Goal: Task Accomplishment & Management: Complete application form

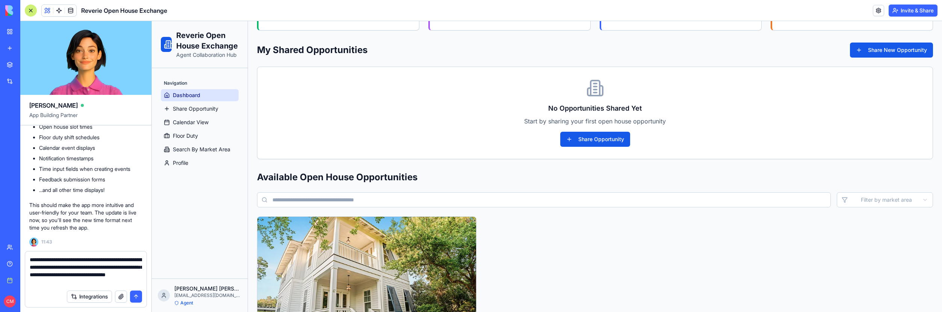
scroll to position [206, 0]
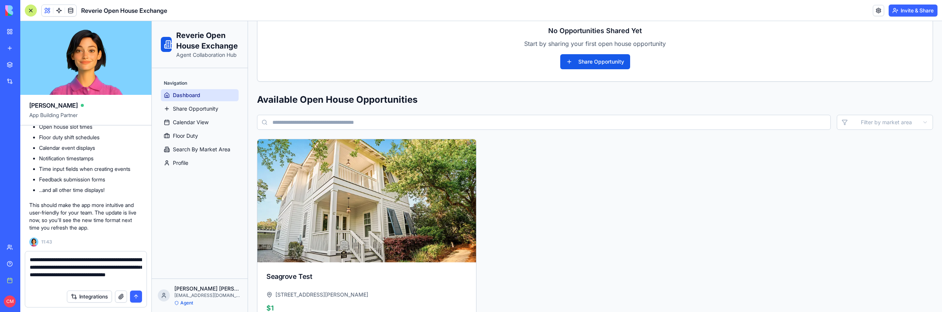
click at [135, 299] on button "submit" at bounding box center [136, 296] width 12 height 12
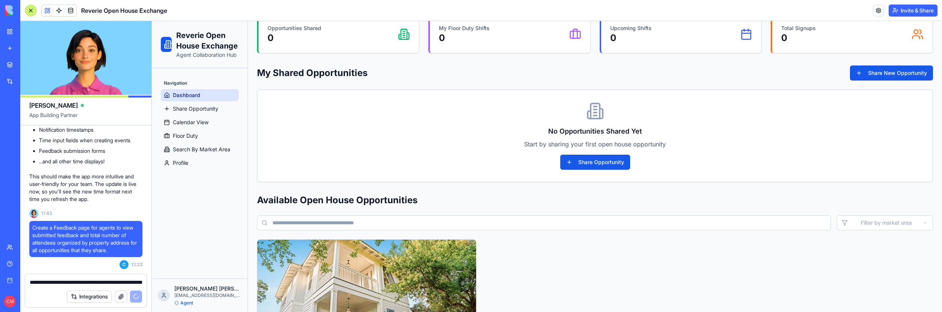
scroll to position [0, 0]
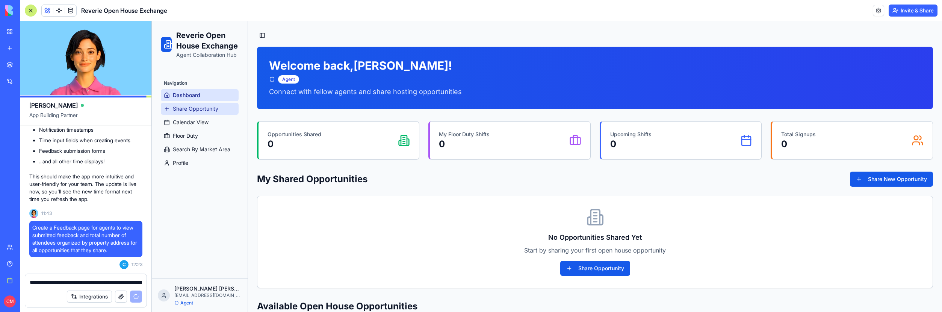
click at [189, 110] on span "Share Opportunity" at bounding box center [195, 109] width 45 height 8
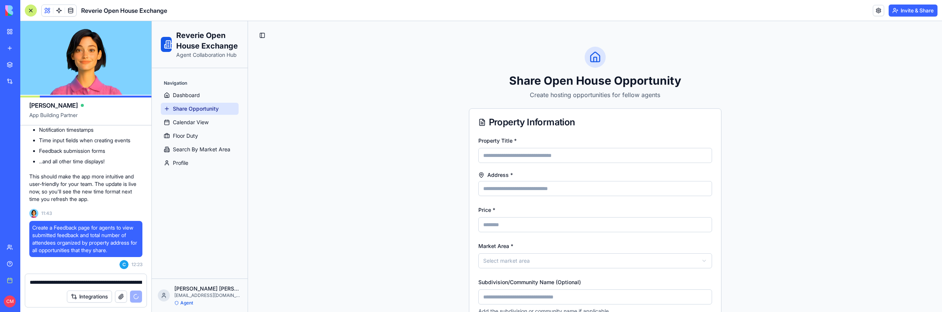
click at [196, 89] on div "Navigation" at bounding box center [200, 83] width 78 height 12
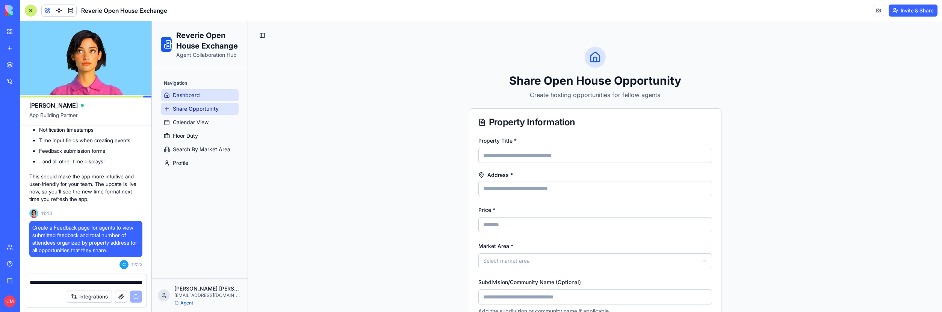
click at [198, 92] on span "Dashboard" at bounding box center [186, 95] width 27 height 8
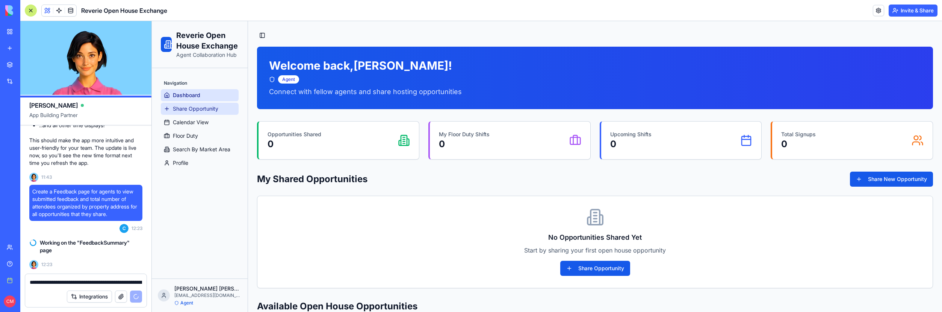
click at [186, 107] on span "Share Opportunity" at bounding box center [195, 109] width 45 height 8
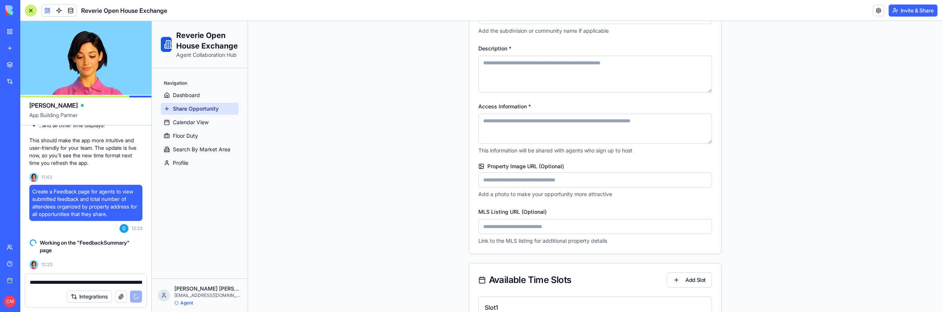
scroll to position [415, 0]
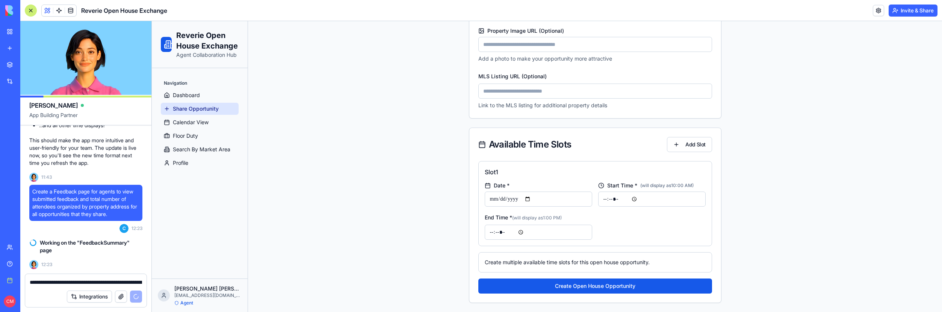
click at [95, 293] on button "Integrations" at bounding box center [89, 296] width 45 height 12
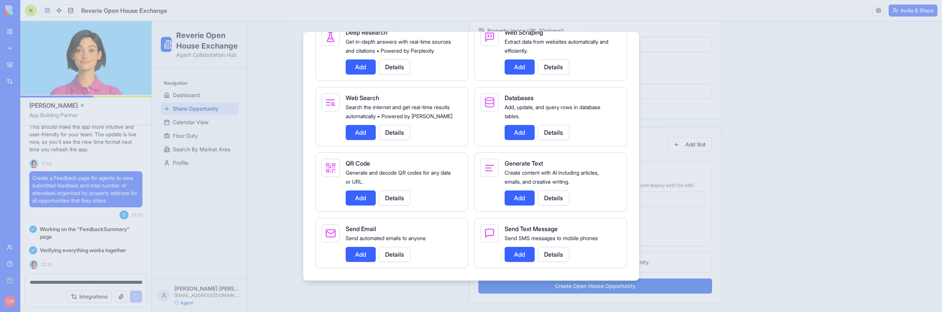
scroll to position [940, 0]
click at [757, 182] on div at bounding box center [471, 156] width 942 height 312
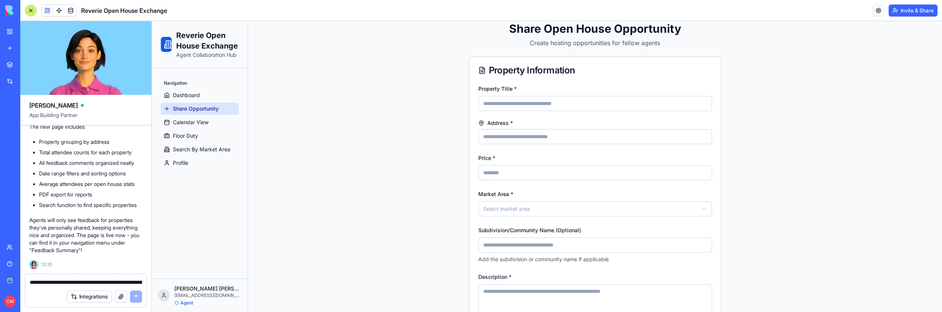
scroll to position [0, 0]
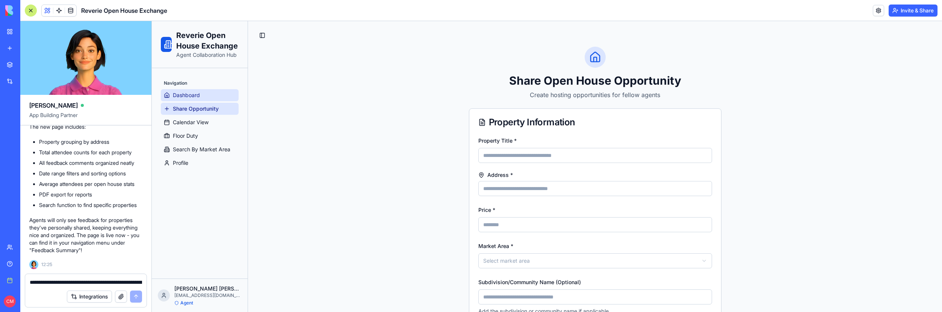
click at [192, 97] on span "Dashboard" at bounding box center [186, 95] width 27 height 8
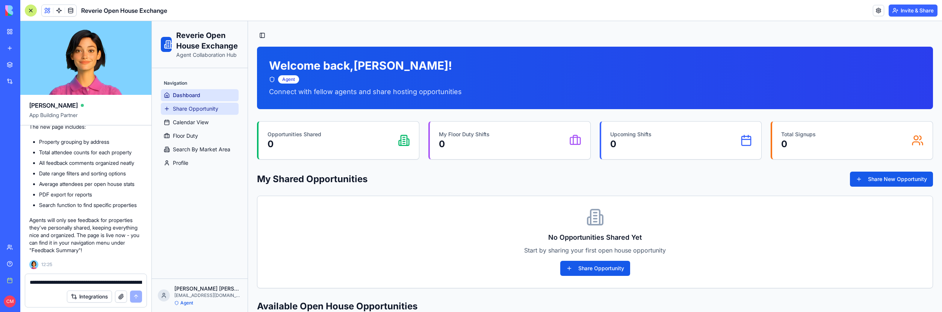
click at [194, 107] on span "Share Opportunity" at bounding box center [195, 109] width 45 height 8
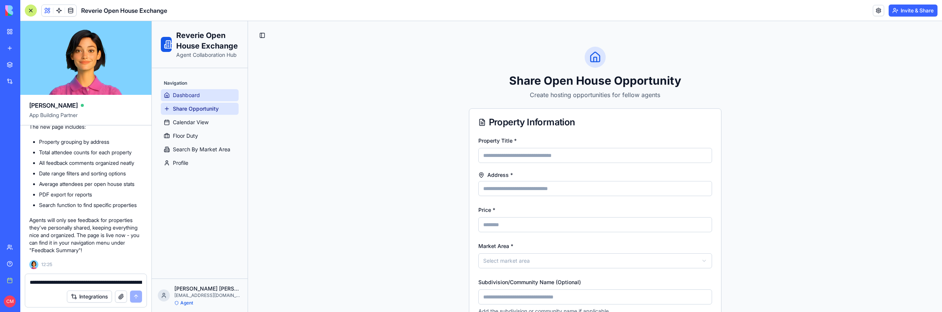
click at [192, 97] on span "Dashboard" at bounding box center [186, 95] width 27 height 8
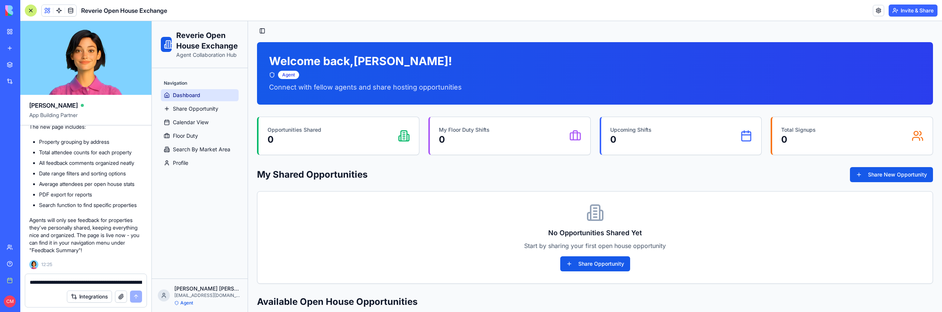
scroll to position [9, 0]
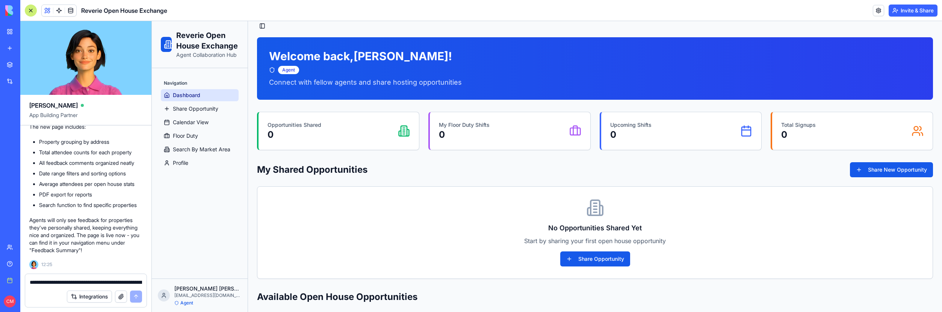
click at [208, 115] on ul "Dashboard Share Opportunity Calendar View Floor Duty Search By Market Area Prof…" at bounding box center [200, 129] width 78 height 80
click at [205, 121] on span "Calendar View" at bounding box center [191, 122] width 36 height 8
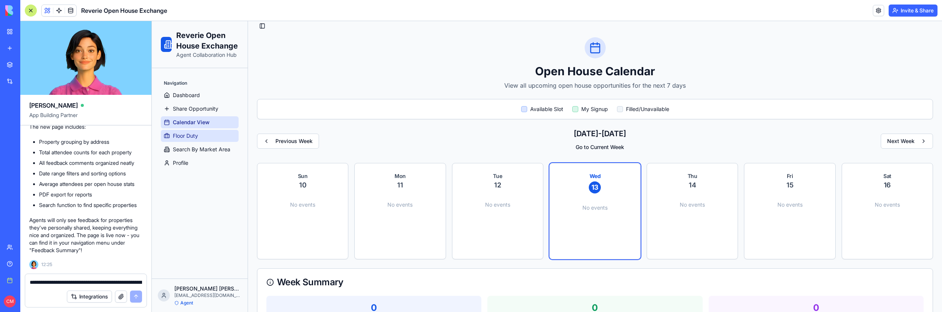
click at [203, 130] on link "Floor Duty" at bounding box center [200, 136] width 78 height 12
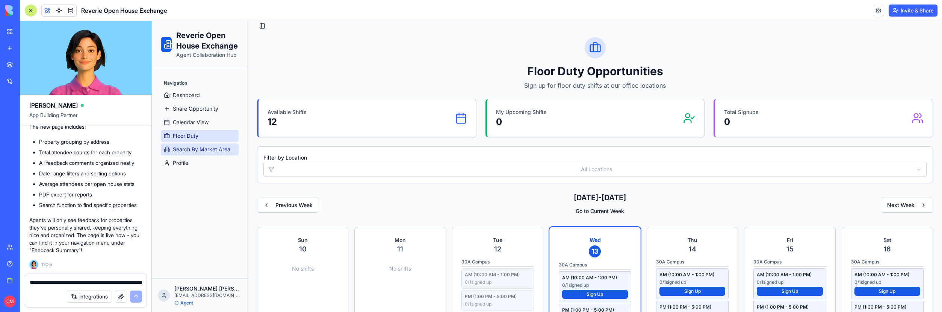
click at [204, 143] on link "Search By Market Area" at bounding box center [200, 149] width 78 height 12
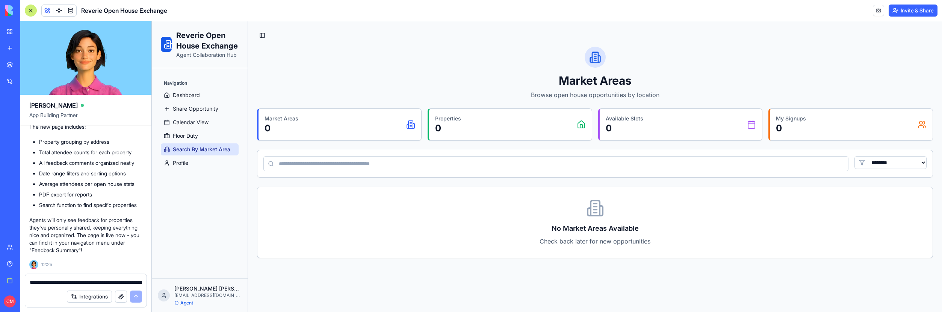
click at [203, 156] on ul "Dashboard Share Opportunity Calendar View Floor Duty Search By Market Area Prof…" at bounding box center [200, 129] width 78 height 80
click at [203, 159] on link "Profile" at bounding box center [200, 163] width 78 height 12
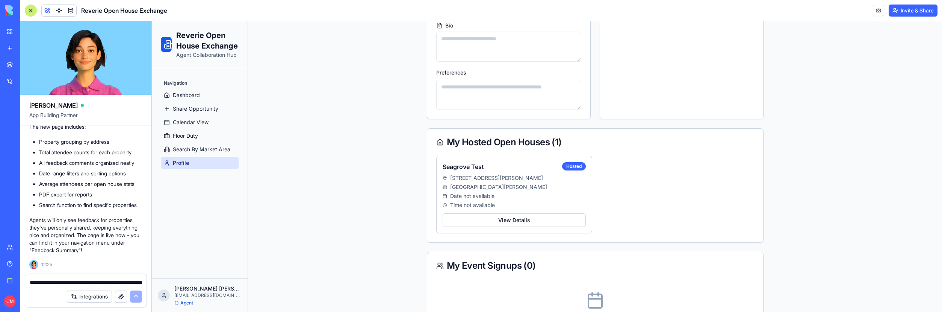
scroll to position [243, 0]
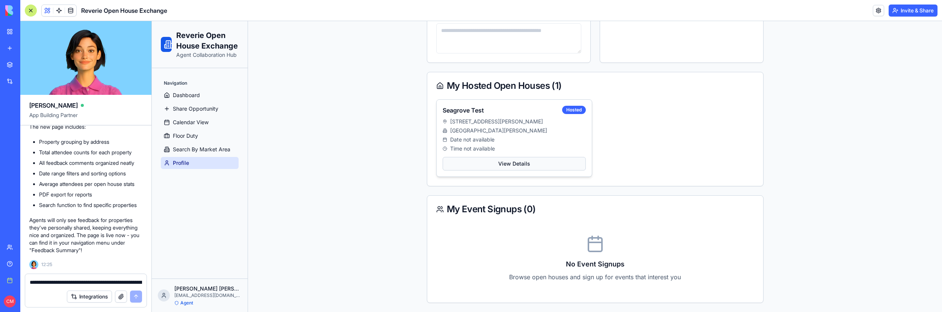
click at [468, 162] on button "View Details" at bounding box center [514, 164] width 143 height 14
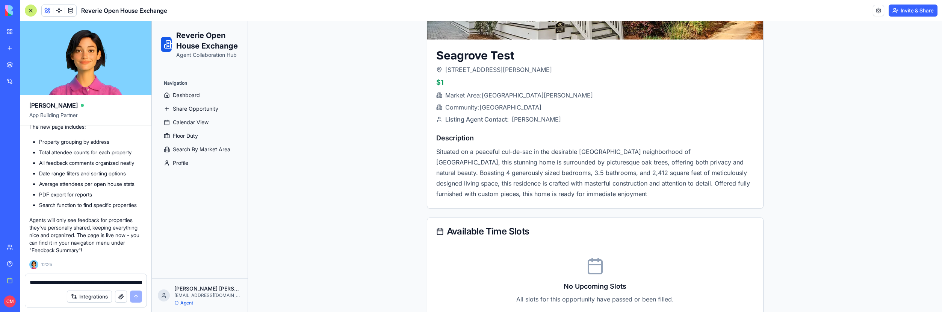
scroll to position [243, 0]
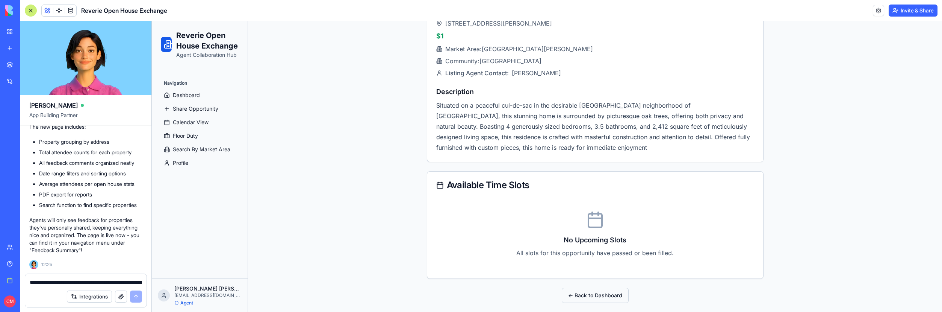
click at [591, 291] on button "← Back to Dashboard" at bounding box center [595, 295] width 67 height 15
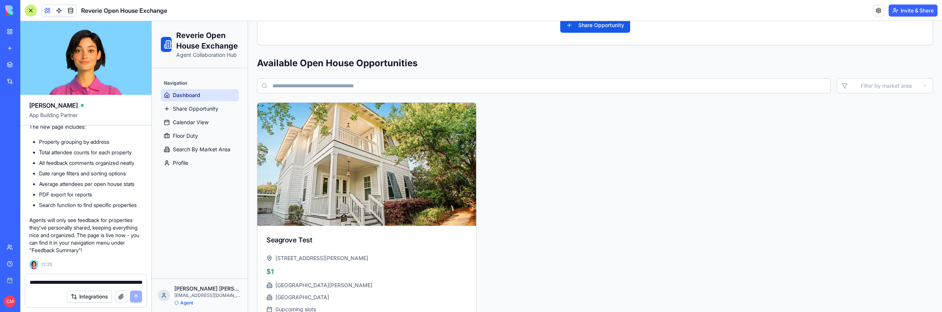
scroll to position [11777, 0]
click at [181, 168] on link "Profile" at bounding box center [200, 163] width 78 height 12
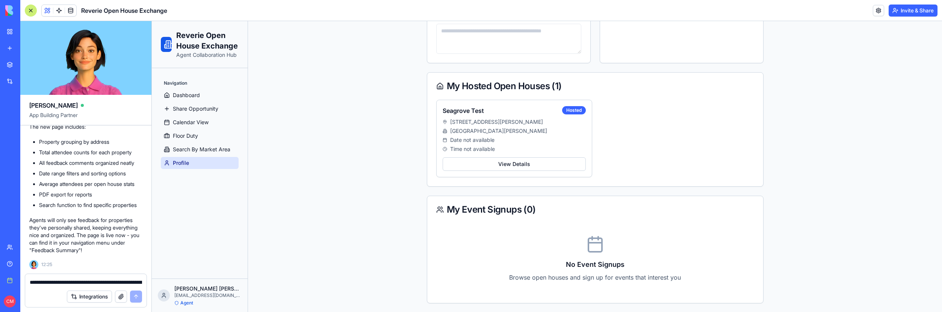
click at [182, 157] on link "Profile" at bounding box center [200, 163] width 78 height 12
click at [182, 152] on span "Search By Market Area" at bounding box center [202, 149] width 58 height 8
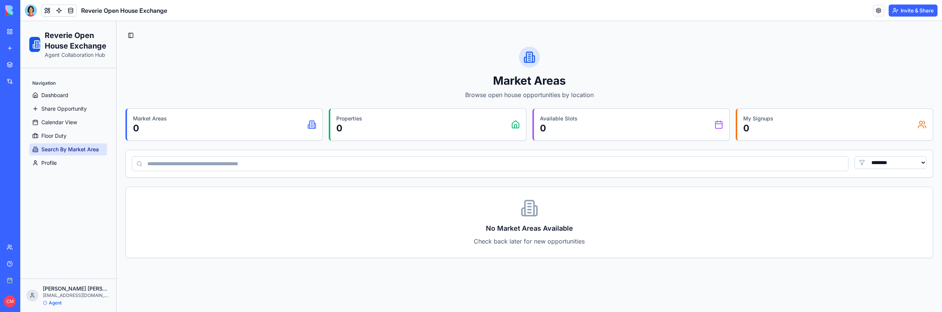
click at [14, 30] on link "My workspace" at bounding box center [17, 31] width 30 height 15
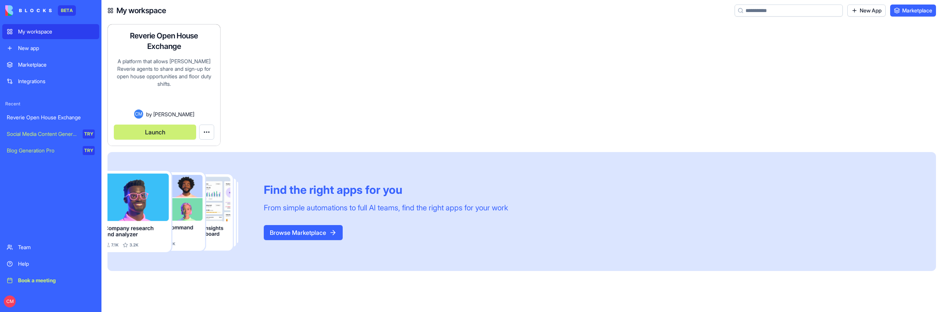
click at [207, 132] on html "BETA My workspace New app Marketplace Integrations Recent Reverie Open House Ex…" at bounding box center [471, 156] width 942 height 312
click at [201, 151] on link "Edit app" at bounding box center [190, 150] width 44 height 12
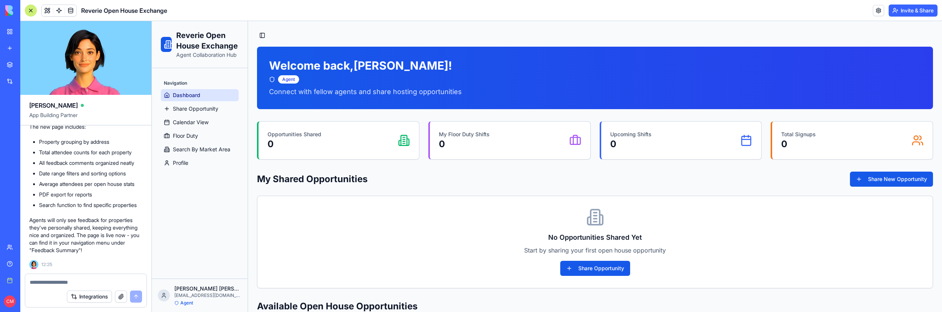
click at [70, 281] on textarea at bounding box center [86, 282] width 112 height 8
type textarea "**********"
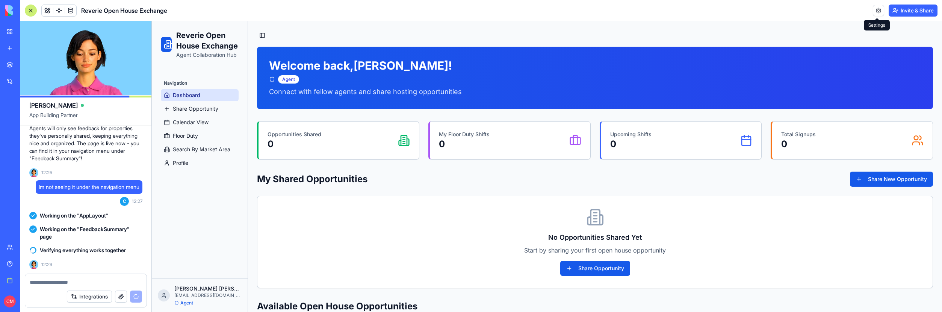
click at [879, 12] on link at bounding box center [878, 10] width 11 height 11
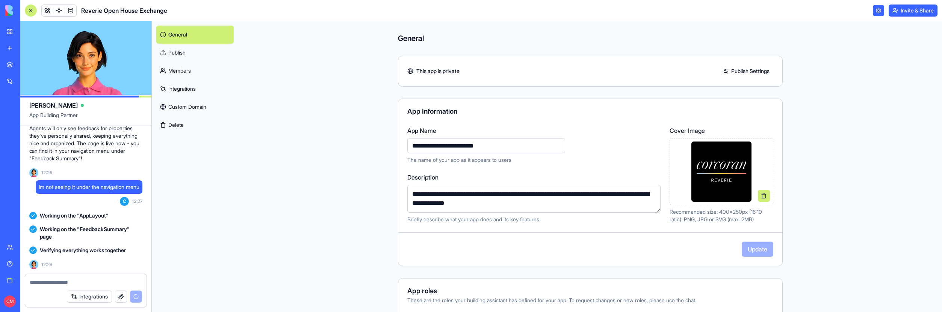
click at [517, 106] on div "**********" at bounding box center [590, 181] width 385 height 167
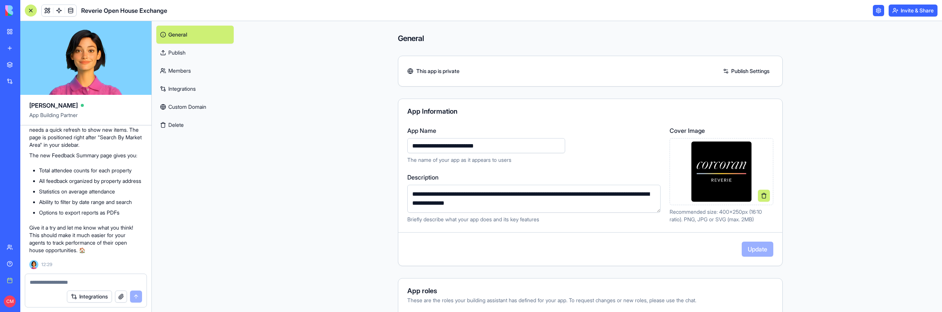
scroll to position [12069, 0]
click at [46, 8] on link at bounding box center [47, 10] width 11 height 11
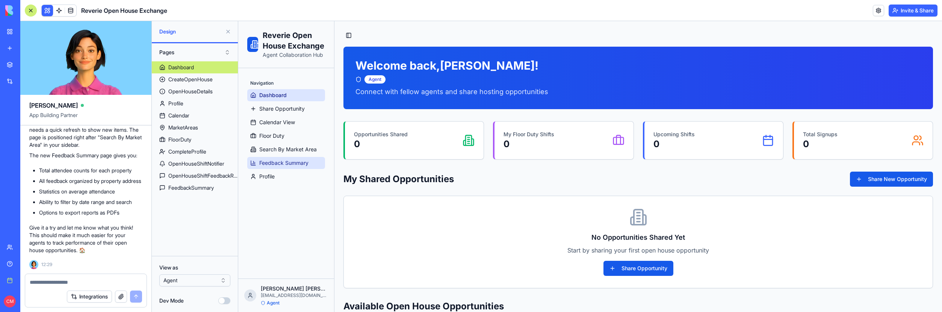
click at [288, 159] on span "Feedback Summary" at bounding box center [283, 163] width 49 height 8
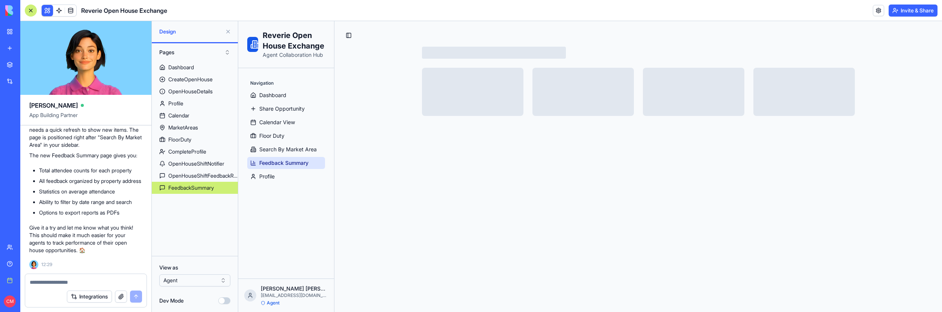
select select "**"
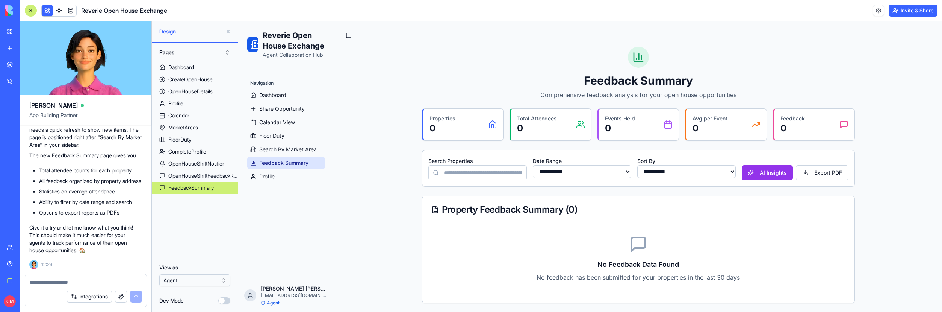
scroll to position [0, 0]
click at [475, 174] on input "Search Properties" at bounding box center [478, 172] width 98 height 15
click at [397, 178] on div "**********" at bounding box center [639, 166] width 608 height 291
click at [283, 180] on link "Profile" at bounding box center [286, 176] width 78 height 12
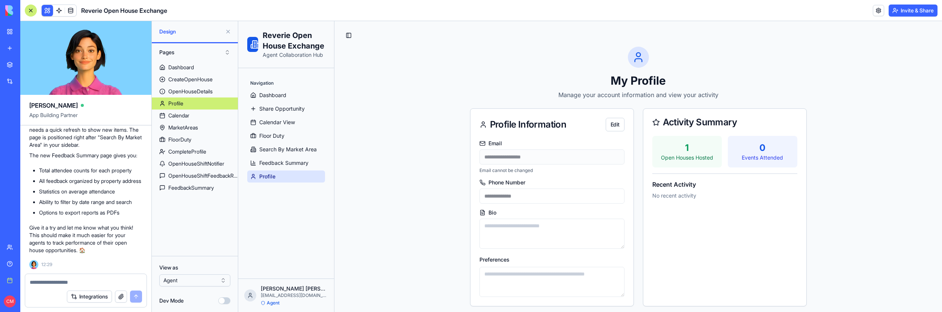
click at [279, 169] on ul "Dashboard Share Opportunity Calendar View Floor Duty Search By Market Area Feed…" at bounding box center [286, 135] width 78 height 93
click at [202, 184] on polygon at bounding box center [202, 183] width 5 height 5
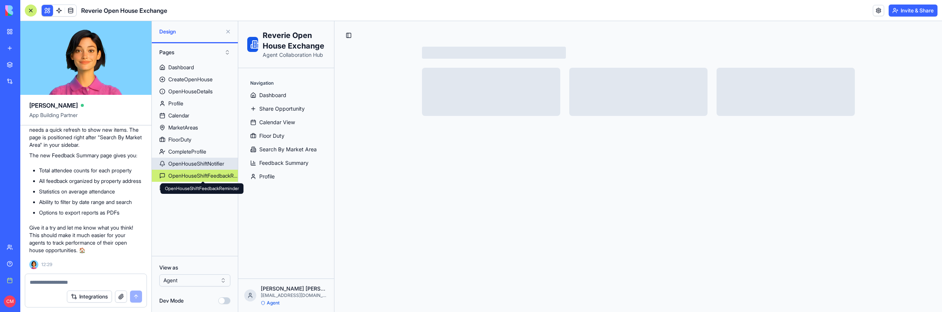
select select "*"
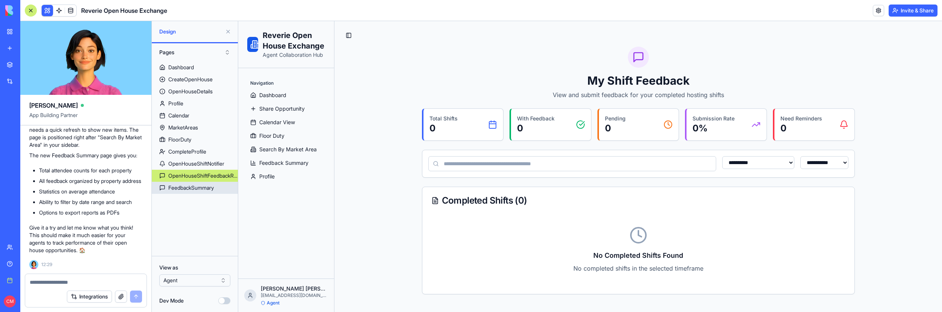
click at [212, 188] on div "FeedbackSummary" at bounding box center [190, 188] width 45 height 8
select select "**"
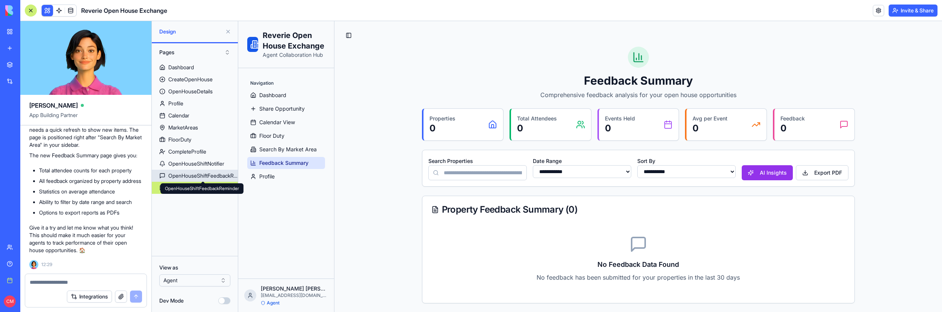
click at [205, 172] on div "OpenHouseShiftFeedbackReminder" at bounding box center [203, 176] width 70 height 8
select select "*"
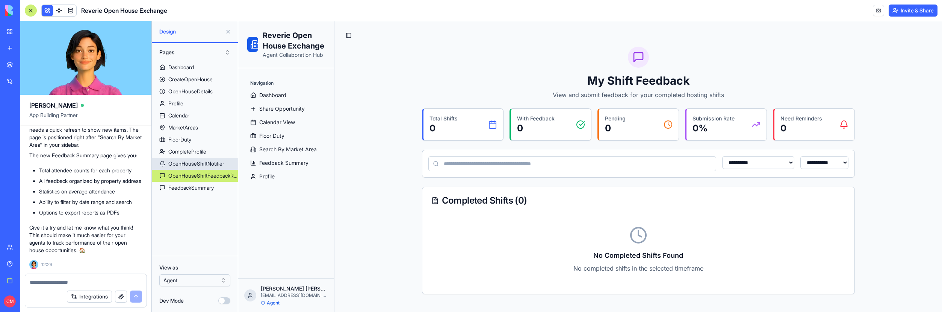
click at [206, 163] on div "OpenHouseShiftNotifier" at bounding box center [196, 164] width 56 height 8
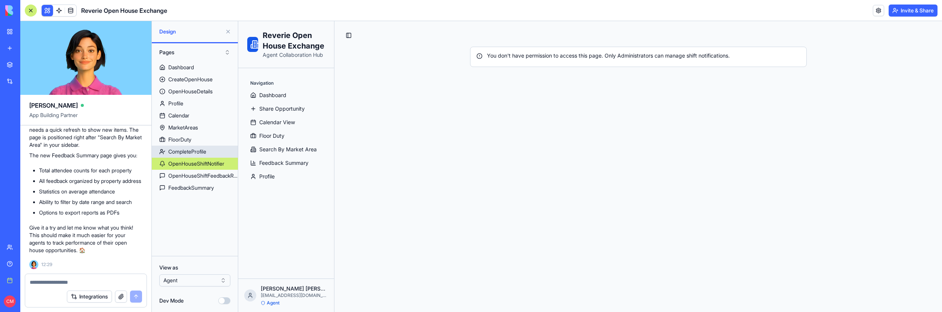
click at [205, 154] on div "CompleteProfile" at bounding box center [187, 152] width 38 height 8
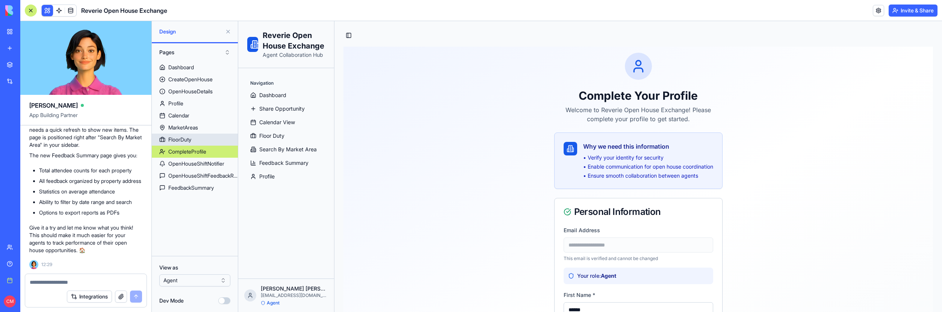
click at [206, 144] on link "FloorDuty" at bounding box center [195, 139] width 86 height 12
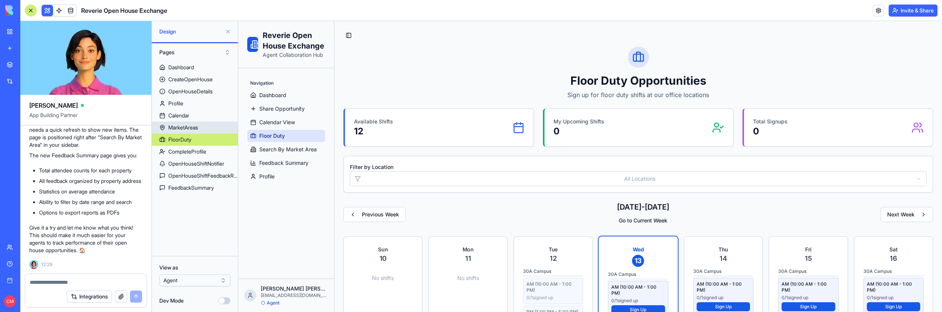
click at [207, 132] on link "MarketAreas" at bounding box center [195, 127] width 86 height 12
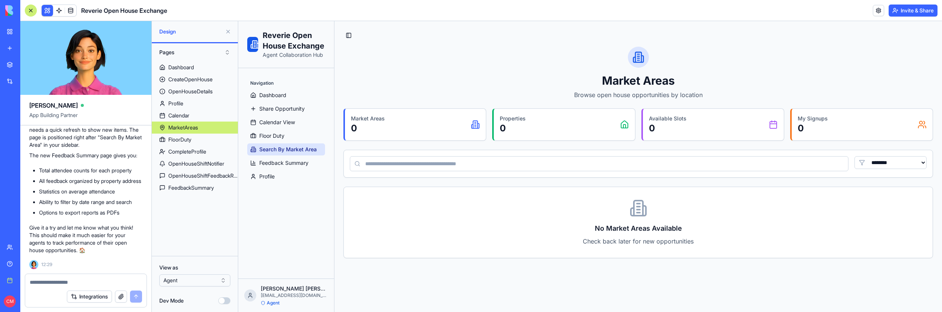
click at [207, 122] on link "MarketAreas" at bounding box center [195, 127] width 86 height 12
click at [206, 116] on link "Calendar" at bounding box center [195, 115] width 86 height 12
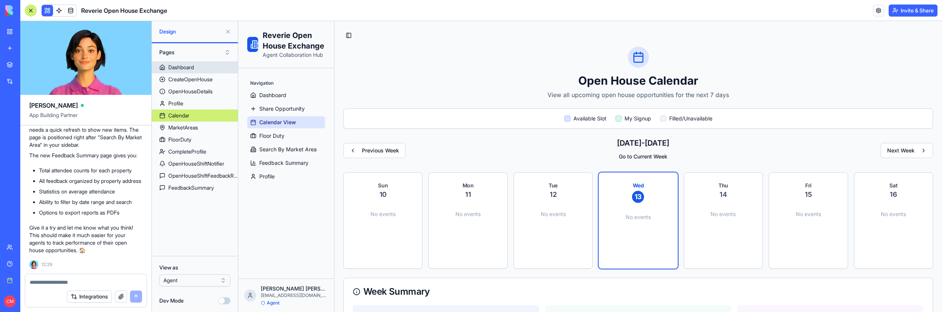
click at [196, 64] on link "Dashboard" at bounding box center [195, 67] width 86 height 12
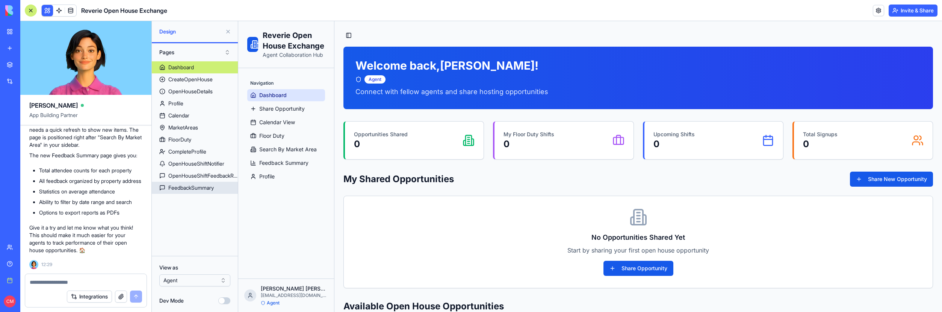
click at [202, 184] on div "FeedbackSummary" at bounding box center [190, 188] width 45 height 8
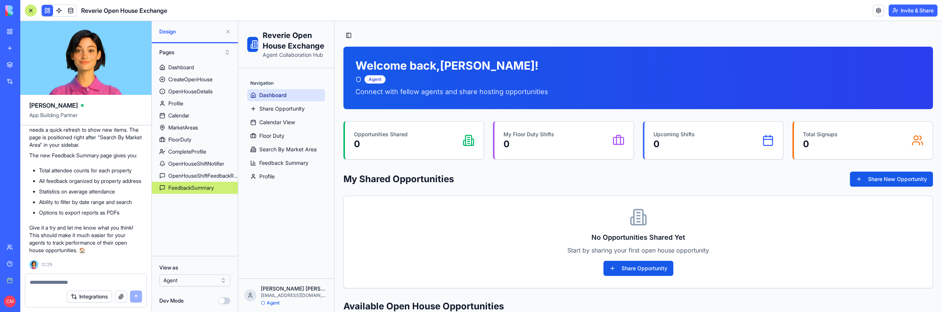
select select "**"
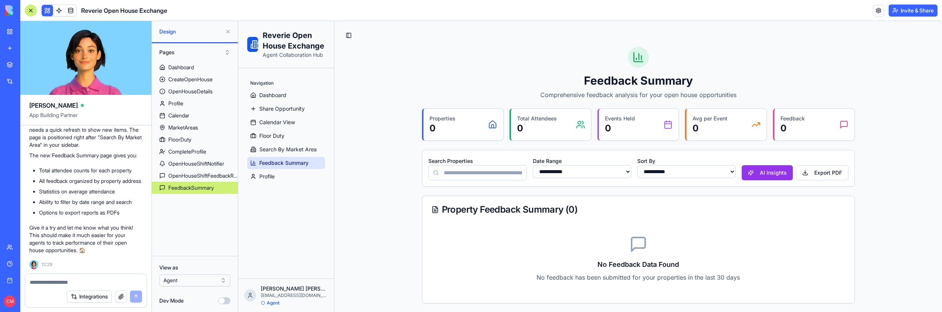
scroll to position [0, 0]
click at [205, 177] on div "OpenHouseShiftFeedbackReminder" at bounding box center [203, 176] width 70 height 8
select select "*"
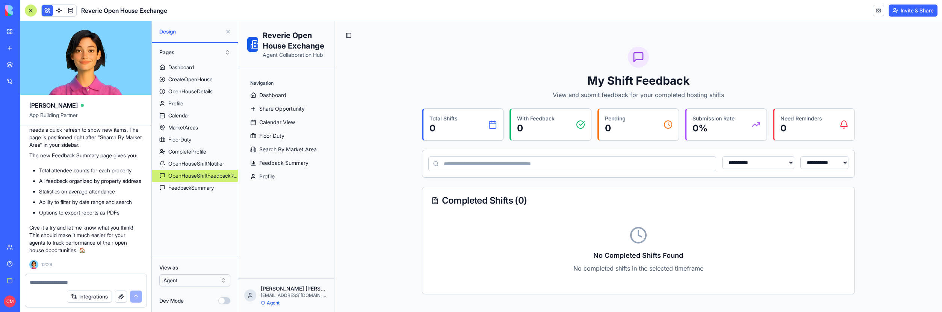
click at [204, 170] on link "OpenHouseShiftFeedbackReminder" at bounding box center [195, 176] width 86 height 12
click at [204, 165] on div "OpenHouseShiftNotifier" at bounding box center [196, 164] width 56 height 8
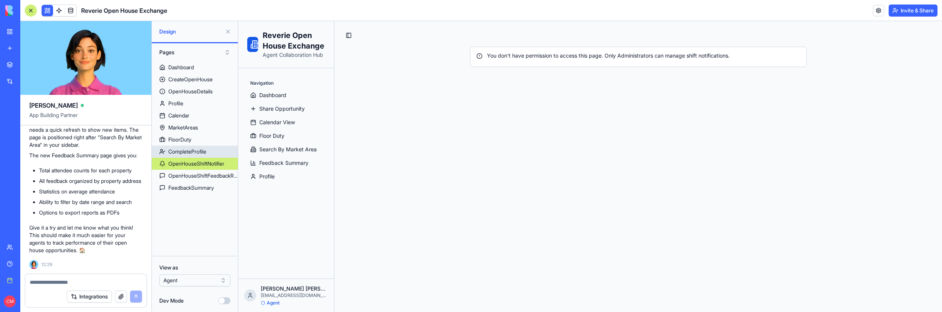
click at [198, 147] on link "CompleteProfile" at bounding box center [195, 151] width 86 height 12
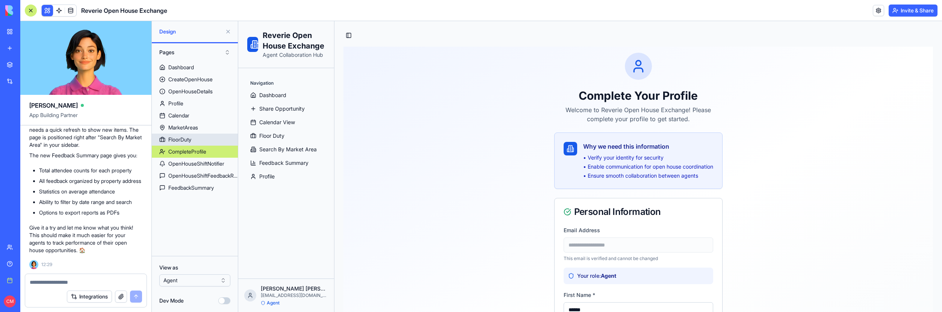
click at [195, 137] on link "FloorDuty" at bounding box center [195, 139] width 86 height 12
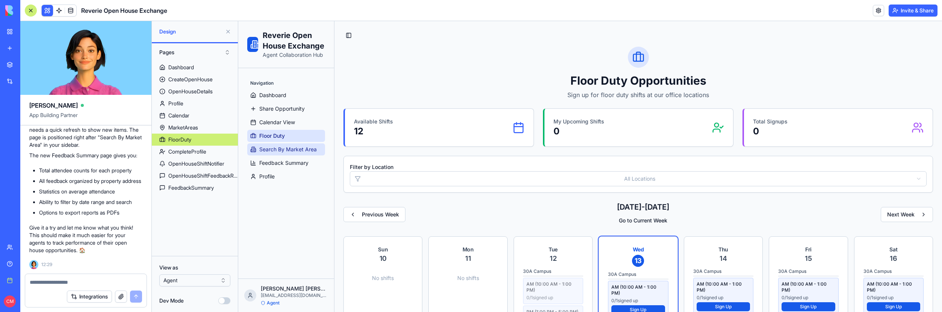
click at [282, 155] on link "Search By Market Area" at bounding box center [286, 149] width 78 height 12
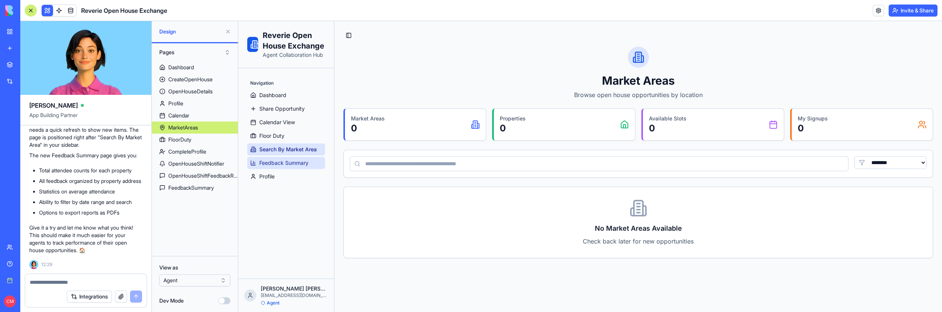
click at [285, 161] on span "Feedback Summary" at bounding box center [283, 163] width 49 height 8
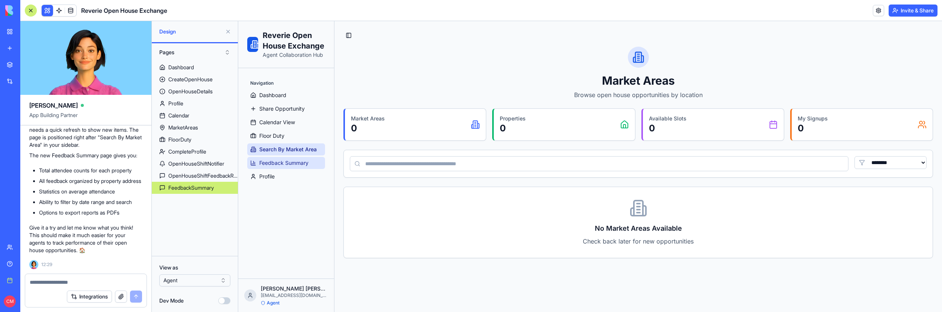
select select "**"
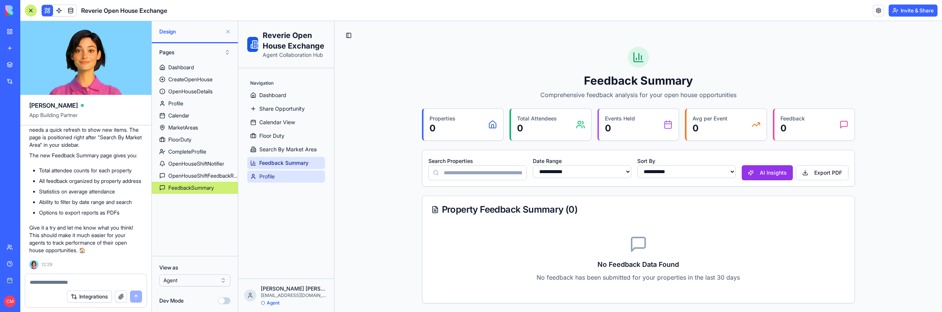
click at [271, 176] on span "Profile" at bounding box center [266, 177] width 15 height 8
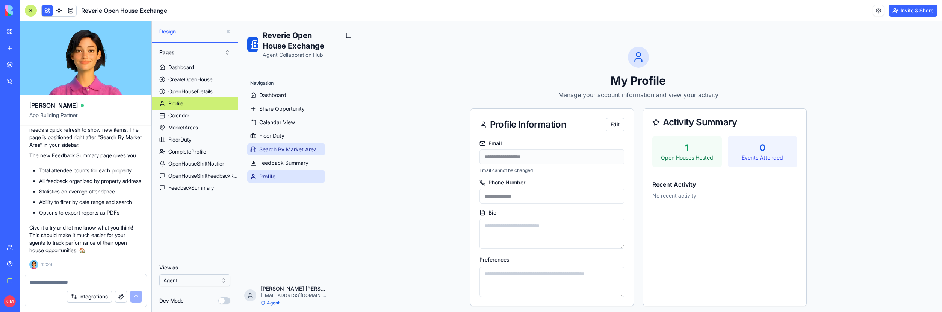
click at [282, 149] on span "Search By Market Area" at bounding box center [288, 149] width 58 height 8
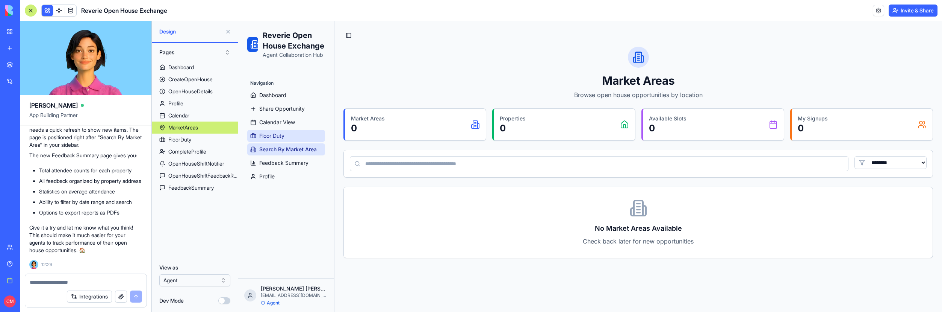
click at [282, 135] on span "Floor Duty" at bounding box center [271, 136] width 25 height 8
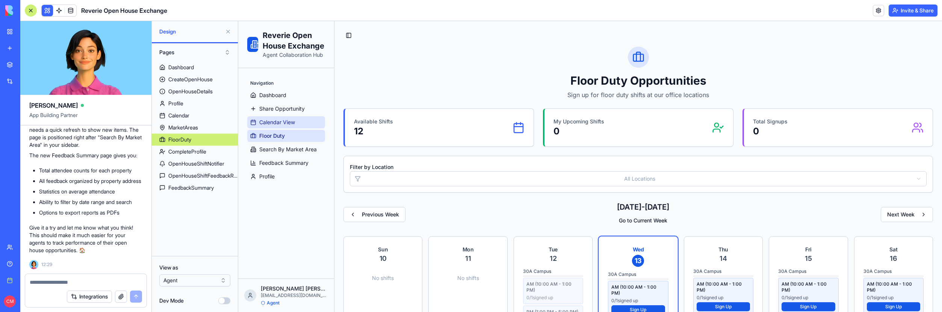
click at [282, 122] on span "Calendar View" at bounding box center [277, 122] width 36 height 8
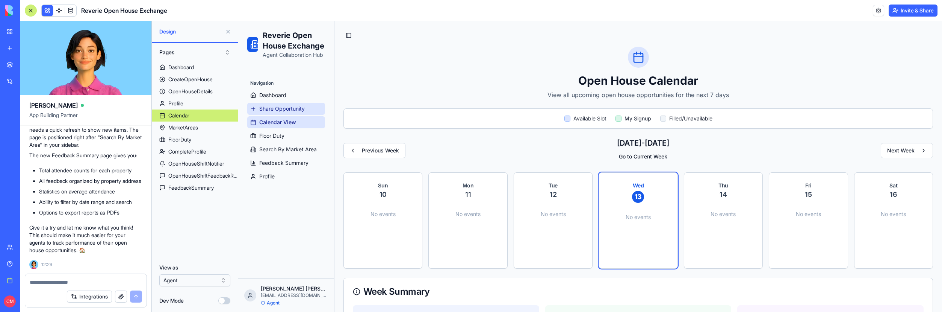
click at [281, 112] on link "Share Opportunity" at bounding box center [286, 109] width 78 height 12
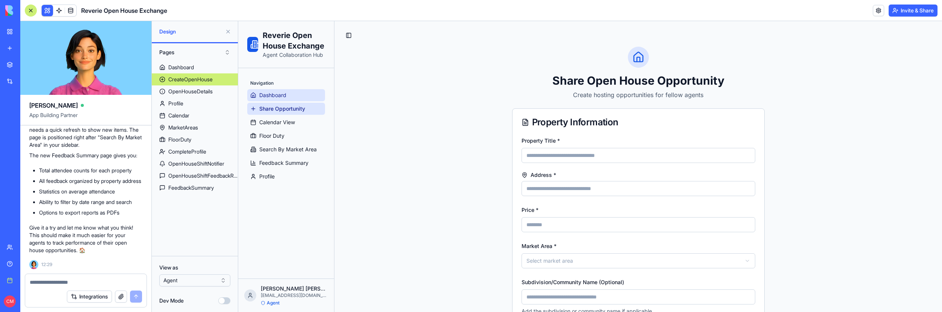
click at [280, 93] on span "Dashboard" at bounding box center [272, 95] width 27 height 8
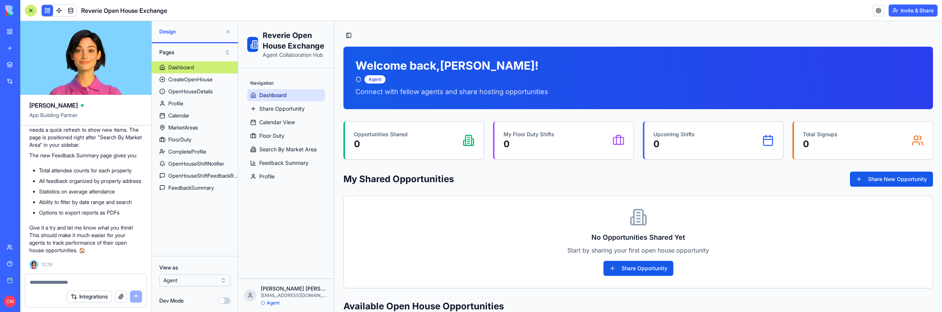
click at [63, 281] on textarea at bounding box center [86, 282] width 112 height 8
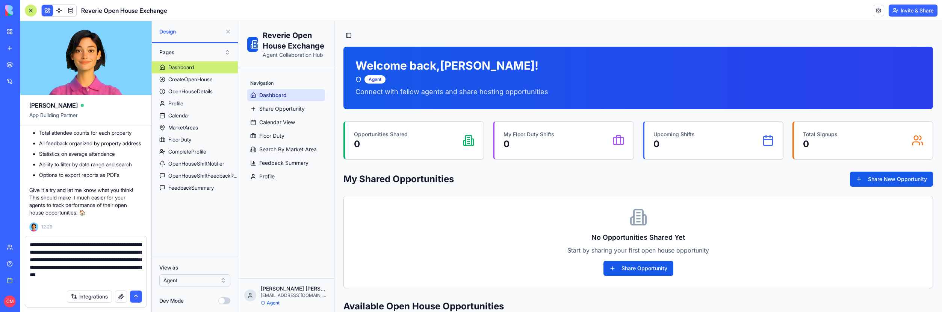
type textarea "**********"
click at [134, 294] on button "submit" at bounding box center [136, 296] width 12 height 12
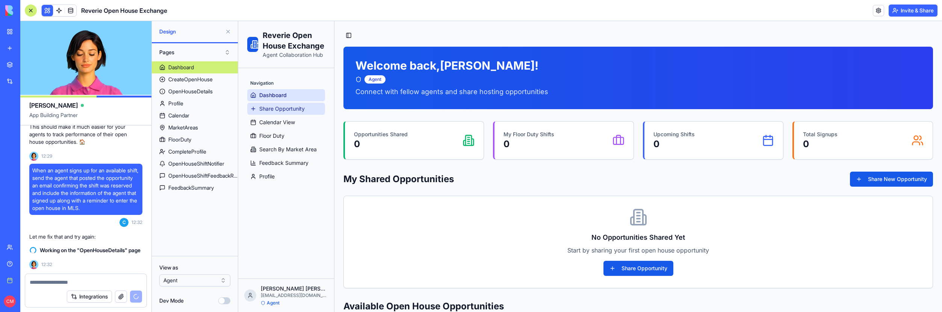
click at [296, 109] on span "Share Opportunity" at bounding box center [281, 109] width 45 height 8
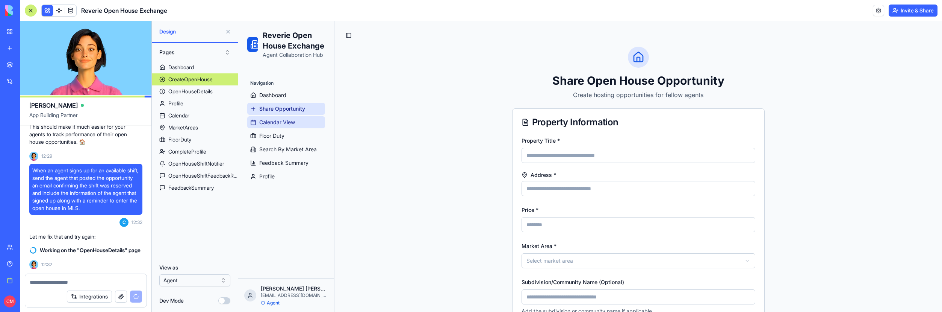
click at [294, 119] on span "Calendar View" at bounding box center [277, 122] width 36 height 8
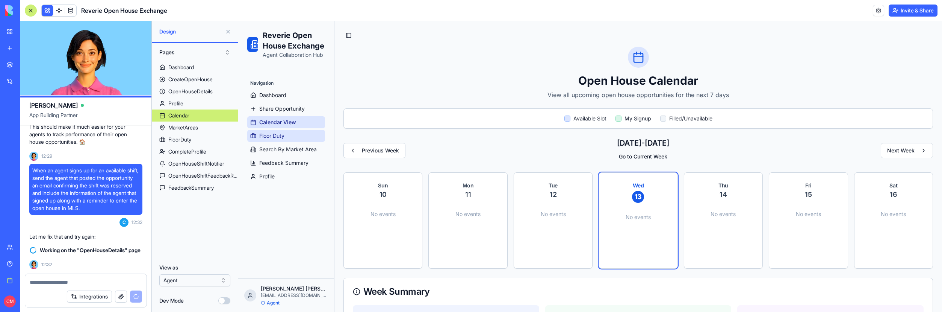
click at [295, 131] on link "Floor Duty" at bounding box center [286, 136] width 78 height 12
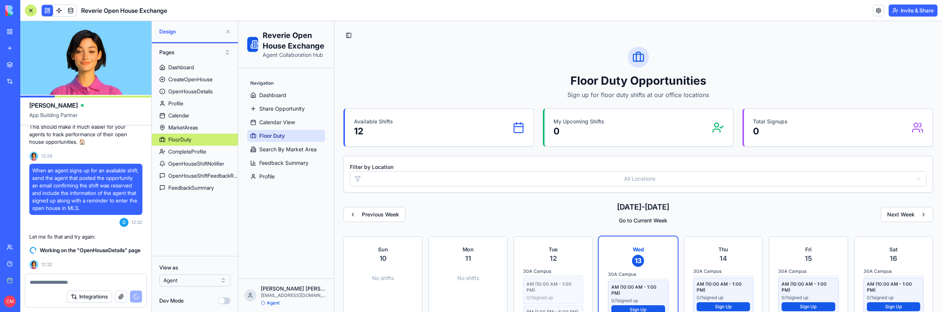
click at [296, 142] on ul "Dashboard Share Opportunity Calendar View Floor Duty Search By Market Area Feed…" at bounding box center [286, 135] width 78 height 93
click at [298, 160] on span "Feedback Summary" at bounding box center [283, 163] width 49 height 8
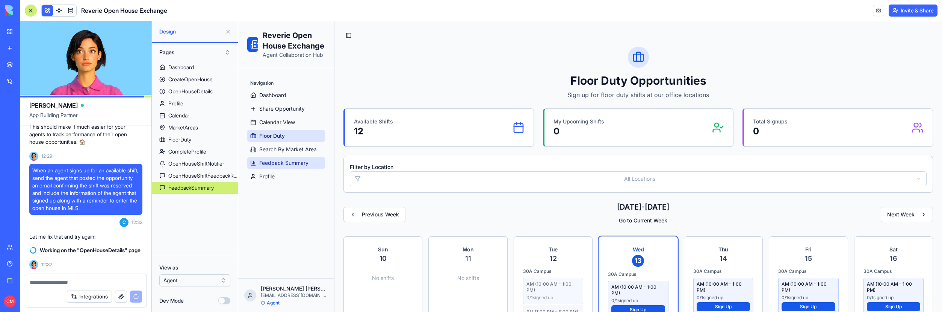
select select "**"
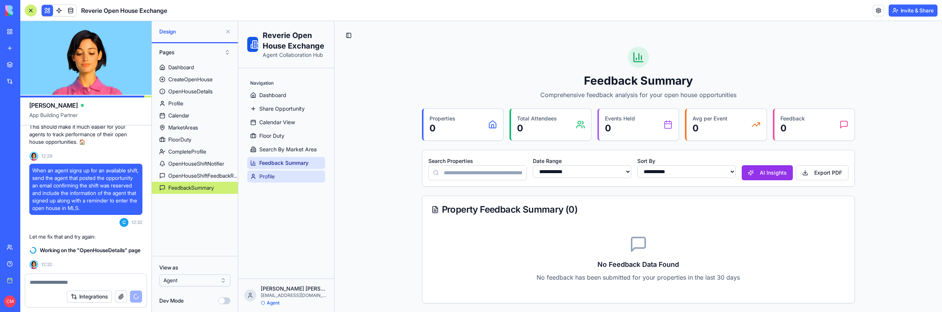
click at [294, 173] on link "Profile" at bounding box center [286, 176] width 78 height 12
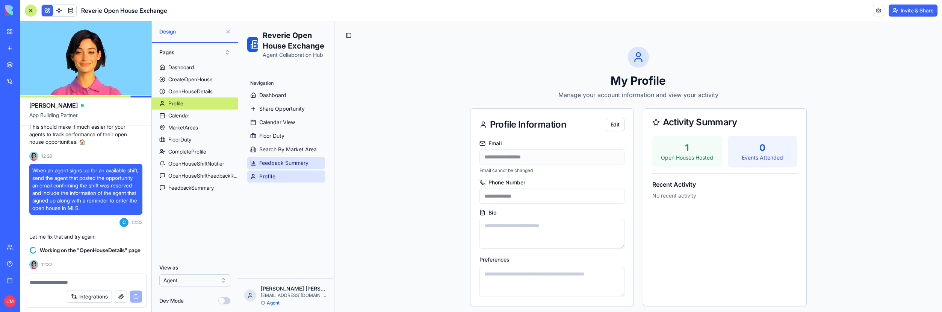
click at [294, 157] on link "Feedback Summary" at bounding box center [286, 163] width 78 height 12
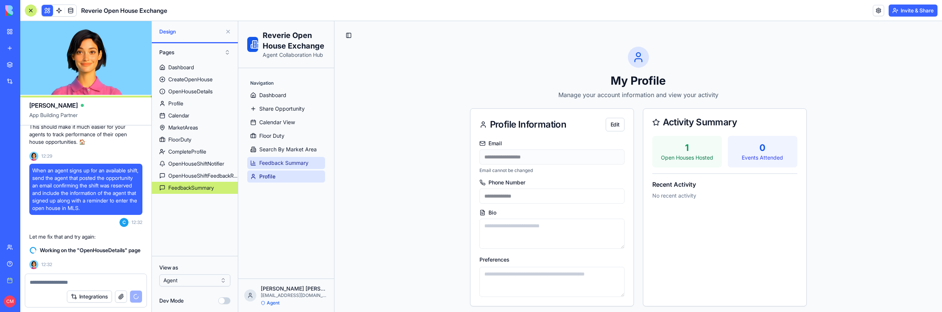
select select "**"
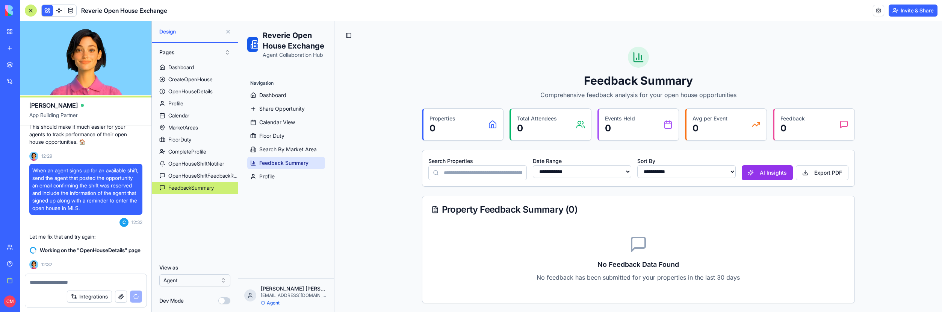
click at [295, 151] on span "Search By Market Area" at bounding box center [288, 149] width 58 height 8
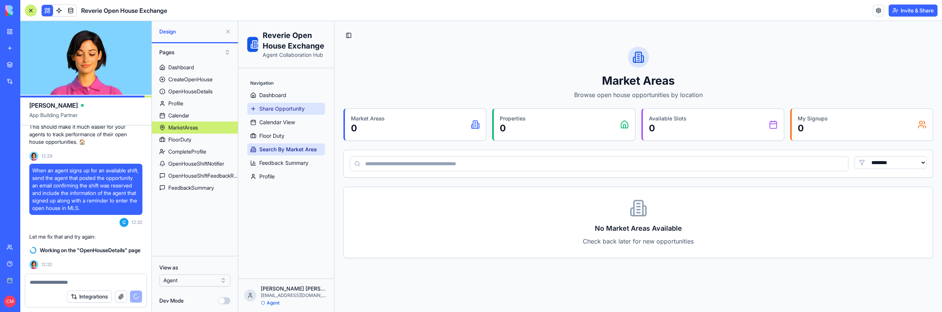
click at [291, 103] on link "Share Opportunity" at bounding box center [286, 109] width 78 height 12
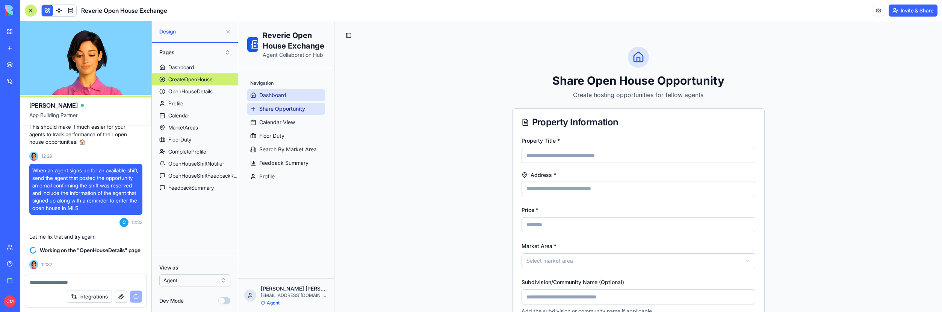
click at [291, 96] on link "Dashboard" at bounding box center [286, 95] width 78 height 12
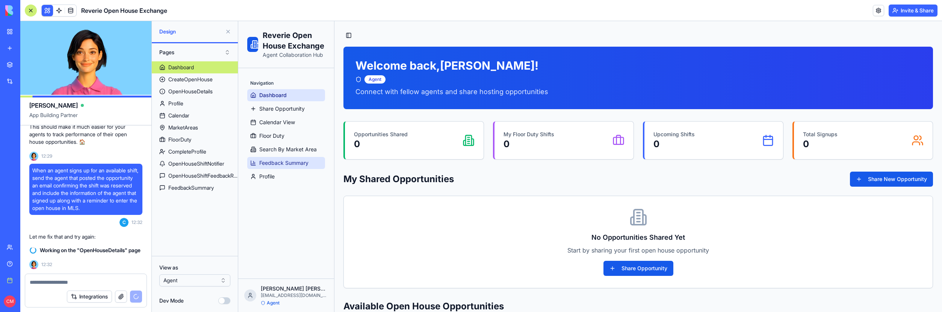
click at [315, 164] on link "Feedback Summary" at bounding box center [286, 163] width 78 height 12
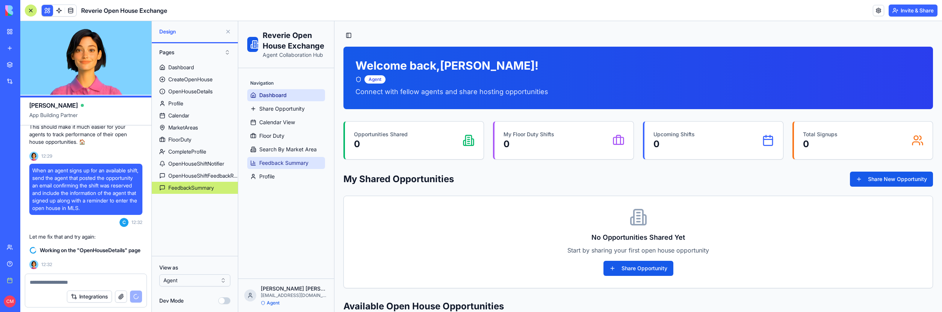
select select "**"
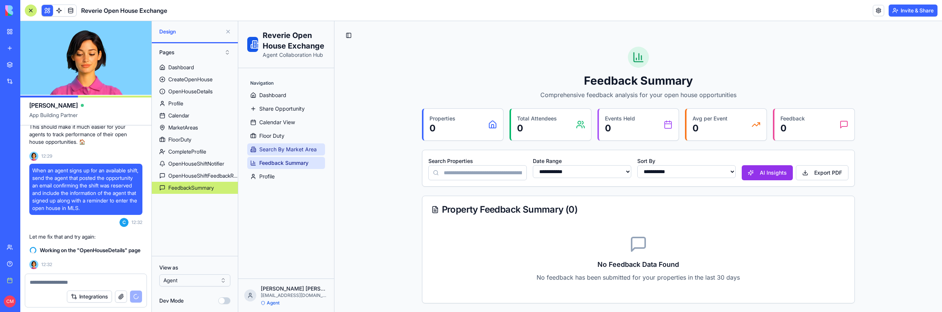
click at [306, 149] on span "Search By Market Area" at bounding box center [288, 149] width 58 height 8
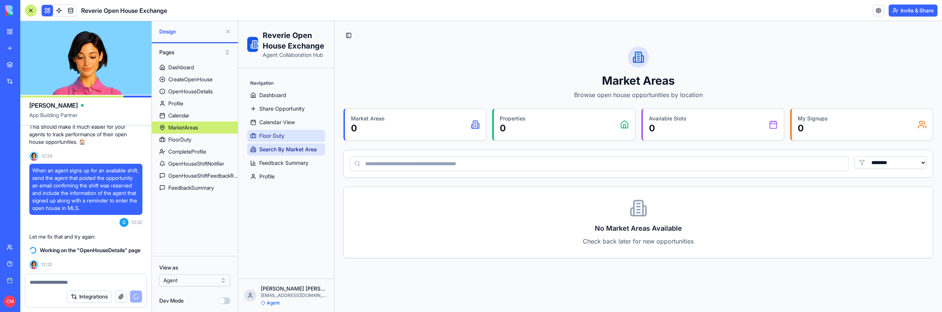
click at [300, 139] on link "Floor Duty" at bounding box center [286, 136] width 78 height 12
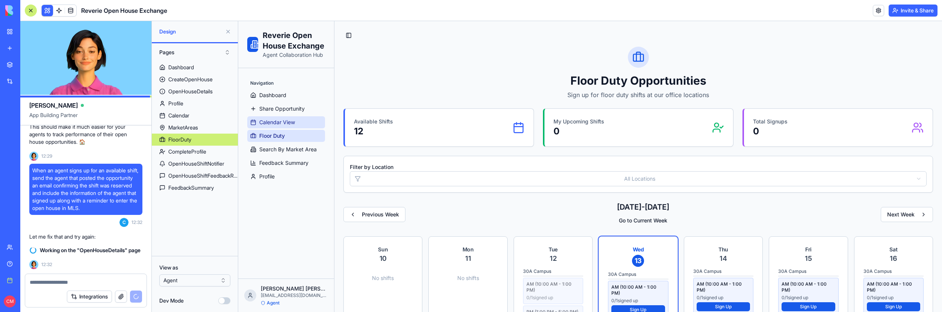
click at [300, 127] on link "Calendar View" at bounding box center [286, 122] width 78 height 12
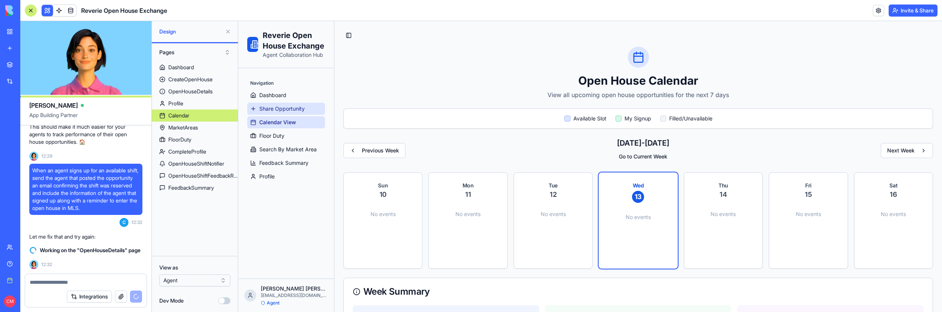
click at [299, 114] on link "Share Opportunity" at bounding box center [286, 109] width 78 height 12
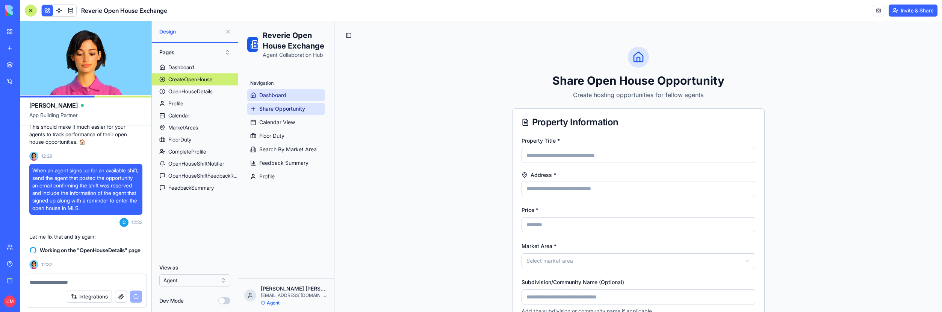
click at [298, 99] on link "Dashboard" at bounding box center [286, 95] width 78 height 12
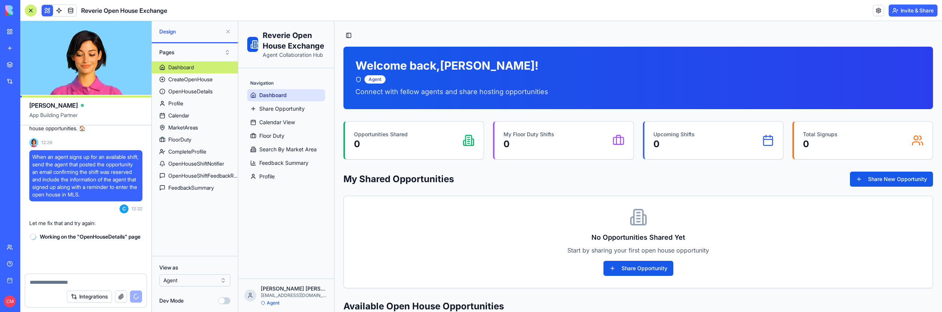
scroll to position [12208, 0]
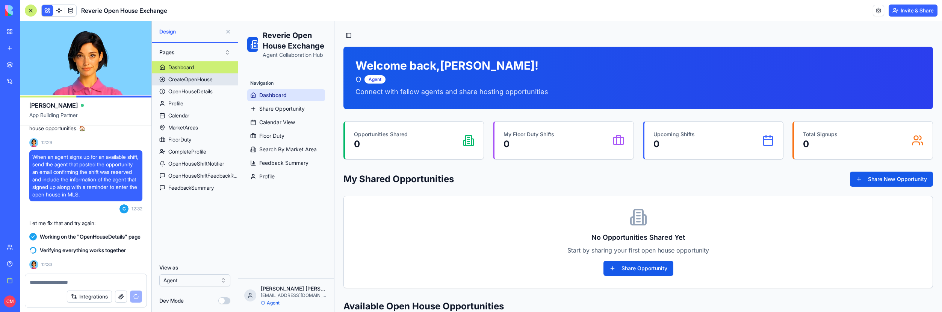
click at [176, 81] on div "CreateOpenHouse" at bounding box center [190, 80] width 44 height 8
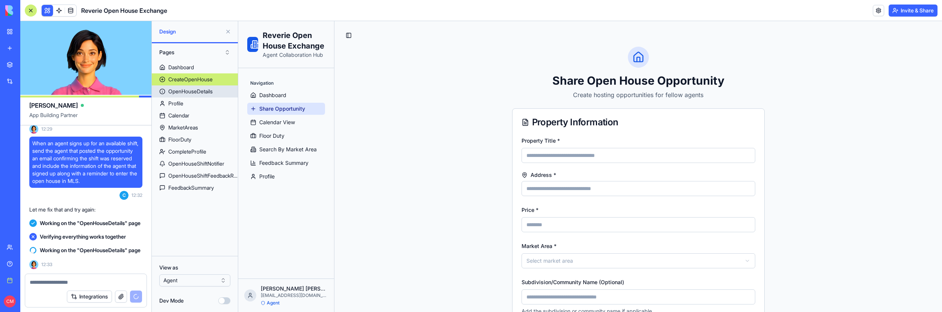
click at [187, 94] on div "OpenHouseDetails" at bounding box center [190, 92] width 44 height 8
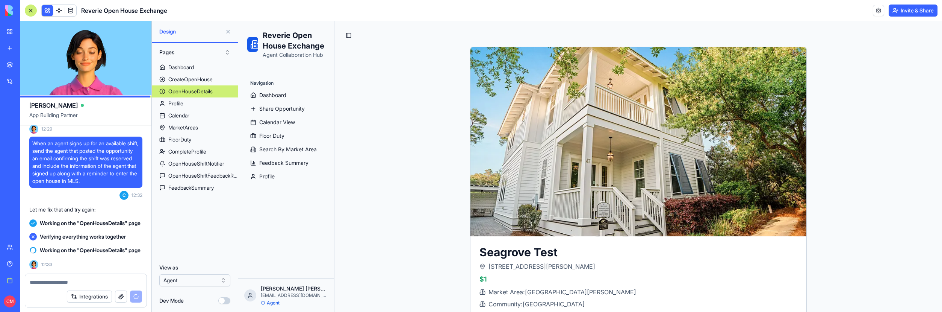
scroll to position [5, 0]
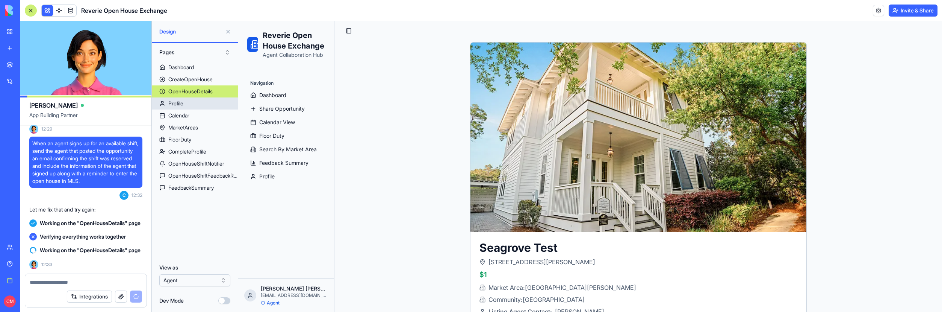
click at [188, 103] on link "Profile" at bounding box center [195, 103] width 86 height 12
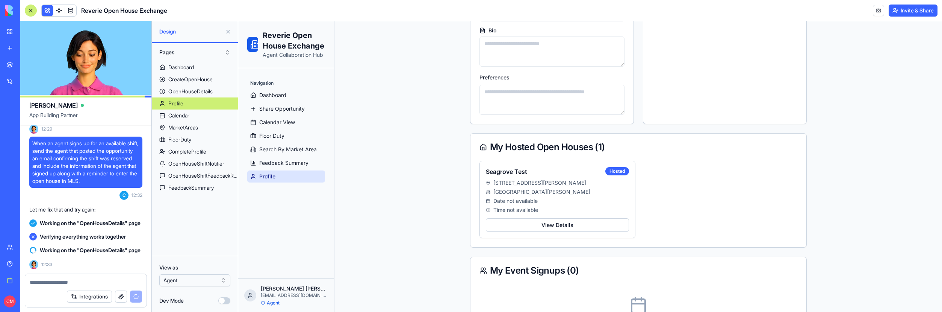
scroll to position [187, 0]
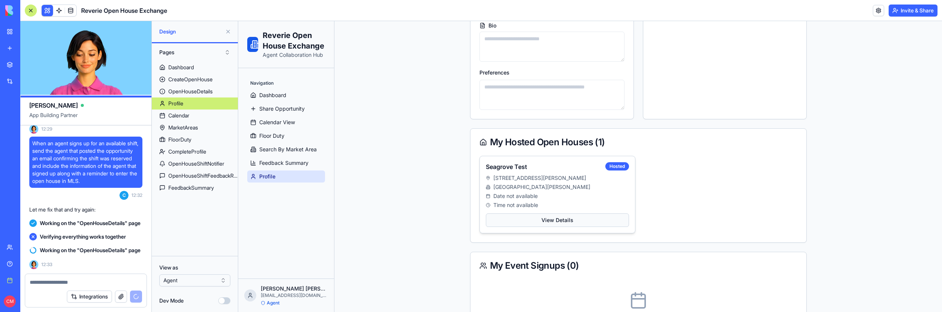
click at [538, 220] on button "View Details" at bounding box center [557, 220] width 143 height 14
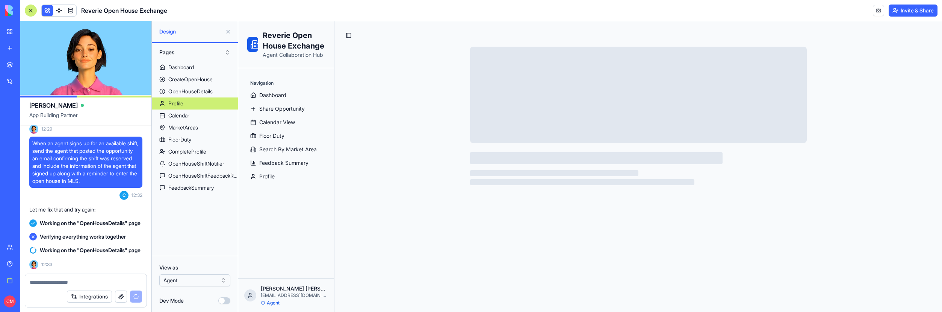
scroll to position [0, 0]
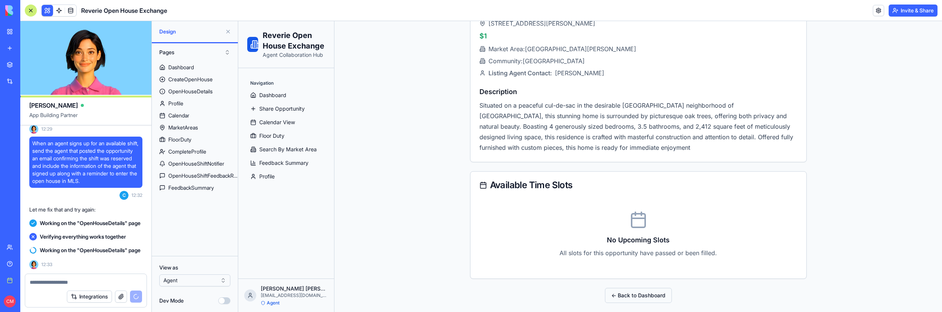
click at [637, 299] on button "← Back to Dashboard" at bounding box center [638, 295] width 67 height 15
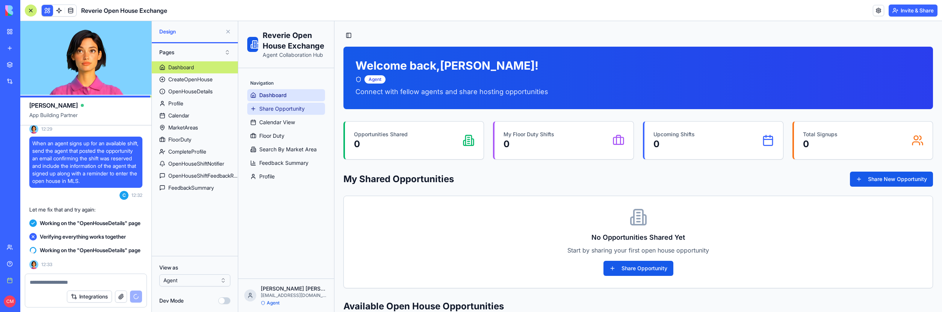
click at [274, 109] on span "Share Opportunity" at bounding box center [281, 109] width 45 height 8
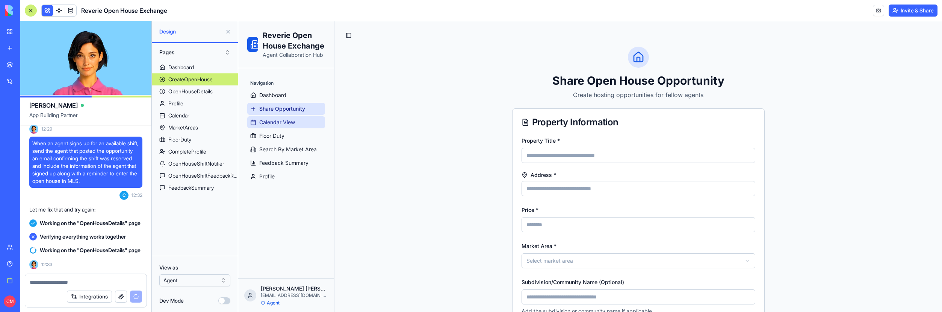
click at [274, 117] on link "Calendar View" at bounding box center [286, 122] width 78 height 12
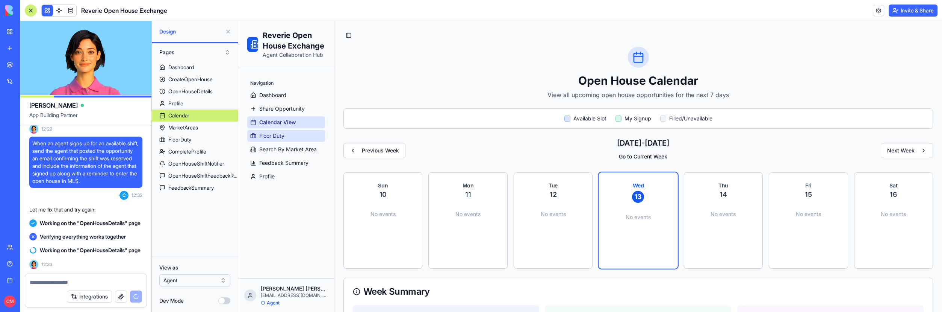
click at [277, 130] on link "Floor Duty" at bounding box center [286, 136] width 78 height 12
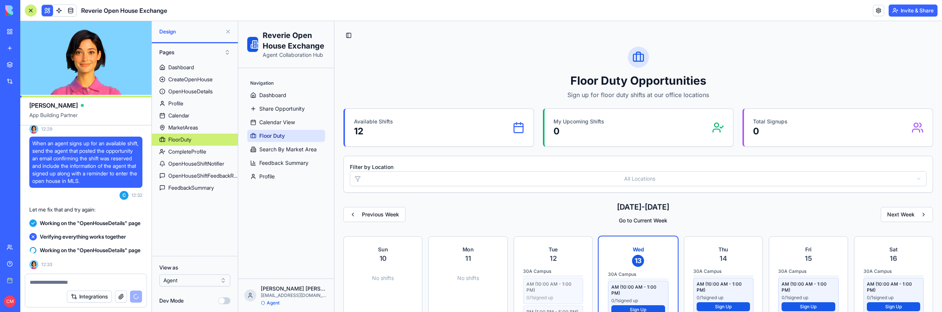
click at [279, 142] on ul "Dashboard Share Opportunity Calendar View Floor Duty Search By Market Area Feed…" at bounding box center [286, 135] width 78 height 93
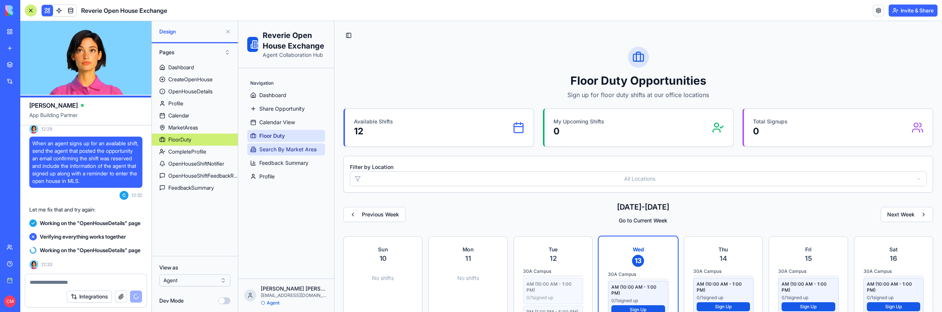
click at [279, 146] on span "Search By Market Area" at bounding box center [288, 149] width 58 height 8
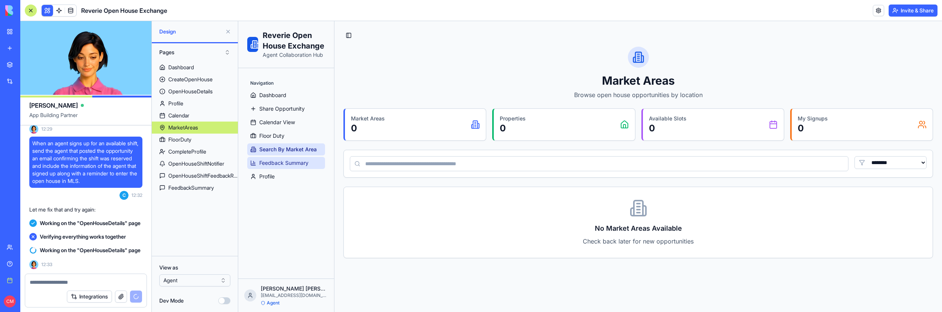
click at [282, 161] on span "Feedback Summary" at bounding box center [283, 163] width 49 height 8
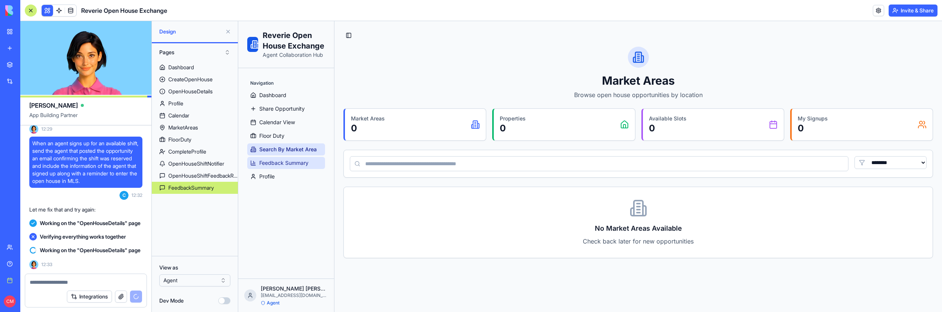
select select "**"
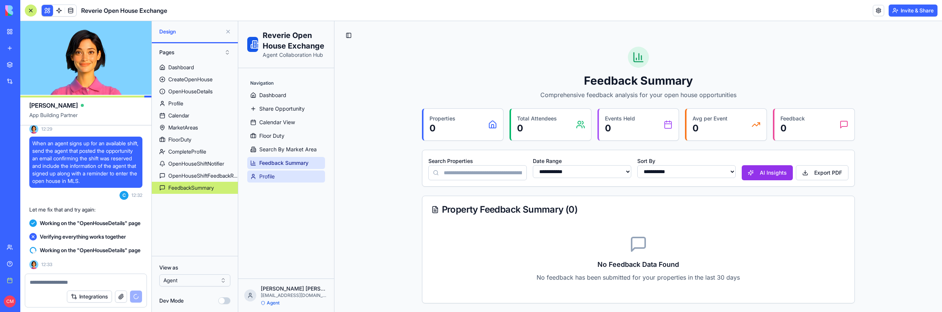
click at [280, 174] on link "Profile" at bounding box center [286, 176] width 78 height 12
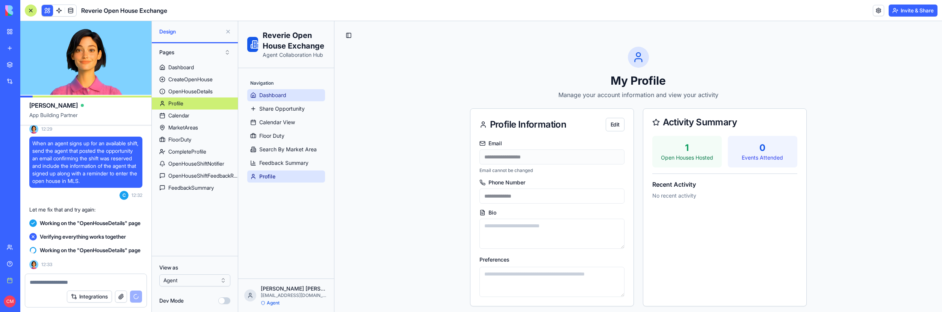
click at [281, 97] on span "Dashboard" at bounding box center [272, 95] width 27 height 8
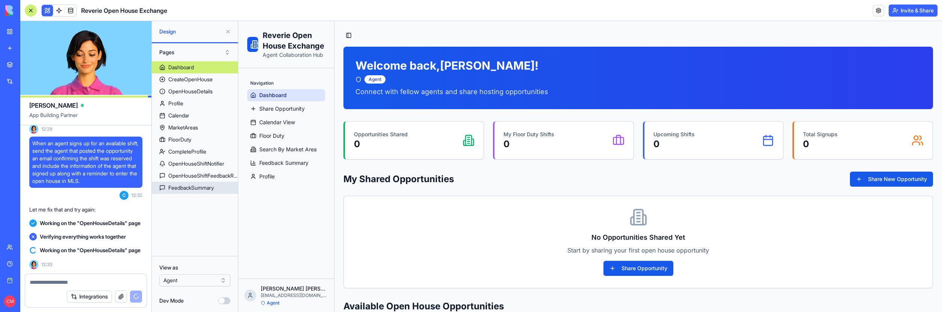
click at [205, 188] on div "FeedbackSummary" at bounding box center [190, 188] width 45 height 8
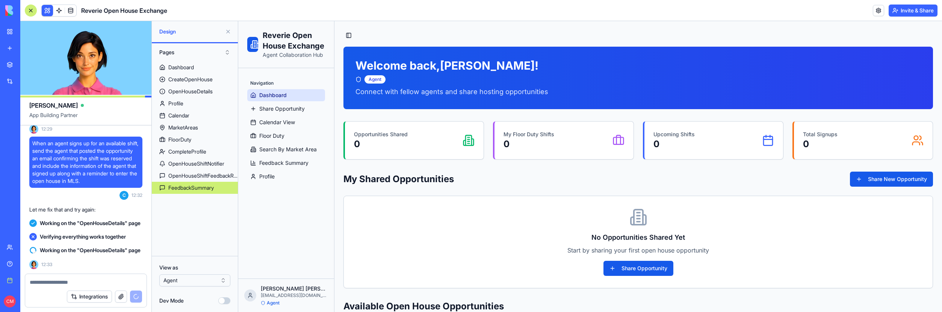
select select "**"
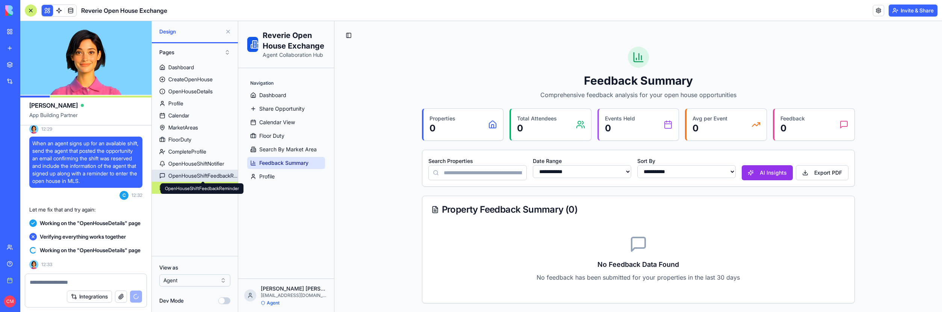
click at [206, 172] on div "OpenHouseShiftFeedbackReminder" at bounding box center [203, 176] width 70 height 8
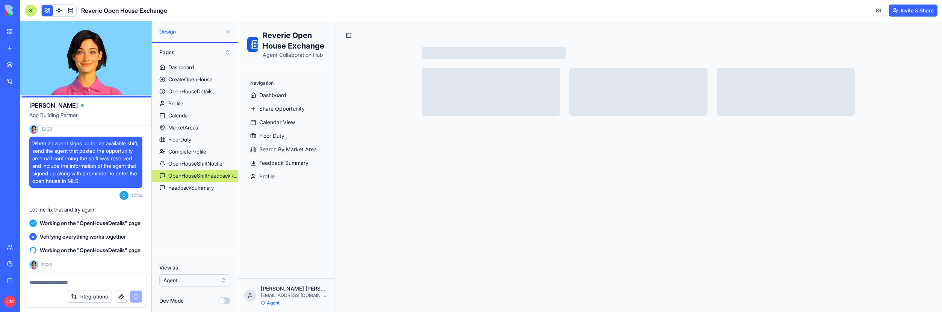
select select "*"
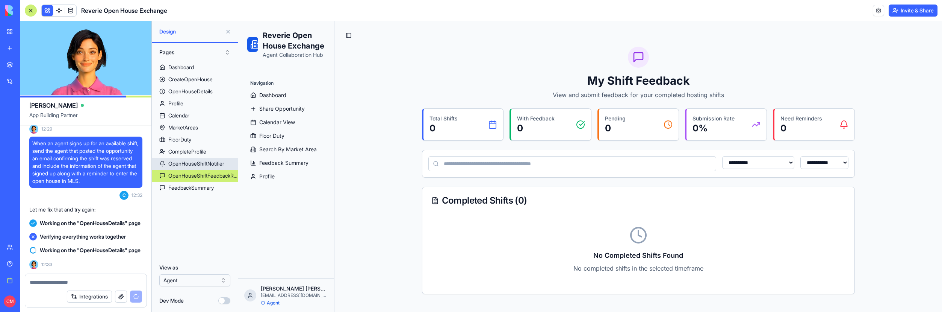
click at [206, 162] on div "OpenHouseShiftNotifier" at bounding box center [196, 164] width 56 height 8
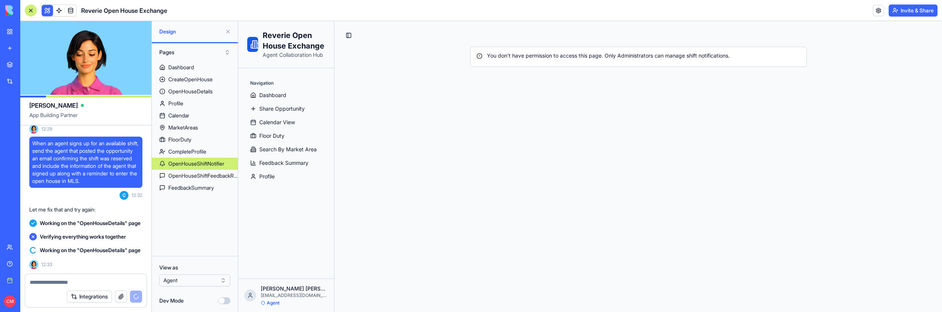
click at [197, 277] on html "BETA My workspace New app Marketplace Integrations Recent Reverie Open House Ex…" at bounding box center [471, 156] width 942 height 312
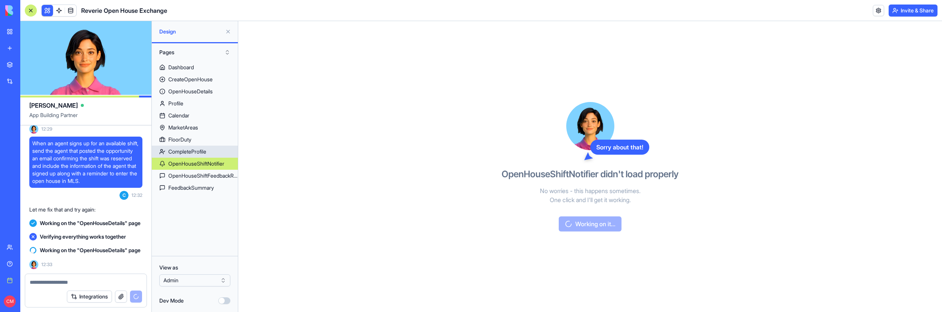
click at [204, 151] on div "CompleteProfile" at bounding box center [187, 152] width 38 height 8
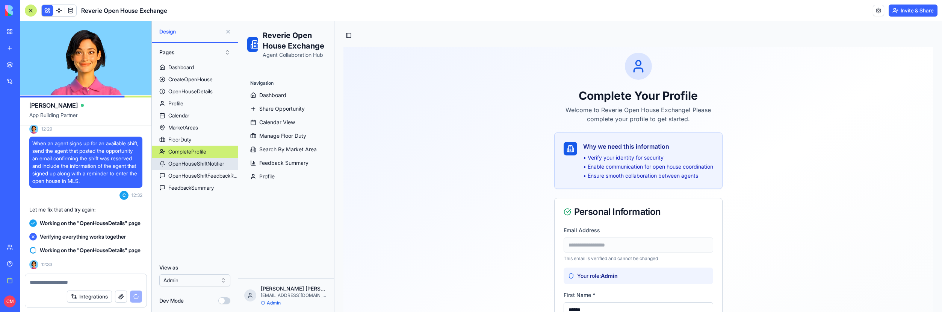
click at [204, 165] on div "OpenHouseShiftNotifier" at bounding box center [196, 164] width 56 height 8
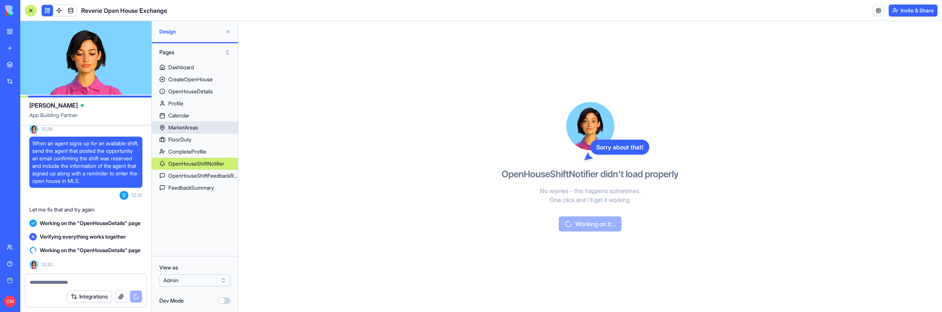
click at [201, 127] on link "MarketAreas" at bounding box center [195, 127] width 86 height 12
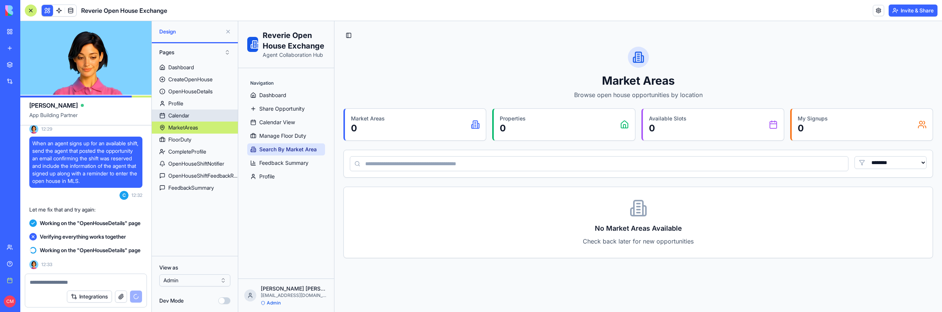
click at [201, 117] on link "Calendar" at bounding box center [195, 115] width 86 height 12
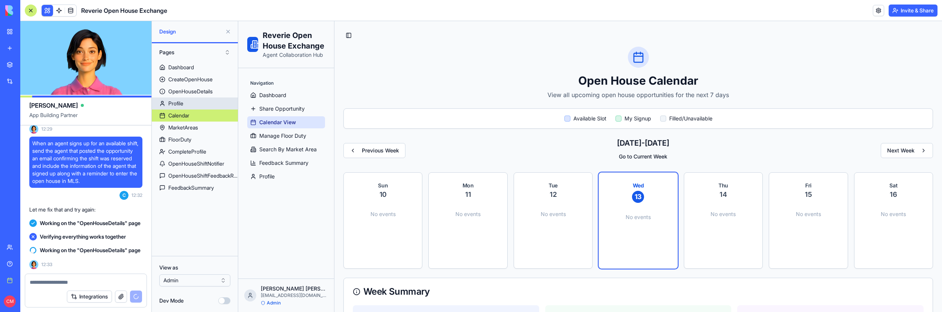
click at [183, 101] on div "Profile" at bounding box center [175, 104] width 15 height 8
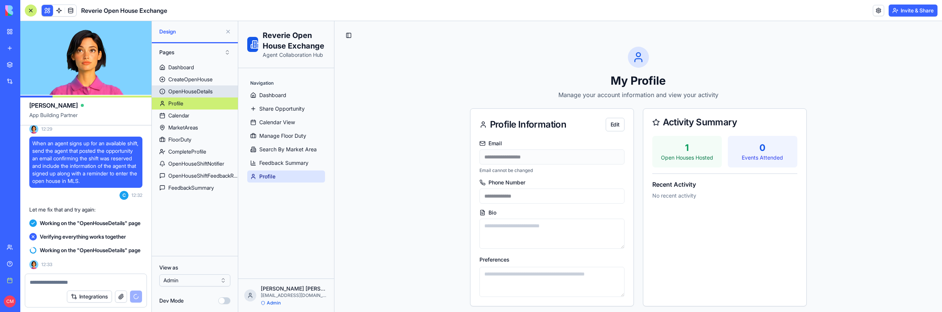
click at [183, 92] on div "OpenHouseDetails" at bounding box center [190, 92] width 44 height 8
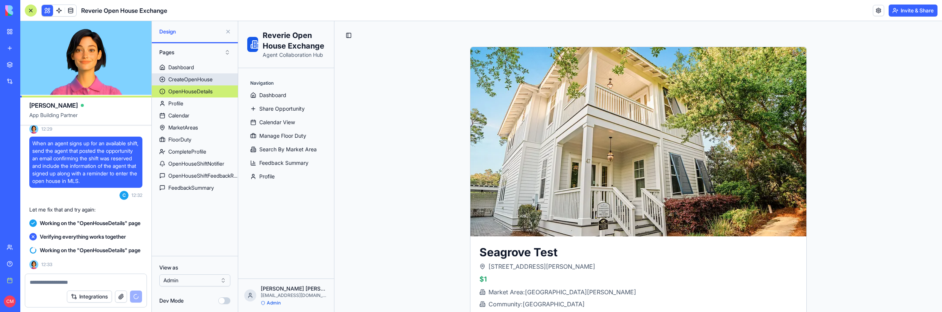
click at [184, 77] on div "CreateOpenHouse" at bounding box center [190, 80] width 44 height 8
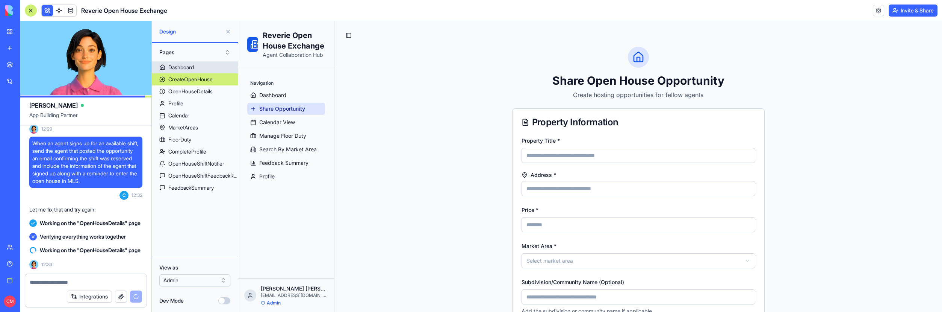
click at [183, 67] on div "Dashboard" at bounding box center [181, 68] width 26 height 8
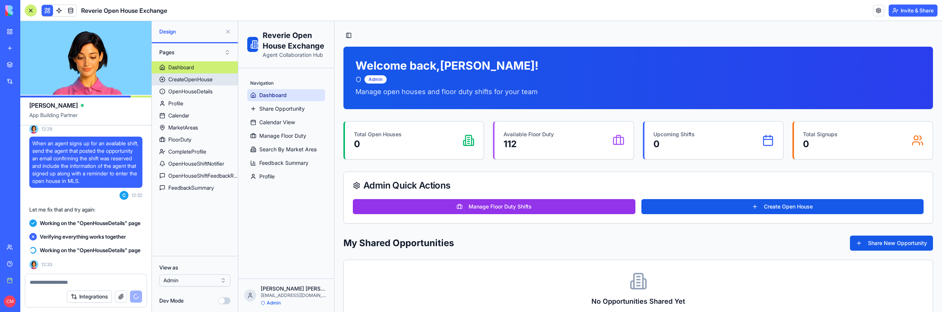
click at [185, 76] on div "CreateOpenHouse" at bounding box center [190, 80] width 44 height 8
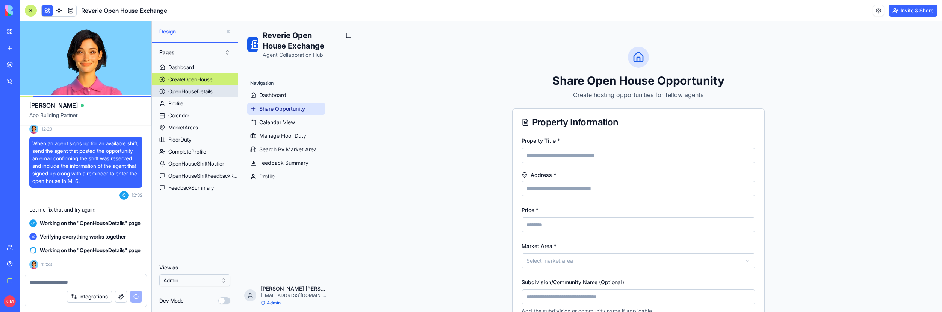
click at [187, 88] on div "OpenHouseDetails" at bounding box center [190, 92] width 44 height 8
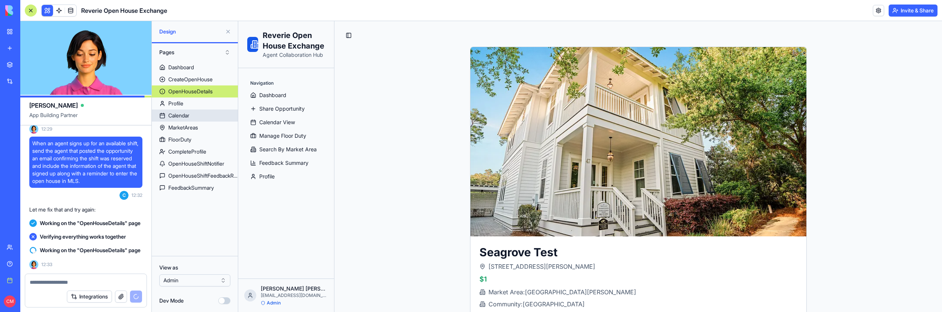
click at [204, 108] on link "Profile" at bounding box center [195, 103] width 86 height 12
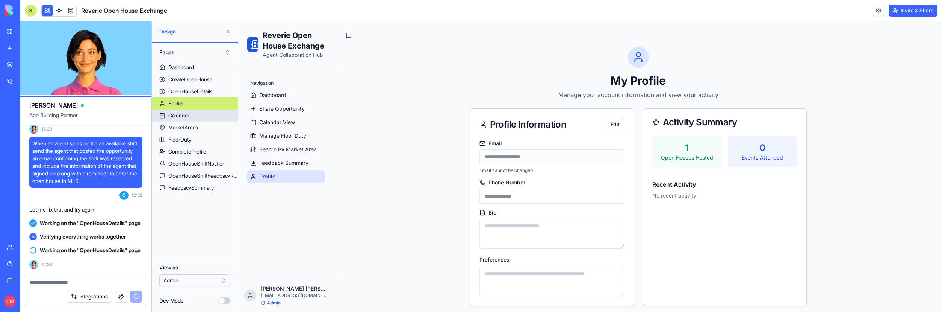
click at [194, 111] on link "Calendar" at bounding box center [195, 115] width 86 height 12
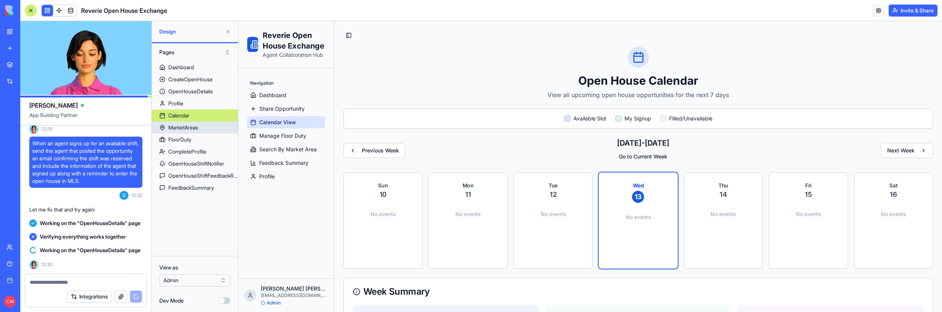
click at [192, 126] on div "MarketAreas" at bounding box center [183, 128] width 30 height 8
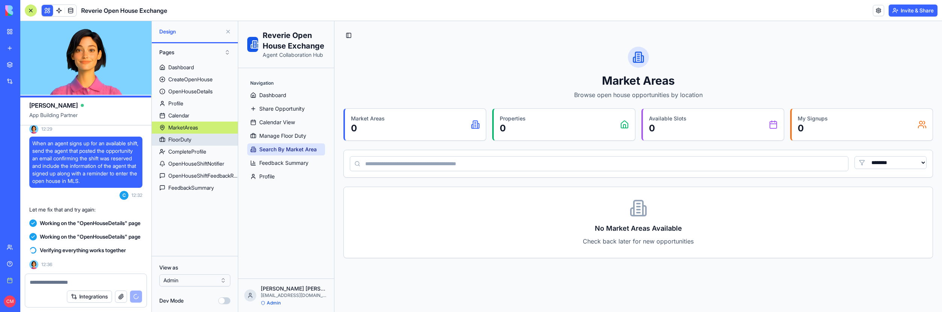
click at [193, 140] on link "FloorDuty" at bounding box center [195, 139] width 86 height 12
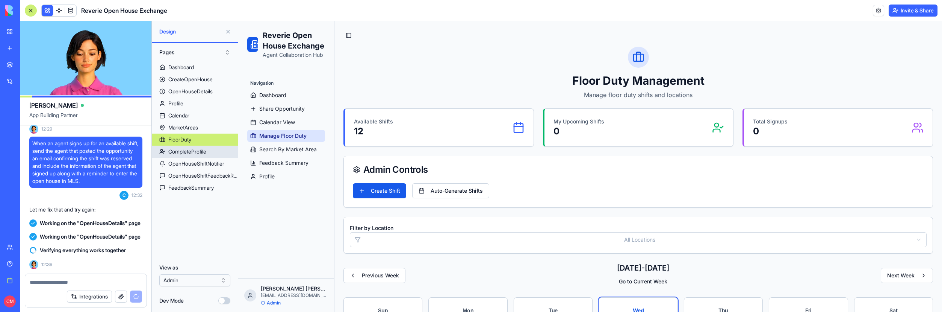
click at [200, 153] on div "CompleteProfile" at bounding box center [187, 152] width 38 height 8
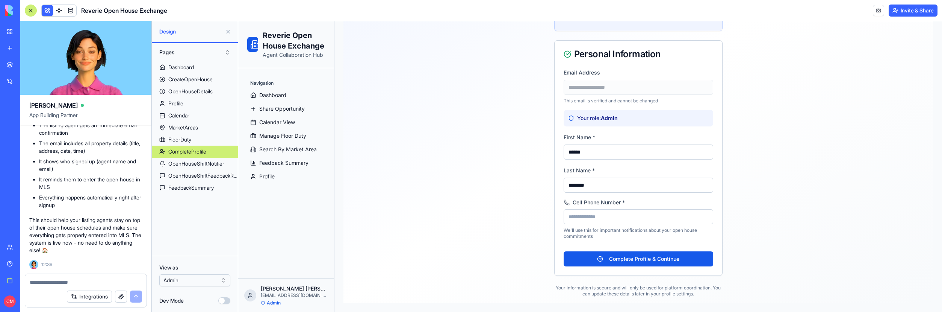
scroll to position [12305, 0]
click at [188, 162] on div "OpenHouseShiftNotifier" at bounding box center [196, 164] width 56 height 8
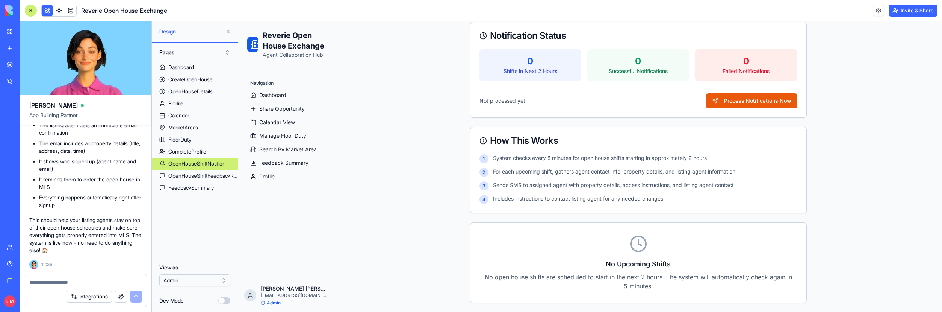
scroll to position [10, 0]
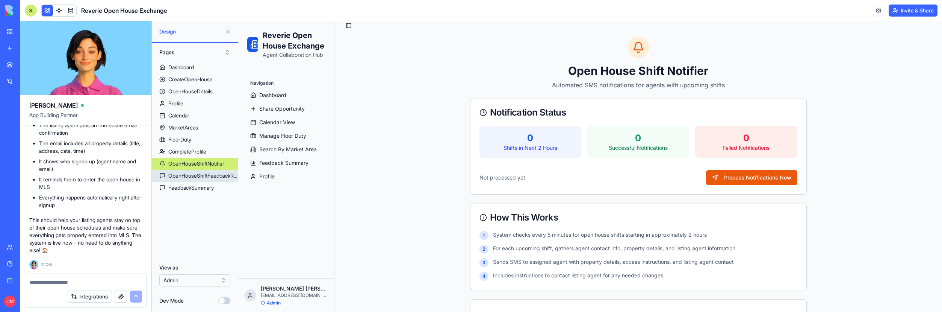
click at [182, 171] on link "OpenHouseShiftFeedbackReminder" at bounding box center [195, 176] width 86 height 12
select select "*"
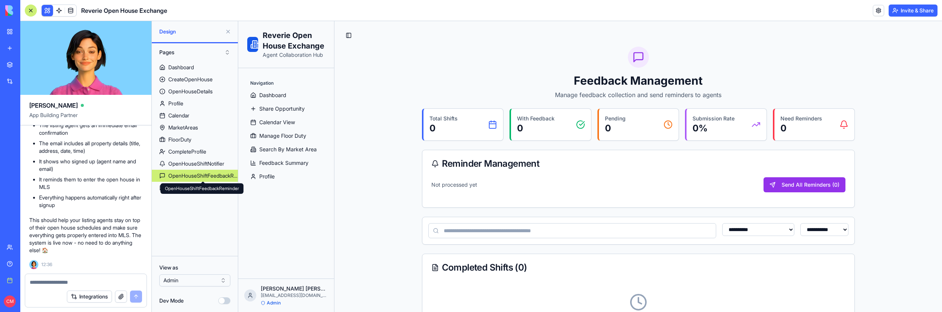
scroll to position [58, 0]
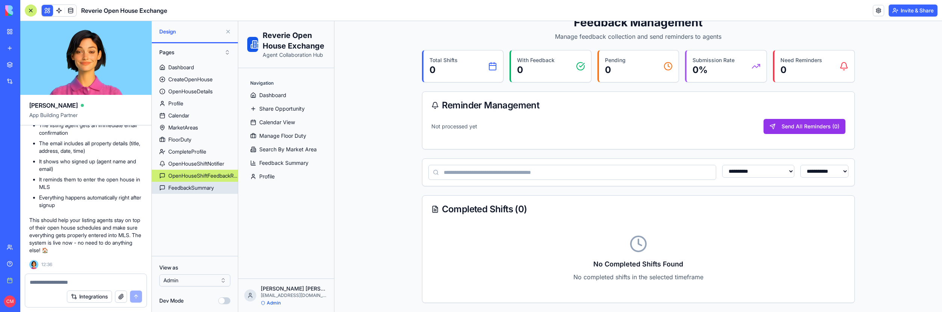
click at [190, 189] on div "FeedbackSummary" at bounding box center [190, 188] width 45 height 8
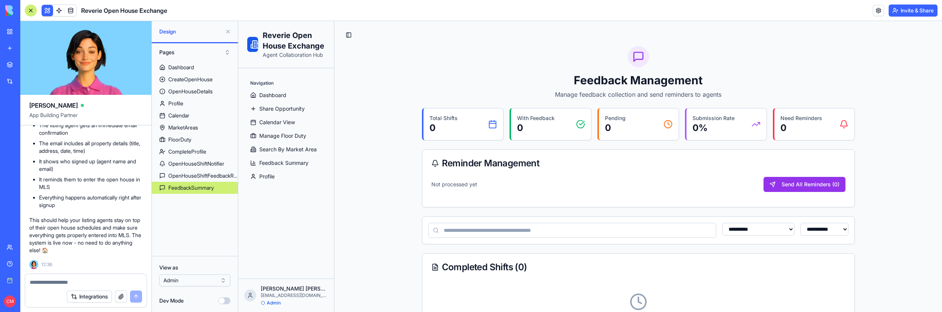
select select "**"
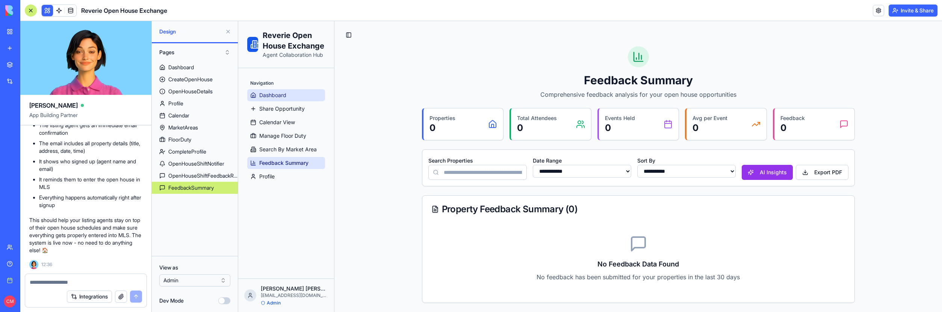
click at [277, 97] on span "Dashboard" at bounding box center [272, 95] width 27 height 8
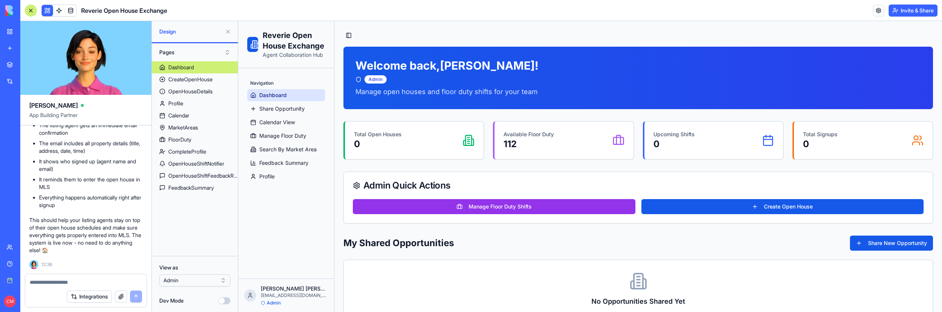
scroll to position [49, 0]
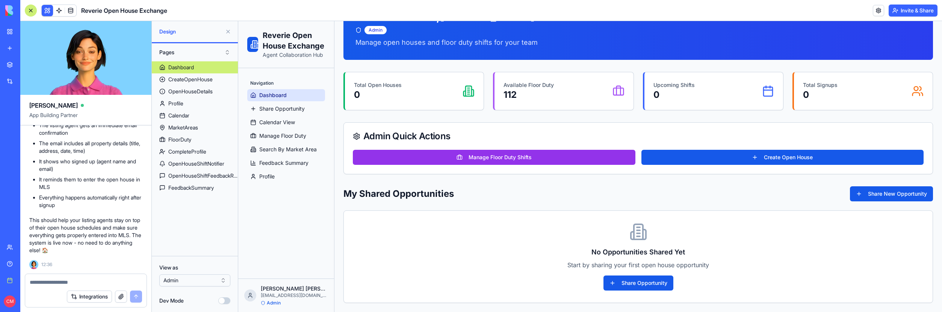
click at [116, 284] on textarea at bounding box center [86, 282] width 112 height 8
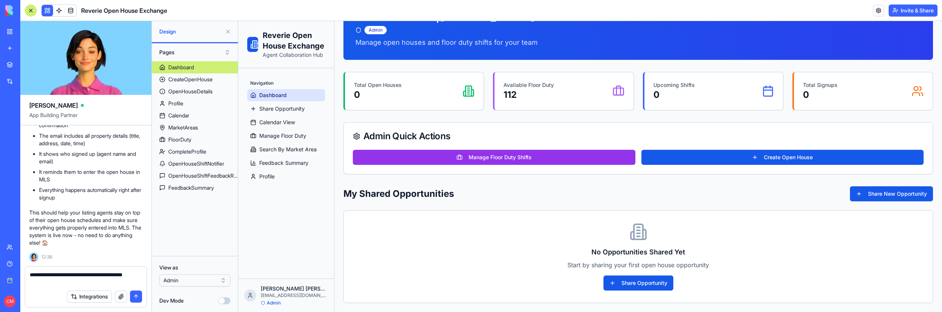
type textarea "**********"
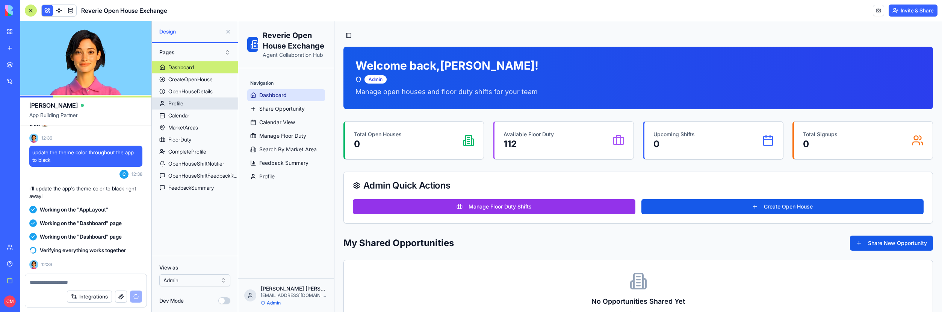
scroll to position [12576, 0]
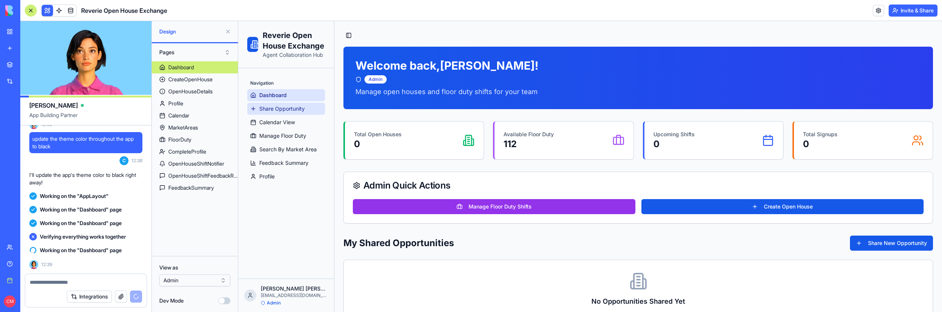
click at [277, 113] on link "Share Opportunity" at bounding box center [286, 109] width 78 height 12
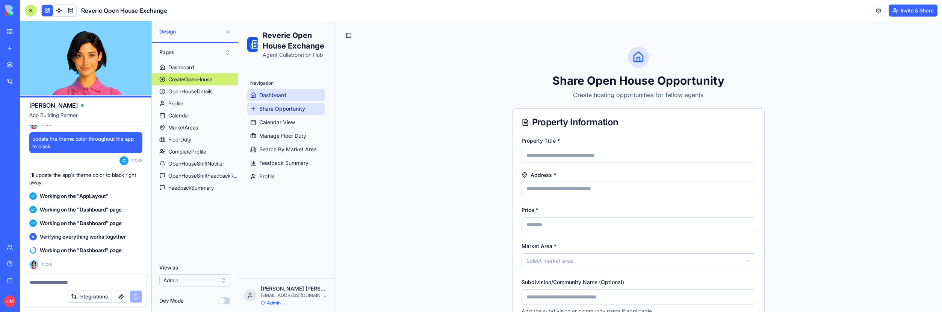
click at [283, 98] on span "Dashboard" at bounding box center [272, 95] width 27 height 8
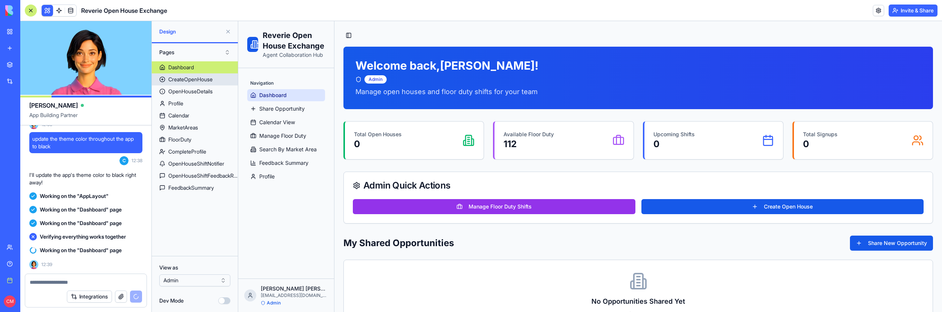
click at [190, 81] on div "CreateOpenHouse" at bounding box center [190, 80] width 44 height 8
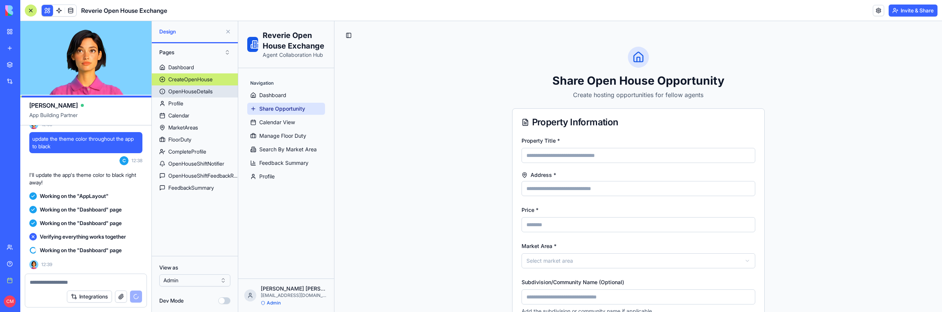
click at [193, 92] on div "OpenHouseDetails" at bounding box center [190, 92] width 44 height 8
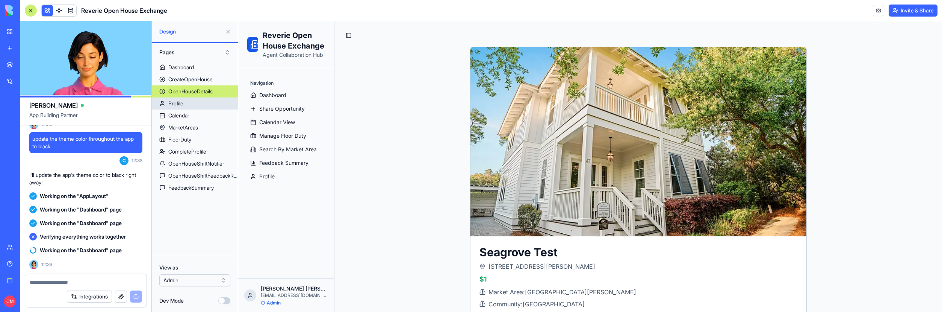
click at [193, 103] on link "Profile" at bounding box center [195, 103] width 86 height 12
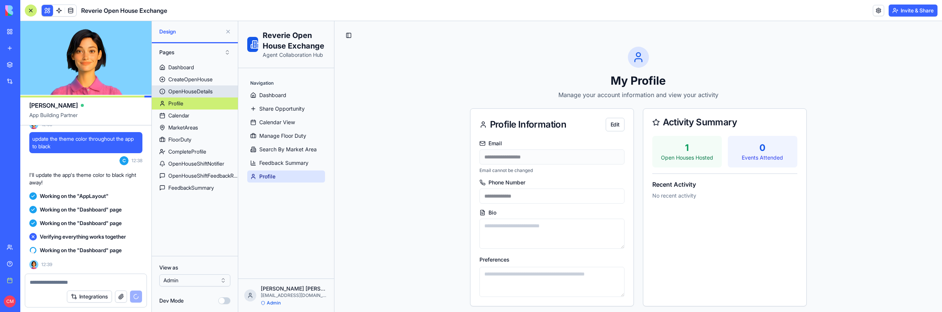
click at [194, 94] on div "OpenHouseDetails" at bounding box center [190, 92] width 44 height 8
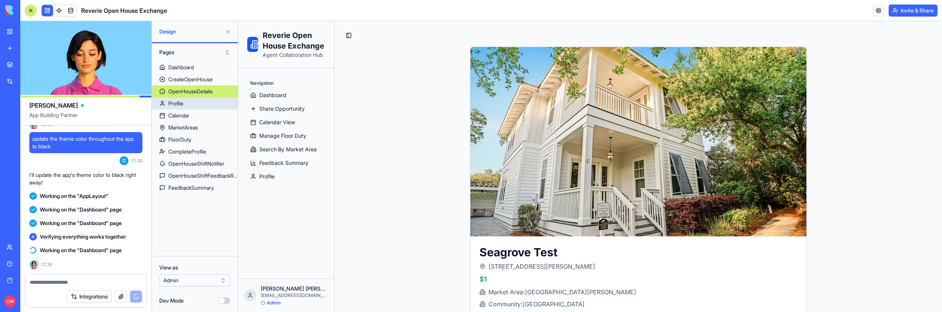
click at [193, 106] on link "Profile" at bounding box center [195, 103] width 86 height 12
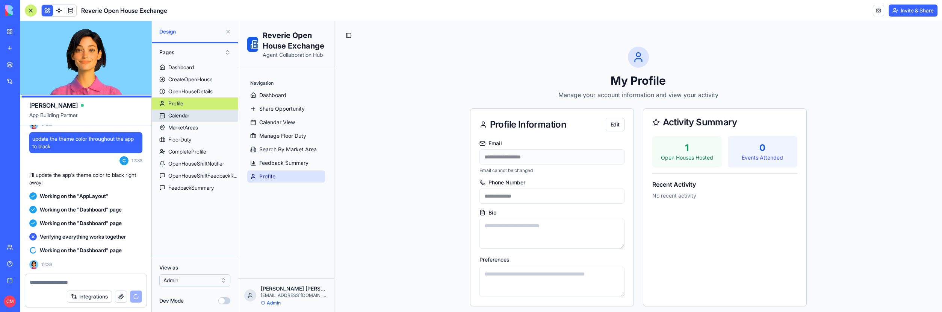
click at [195, 117] on link "Calendar" at bounding box center [195, 115] width 86 height 12
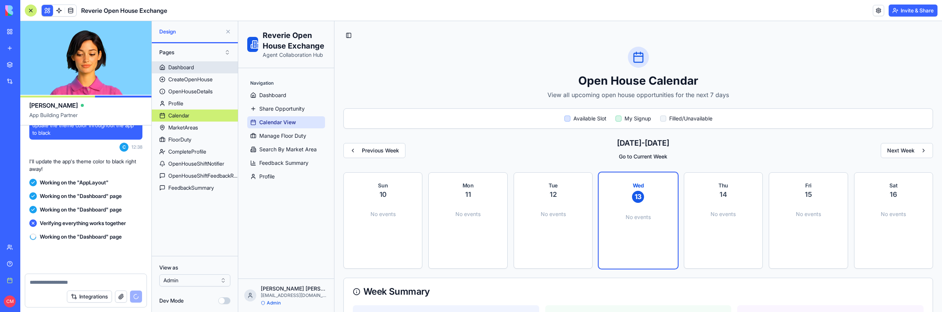
scroll to position [12590, 0]
click at [189, 68] on div "Dashboard" at bounding box center [181, 68] width 26 height 8
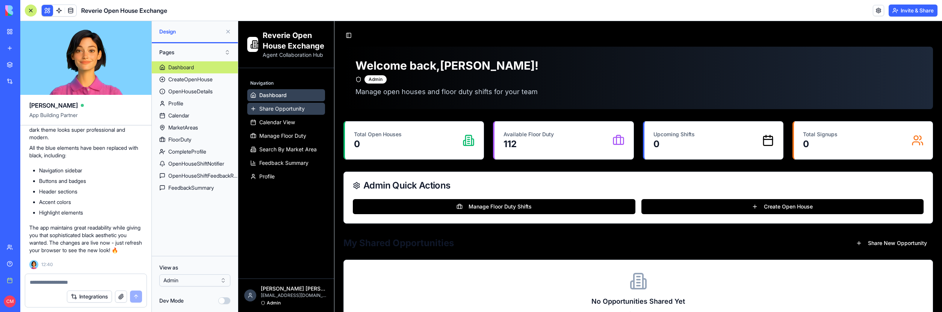
click at [288, 109] on span "Share Opportunity" at bounding box center [281, 109] width 45 height 8
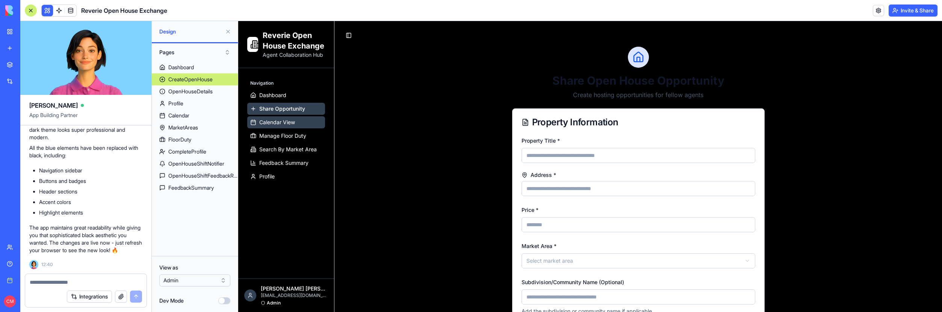
click at [286, 119] on span "Calendar View" at bounding box center [277, 122] width 36 height 8
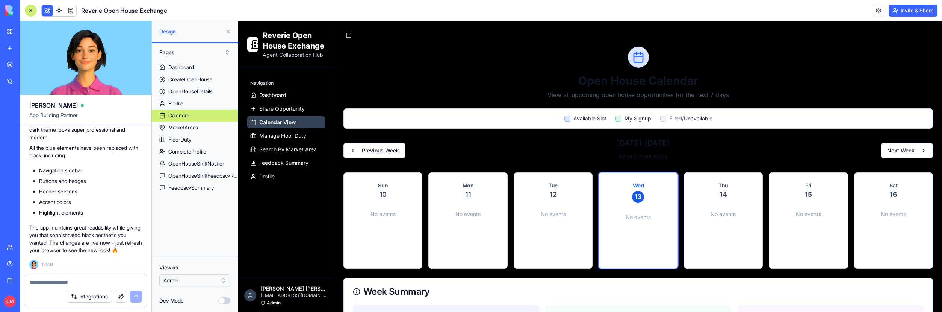
scroll to position [12752, 0]
click at [91, 232] on p "The app maintains great readability while giving you that sophisticated black a…" at bounding box center [85, 239] width 113 height 30
click at [271, 176] on span "Profile" at bounding box center [266, 177] width 15 height 8
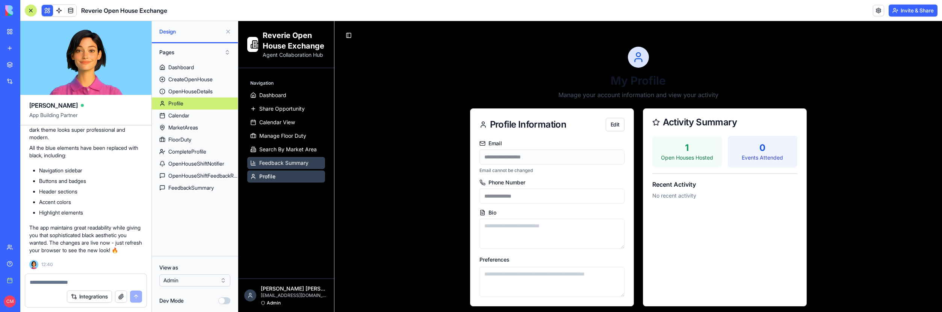
click at [280, 164] on span "Feedback Summary" at bounding box center [283, 163] width 49 height 8
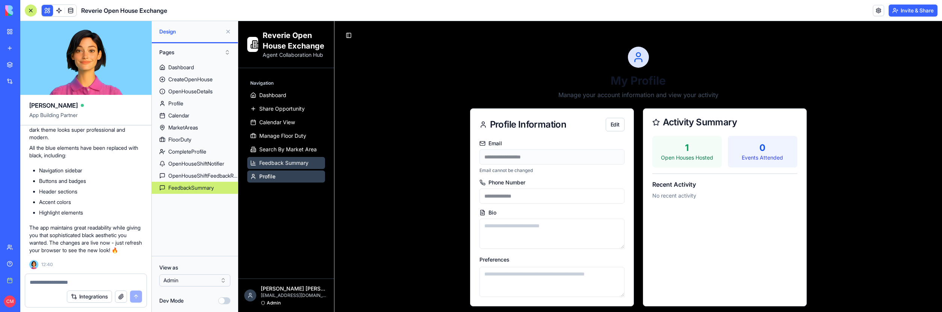
select select "**"
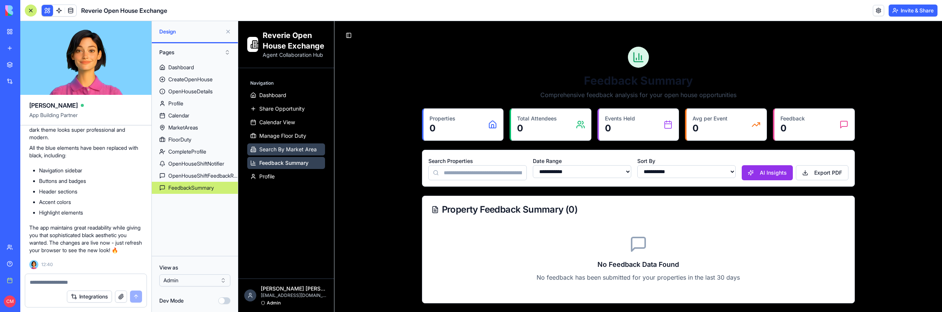
click at [278, 152] on span "Search By Market Area" at bounding box center [288, 149] width 58 height 8
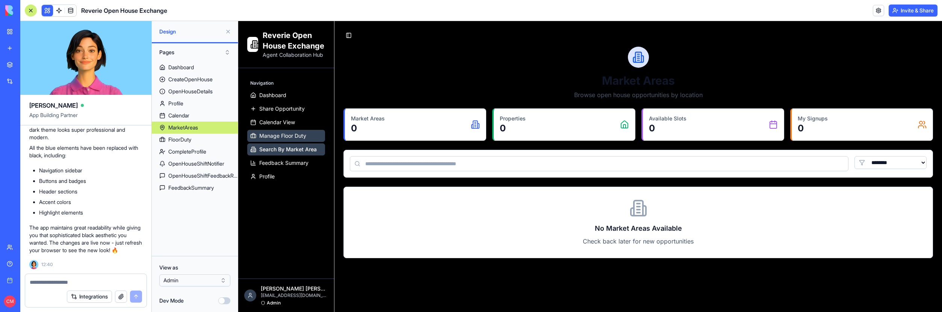
click at [277, 140] on link "Manage Floor Duty" at bounding box center [286, 136] width 78 height 12
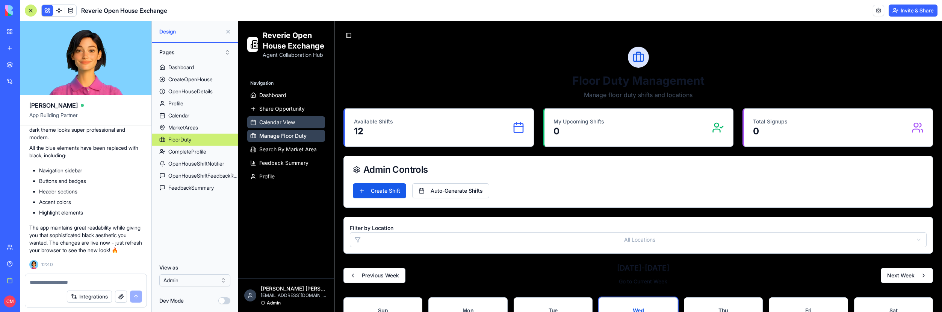
click at [278, 124] on span "Calendar View" at bounding box center [277, 122] width 36 height 8
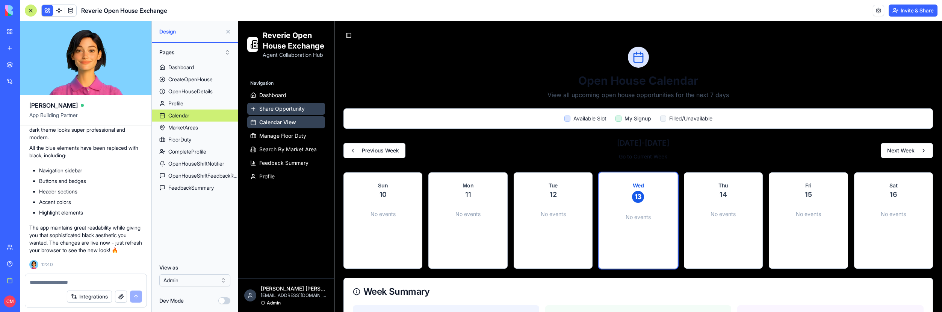
click at [279, 110] on span "Share Opportunity" at bounding box center [281, 109] width 45 height 8
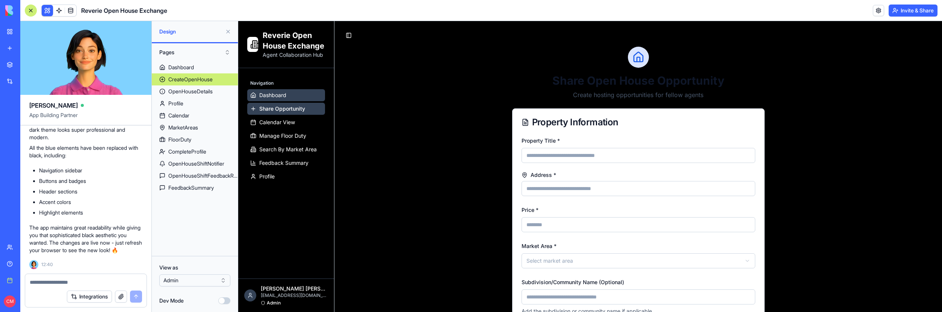
click at [278, 96] on span "Dashboard" at bounding box center [272, 95] width 27 height 8
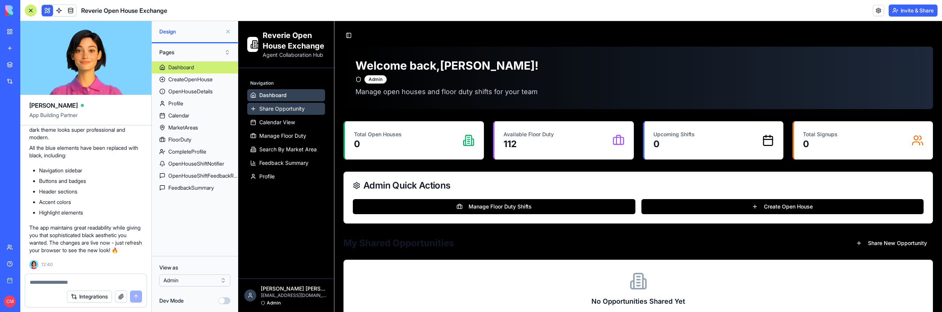
click at [288, 112] on span "Share Opportunity" at bounding box center [281, 109] width 45 height 8
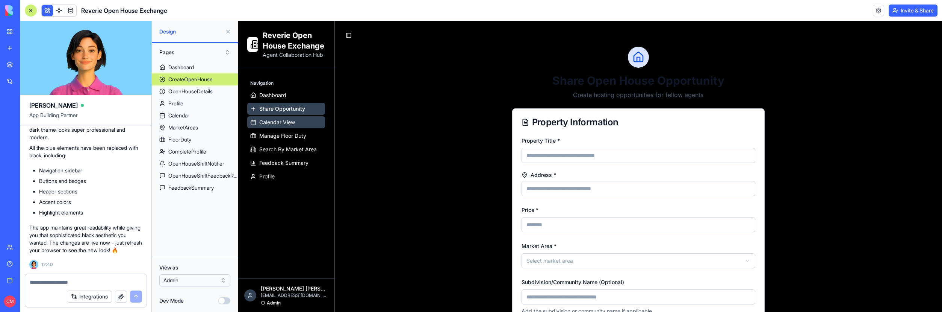
click at [288, 119] on span "Calendar View" at bounding box center [277, 122] width 36 height 8
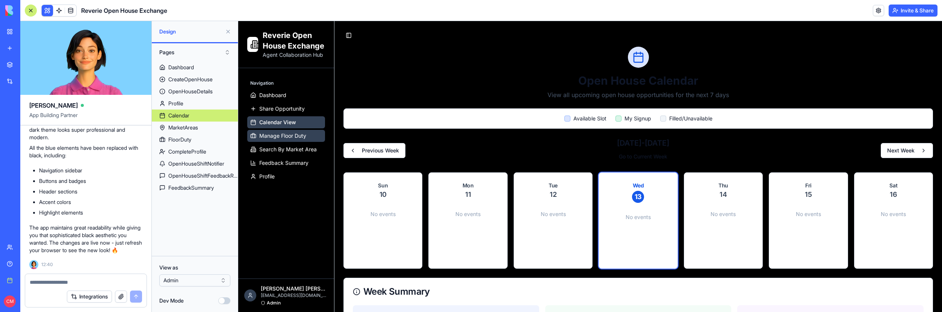
click at [290, 132] on span "Manage Floor Duty" at bounding box center [282, 136] width 47 height 8
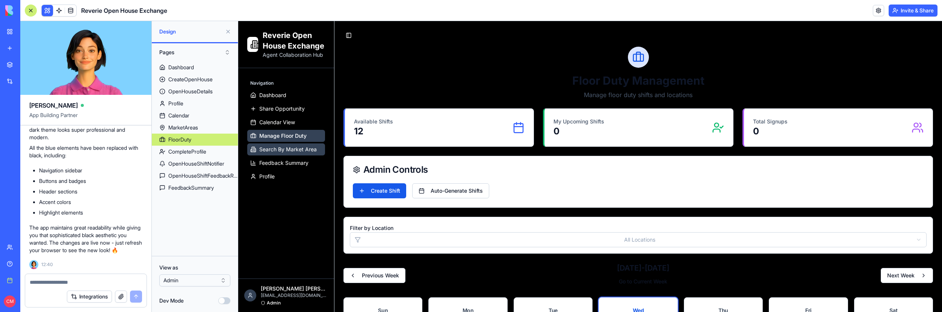
click at [292, 143] on link "Search By Market Area" at bounding box center [286, 149] width 78 height 12
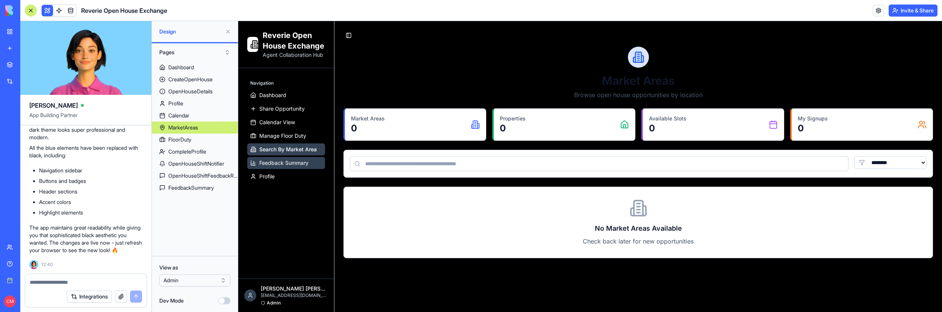
click at [293, 161] on span "Feedback Summary" at bounding box center [283, 163] width 49 height 8
select select "**"
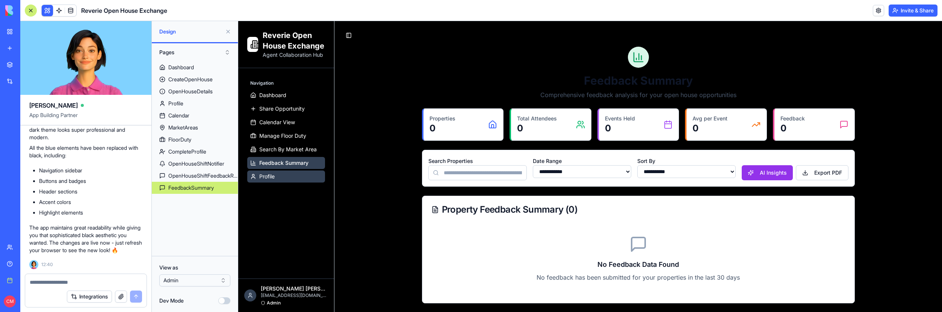
click at [294, 176] on link "Profile" at bounding box center [286, 176] width 78 height 12
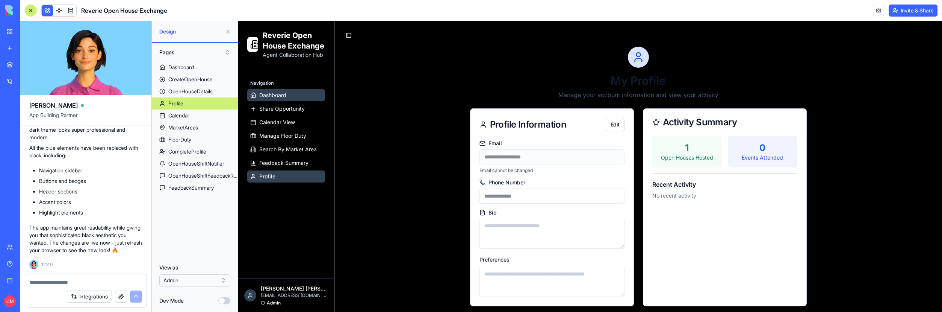
click at [271, 97] on span "Dashboard" at bounding box center [272, 95] width 27 height 8
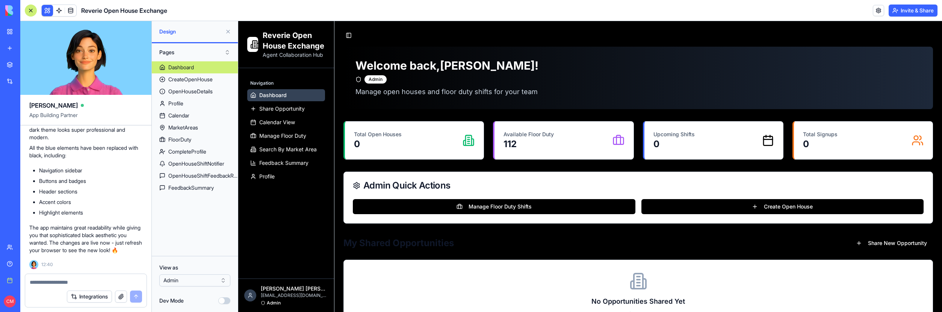
click at [85, 281] on textarea at bounding box center [86, 282] width 112 height 8
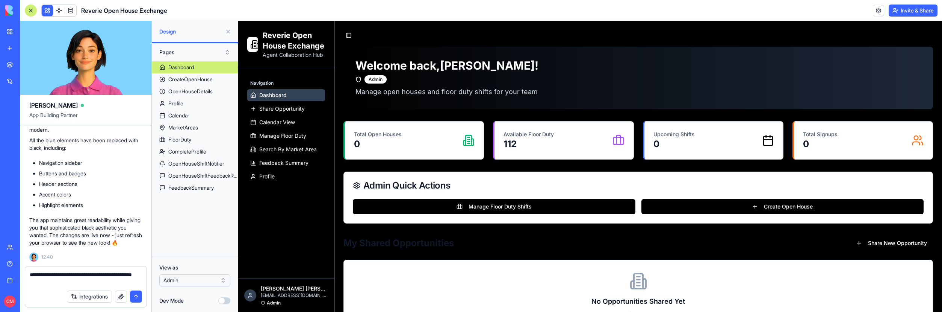
type textarea "**********"
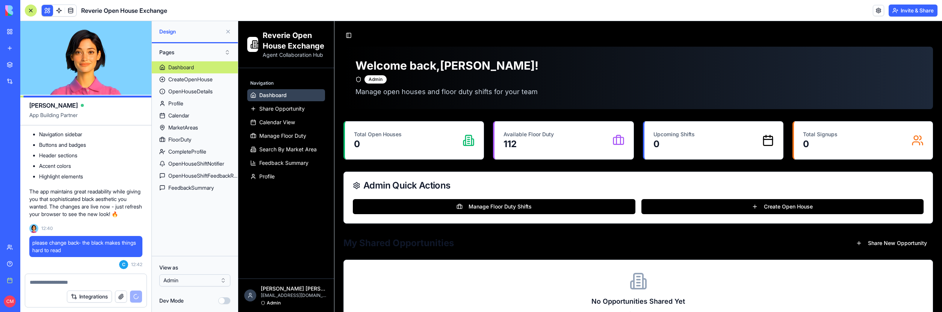
click at [72, 283] on textarea at bounding box center [86, 282] width 112 height 8
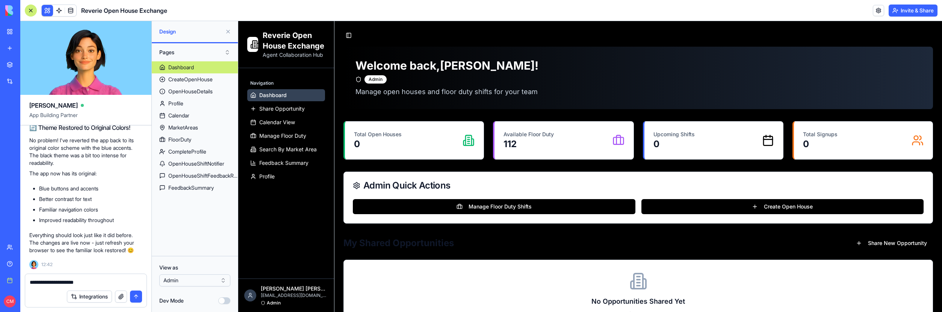
type textarea "**********"
click at [89, 191] on li "Blue buttons and accents" at bounding box center [90, 189] width 103 height 8
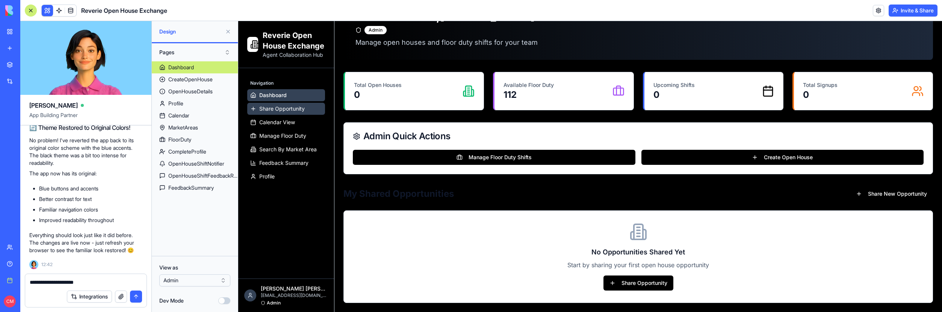
click at [269, 111] on span "Share Opportunity" at bounding box center [281, 109] width 45 height 8
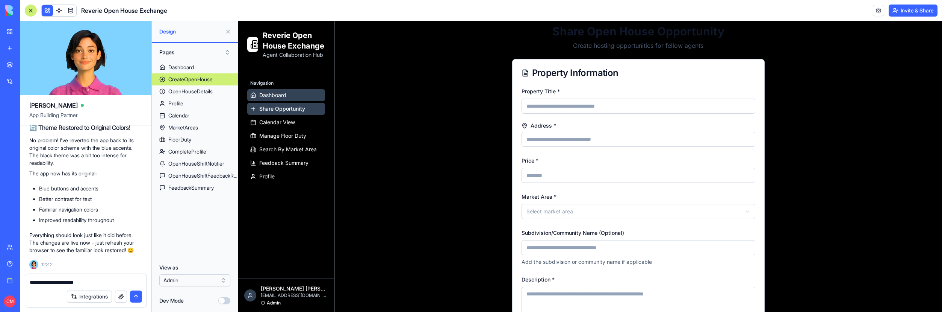
click at [271, 95] on span "Dashboard" at bounding box center [272, 95] width 27 height 8
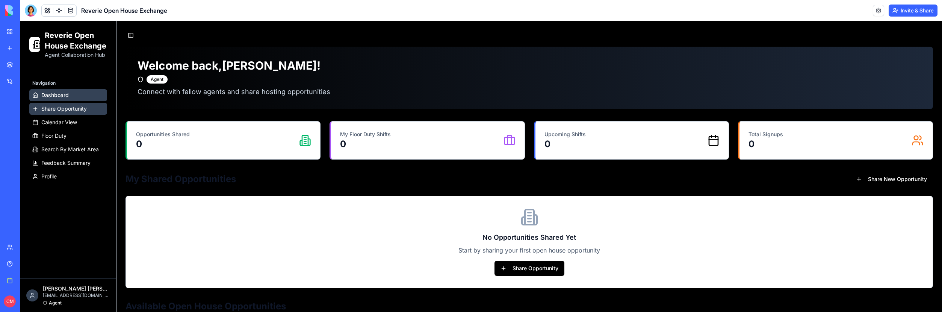
click at [55, 106] on span "Share Opportunity" at bounding box center [63, 109] width 45 height 8
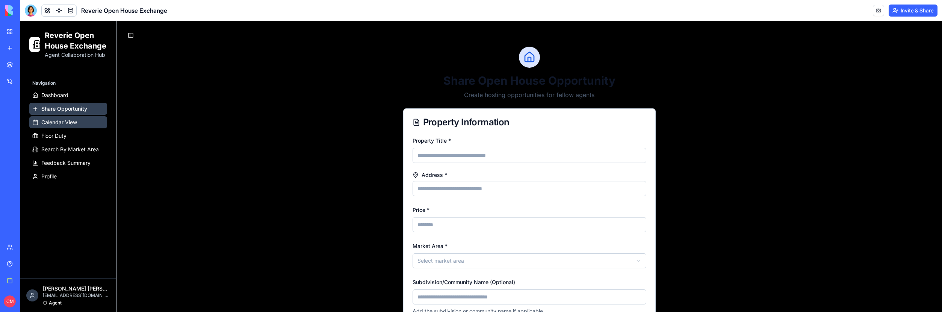
click at [62, 121] on span "Calendar View" at bounding box center [59, 122] width 36 height 8
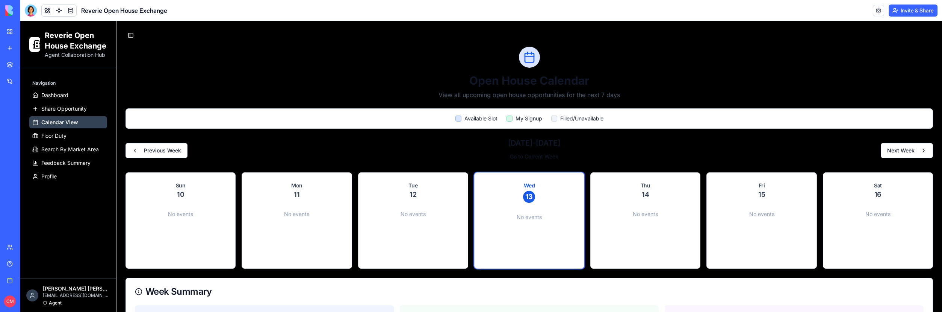
click at [12, 33] on link "My workspace" at bounding box center [17, 31] width 30 height 15
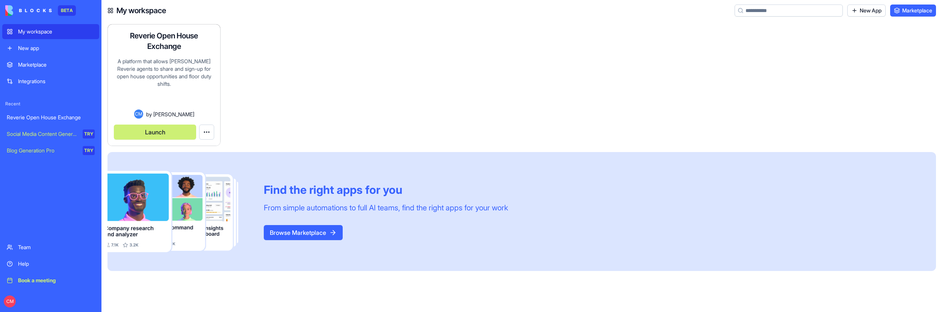
click at [206, 131] on html "BETA My workspace New app Marketplace Integrations Recent Reverie Open House Ex…" at bounding box center [471, 156] width 942 height 312
click at [205, 146] on link "Edit app" at bounding box center [190, 150] width 44 height 12
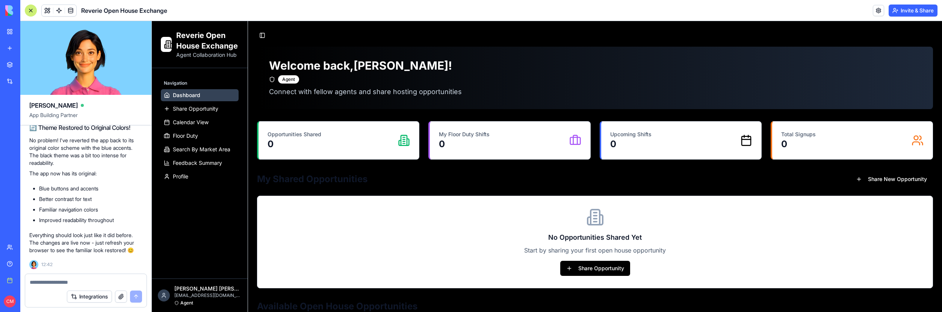
scroll to position [12955, 0]
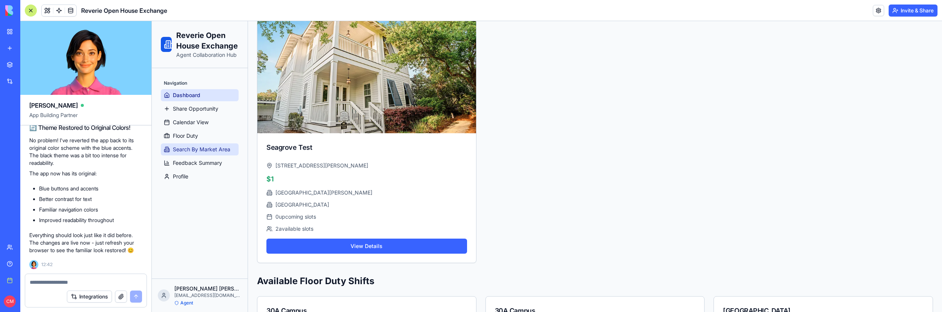
scroll to position [340, 0]
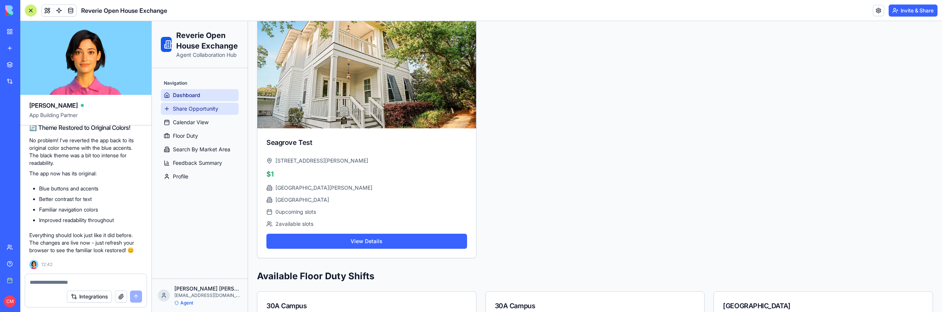
click at [204, 111] on span "Share Opportunity" at bounding box center [195, 109] width 45 height 8
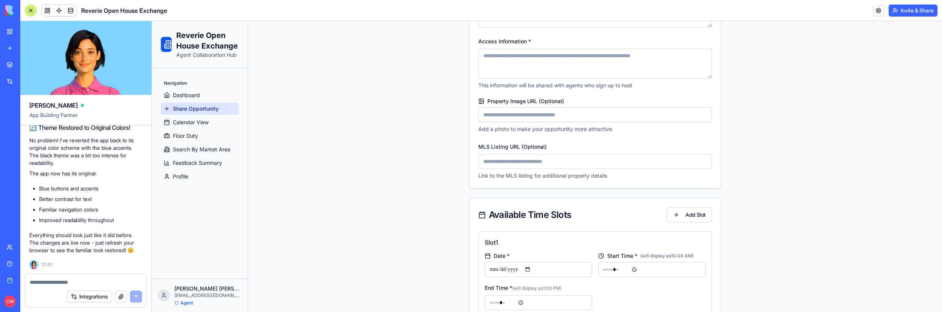
scroll to position [350, 0]
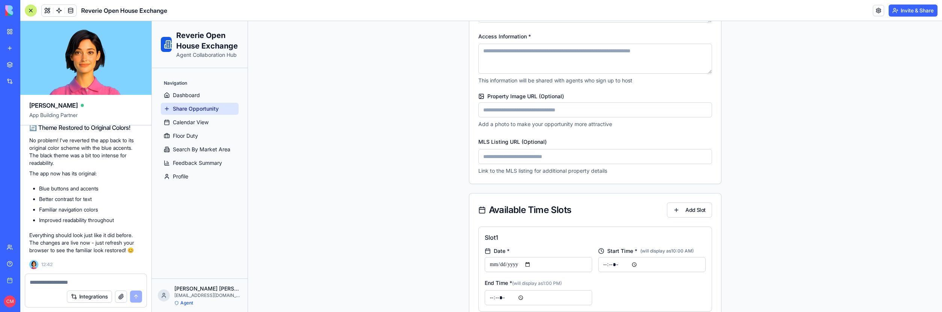
click at [95, 286] on div "Integrations" at bounding box center [85, 296] width 121 height 21
click at [94, 282] on textarea at bounding box center [86, 282] width 112 height 8
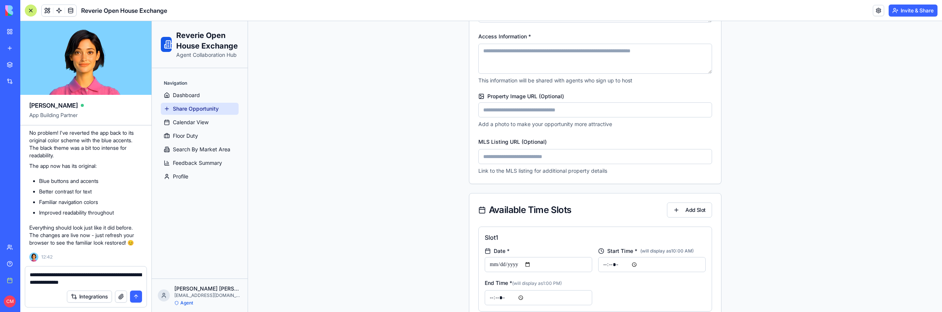
click at [113, 284] on textarea "**********" at bounding box center [86, 278] width 112 height 15
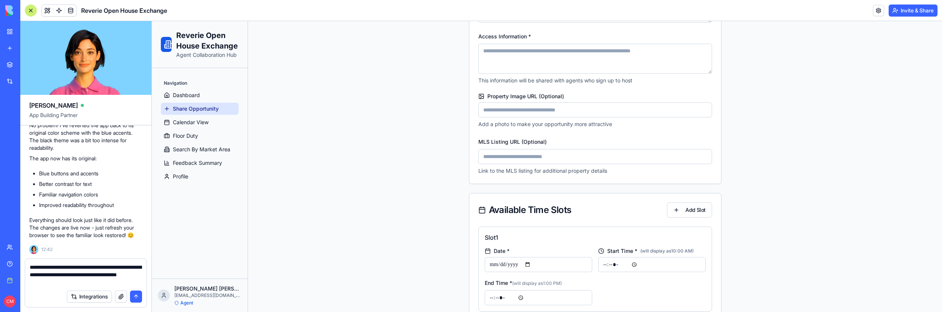
type textarea "**********"
click at [121, 297] on button "button" at bounding box center [121, 296] width 12 height 12
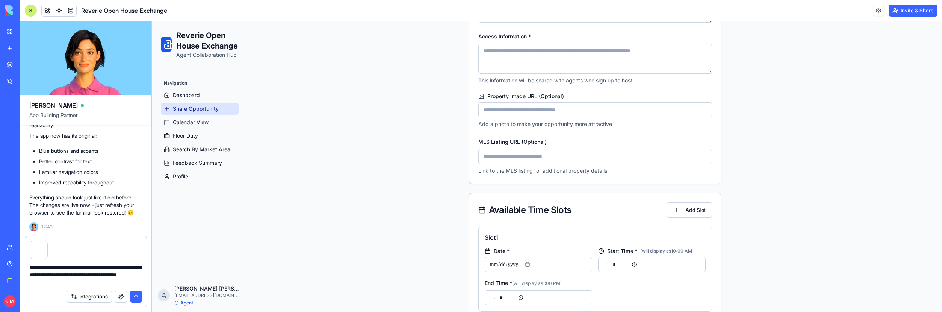
click at [140, 295] on button "submit" at bounding box center [136, 296] width 12 height 12
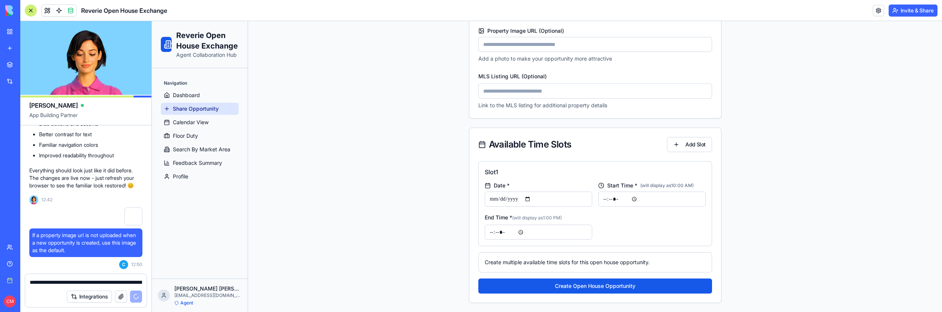
scroll to position [0, 0]
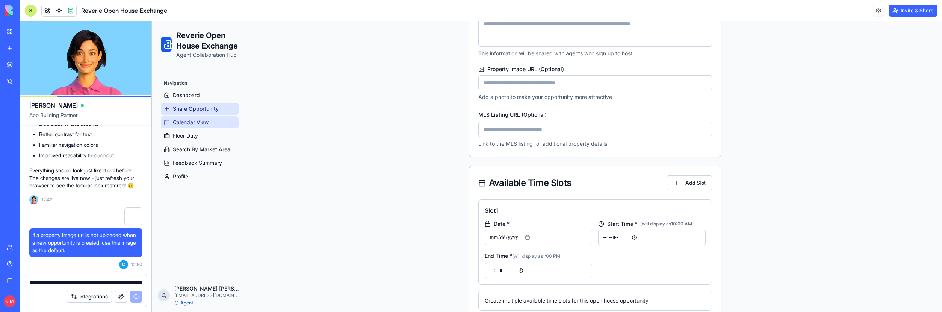
click at [205, 125] on span "Calendar View" at bounding box center [191, 122] width 36 height 8
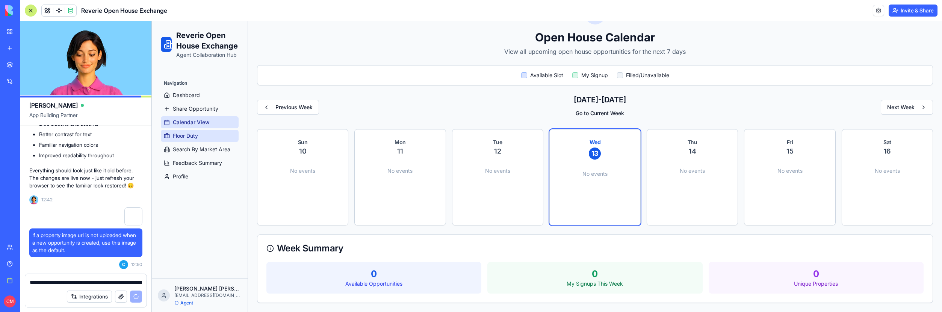
click at [211, 139] on link "Floor Duty" at bounding box center [200, 136] width 78 height 12
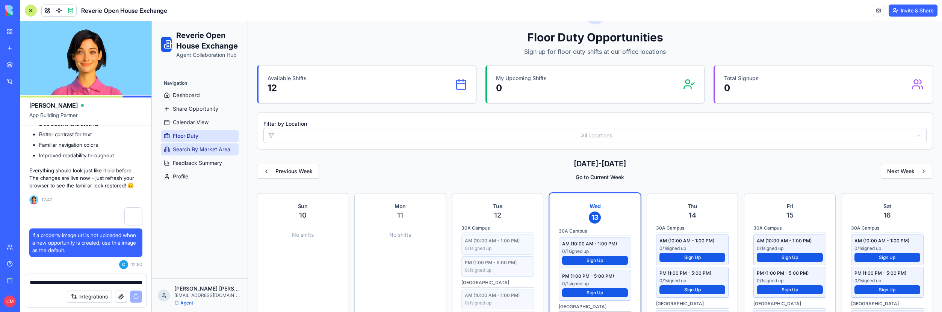
click at [211, 151] on span "Search By Market Area" at bounding box center [202, 149] width 58 height 8
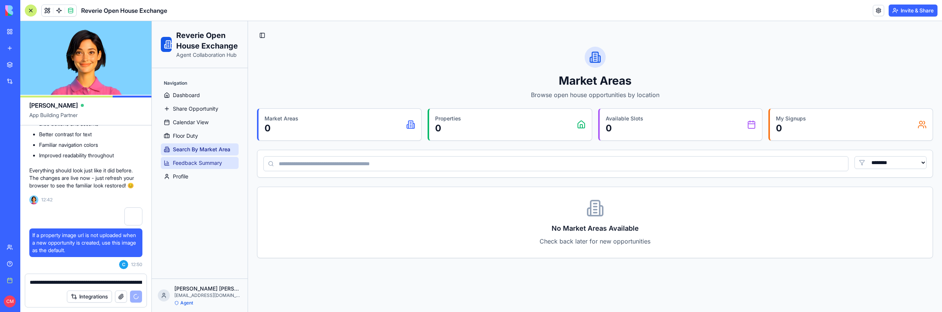
click at [211, 158] on link "Feedback Summary" at bounding box center [200, 163] width 78 height 12
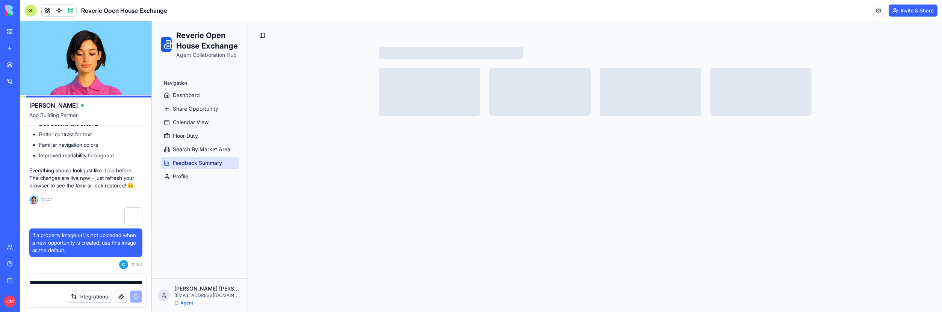
select select "**"
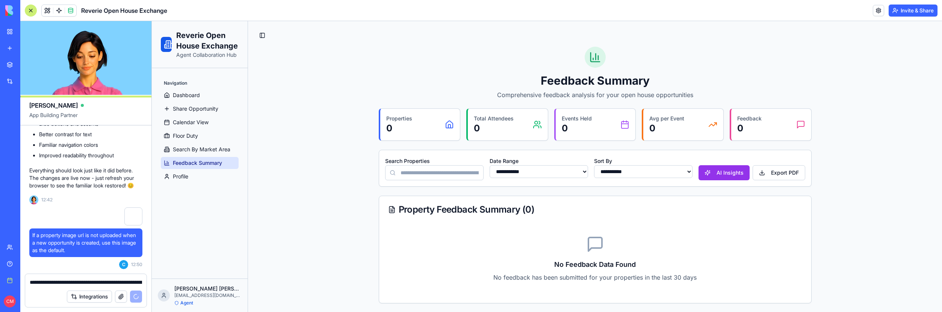
scroll to position [0, 0]
click at [188, 176] on span "Profile" at bounding box center [180, 177] width 15 height 8
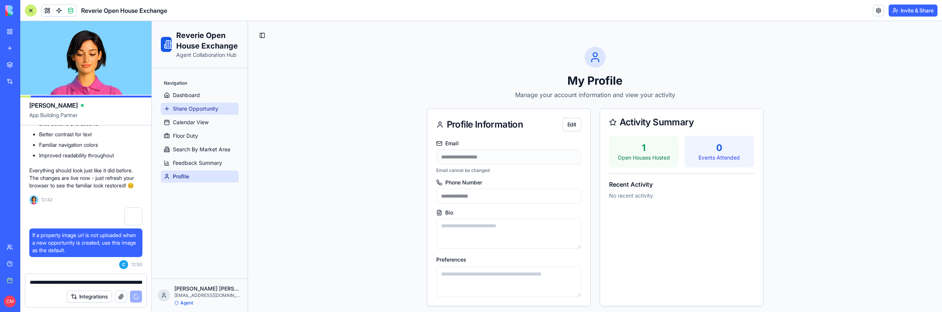
click at [207, 103] on link "Share Opportunity" at bounding box center [200, 109] width 78 height 12
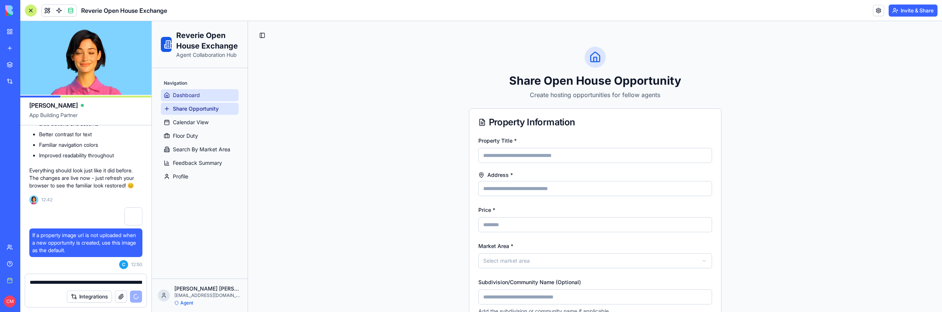
click at [206, 97] on link "Dashboard" at bounding box center [200, 95] width 78 height 12
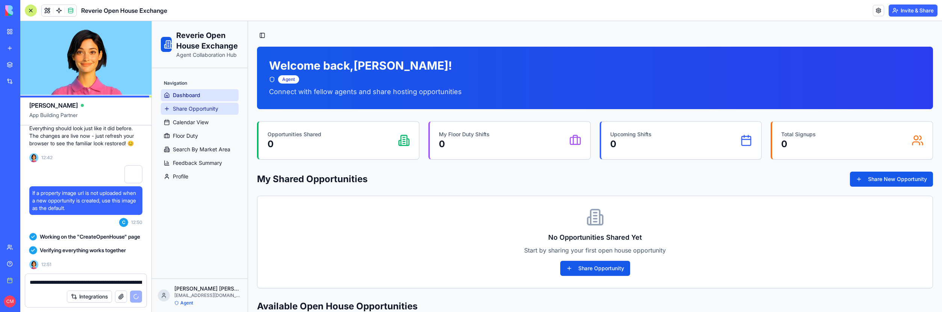
click at [213, 106] on span "Share Opportunity" at bounding box center [195, 109] width 45 height 8
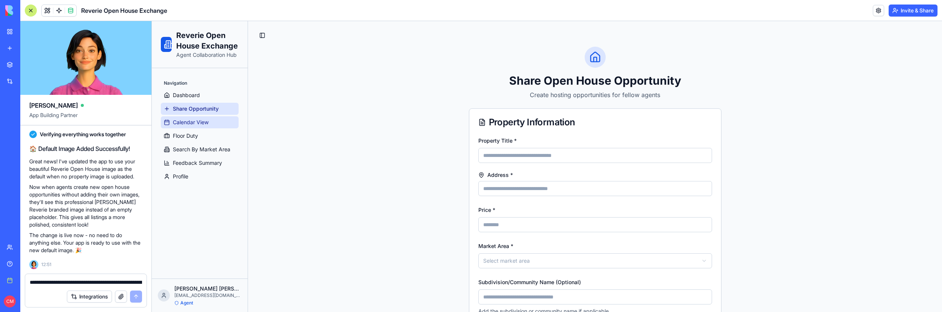
click at [193, 121] on span "Calendar View" at bounding box center [191, 122] width 36 height 8
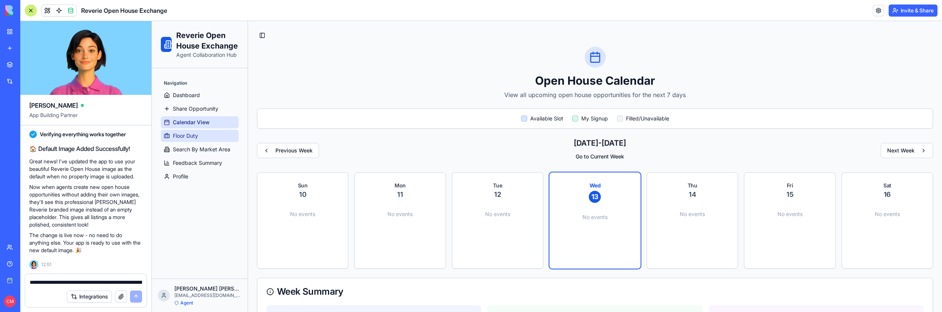
click at [214, 139] on link "Floor Duty" at bounding box center [200, 136] width 78 height 12
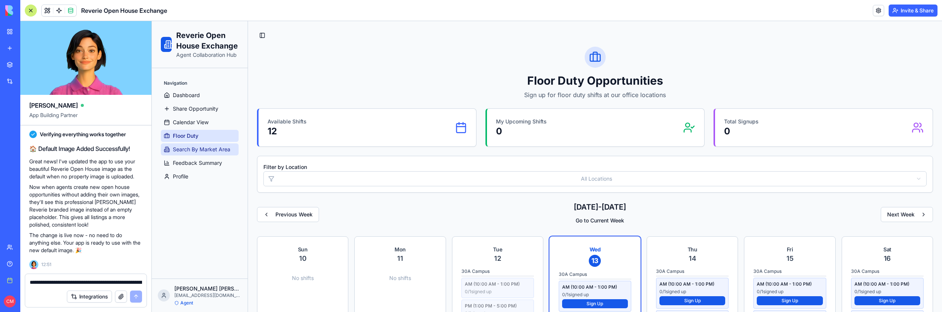
click at [221, 151] on span "Search By Market Area" at bounding box center [202, 149] width 58 height 8
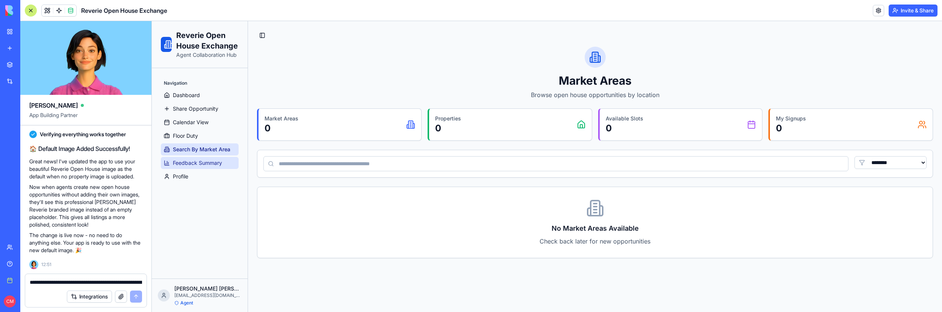
click at [220, 164] on span "Feedback Summary" at bounding box center [197, 163] width 49 height 8
select select "**"
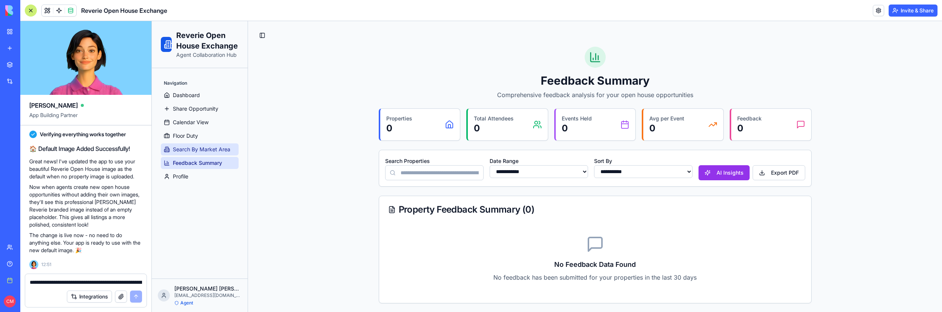
click at [221, 151] on span "Search By Market Area" at bounding box center [202, 149] width 58 height 8
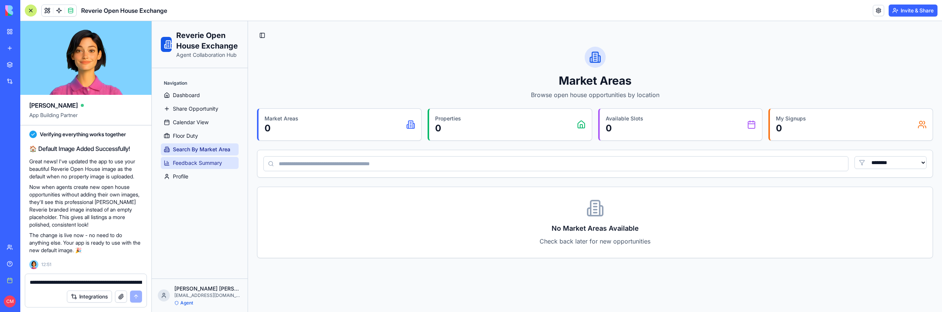
click at [220, 159] on span "Feedback Summary" at bounding box center [197, 163] width 49 height 8
select select "**"
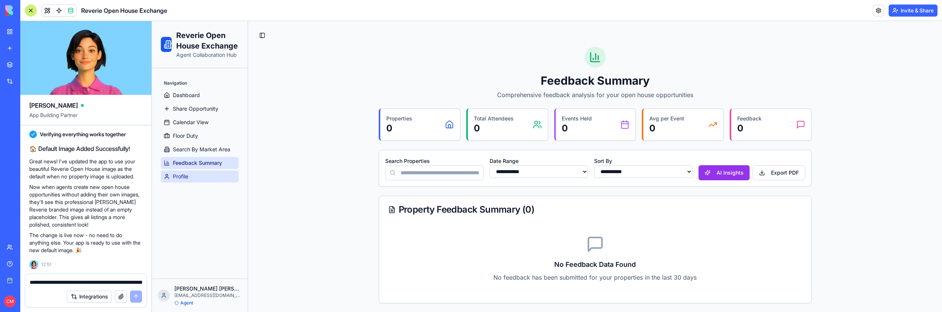
click at [218, 178] on link "Profile" at bounding box center [200, 176] width 78 height 12
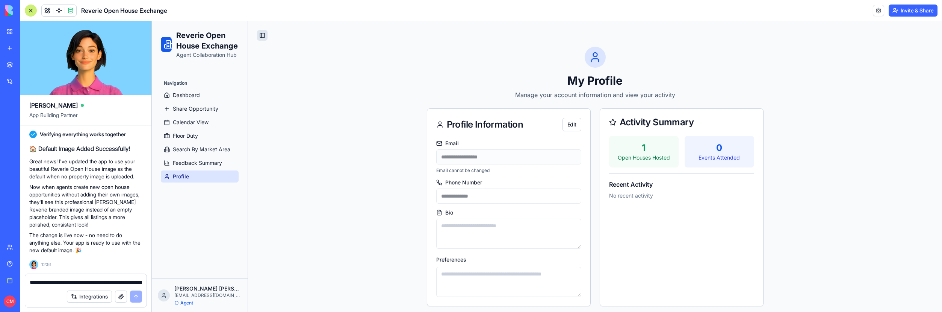
click at [260, 36] on button "Toggle Sidebar" at bounding box center [262, 35] width 11 height 11
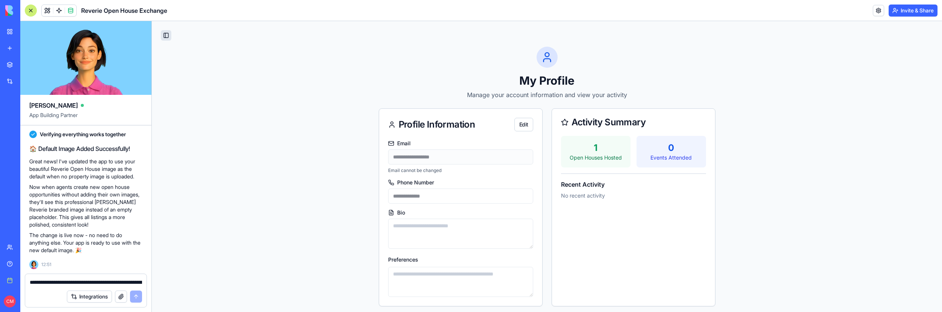
click at [169, 37] on button "Toggle Sidebar" at bounding box center [166, 35] width 11 height 11
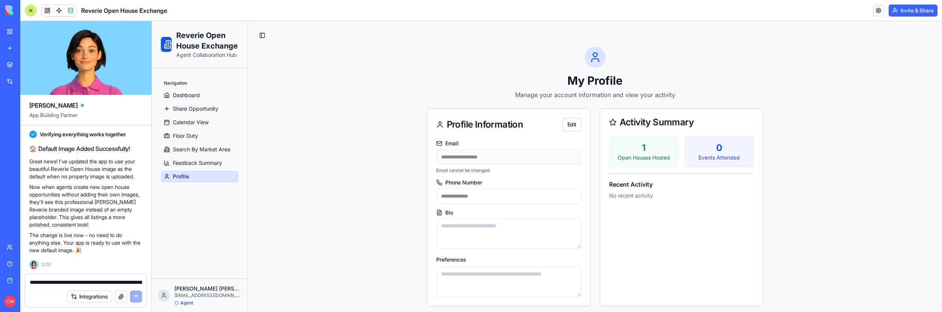
scroll to position [13185, 0]
click at [179, 108] on span "Share Opportunity" at bounding box center [195, 109] width 45 height 8
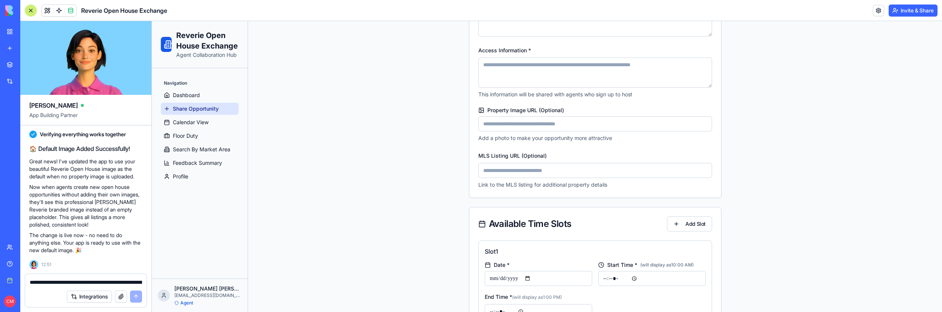
scroll to position [297, 0]
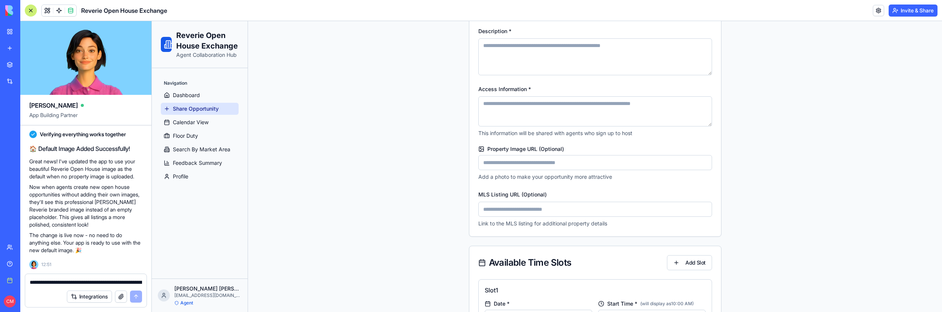
click at [507, 163] on input "Property Image URL (Optional)" at bounding box center [596, 162] width 234 height 15
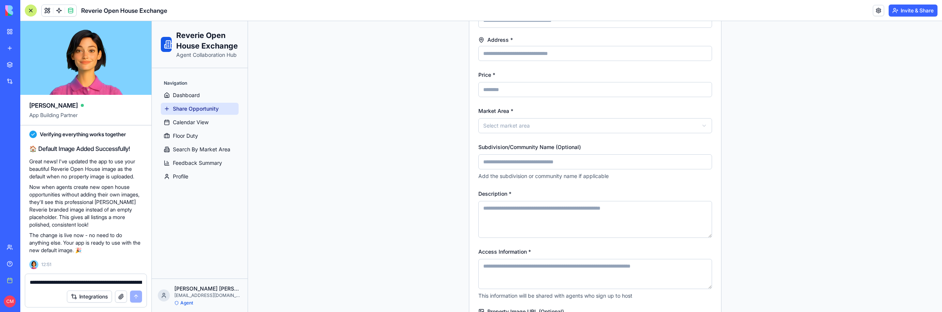
scroll to position [0, 0]
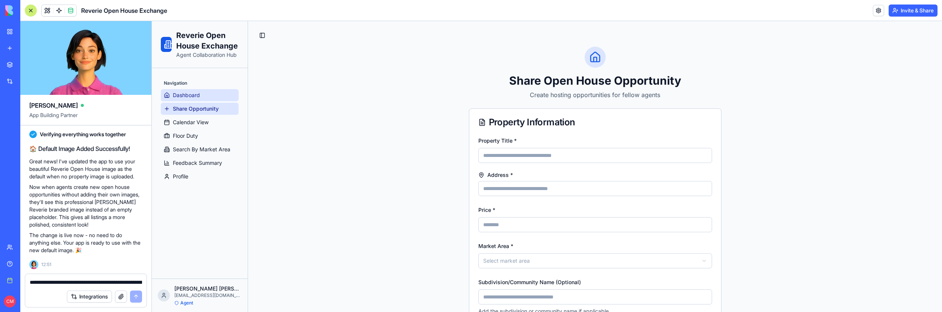
click at [203, 96] on link "Dashboard" at bounding box center [200, 95] width 78 height 12
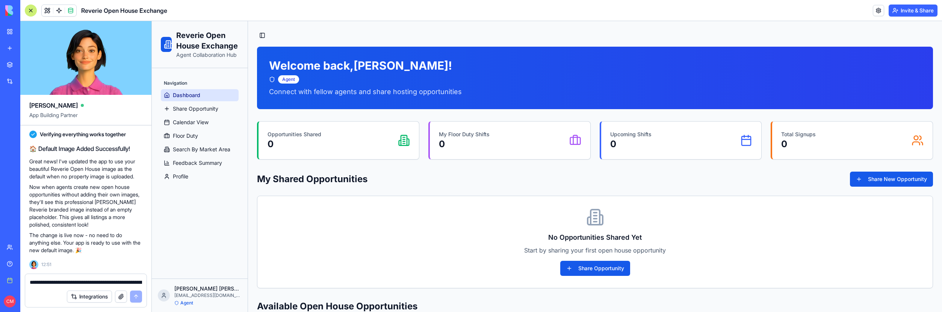
click at [90, 280] on textarea "**********" at bounding box center [86, 282] width 112 height 8
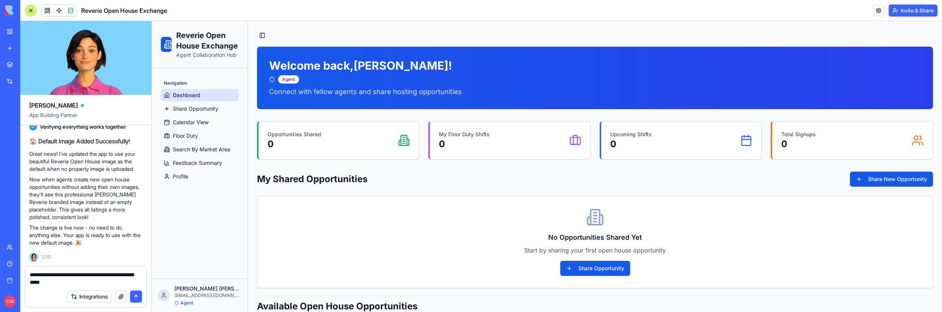
type textarea "**********"
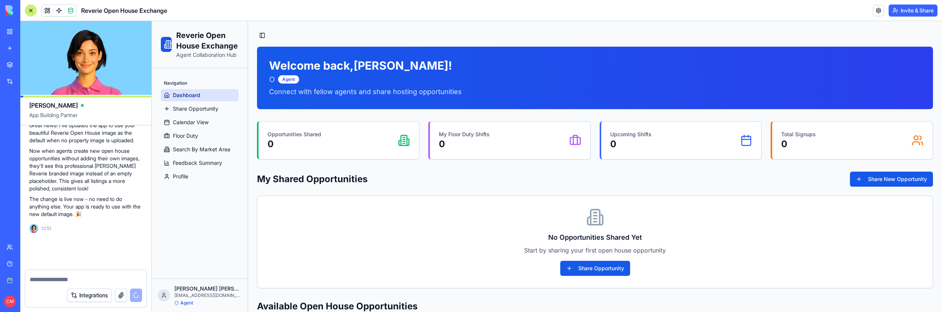
scroll to position [13222, 0]
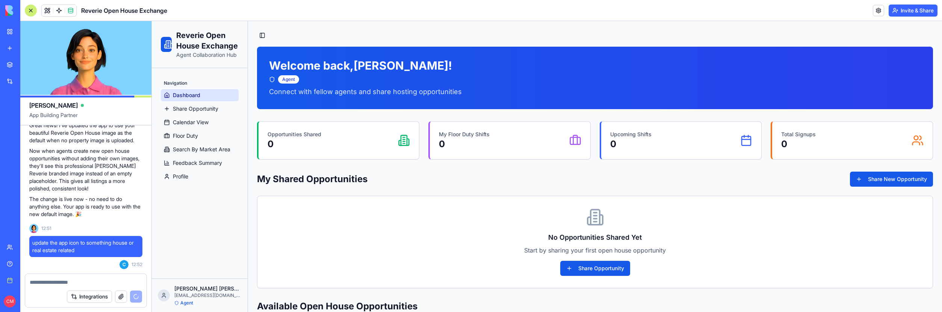
click at [926, 11] on button "Invite & Share" at bounding box center [913, 11] width 49 height 12
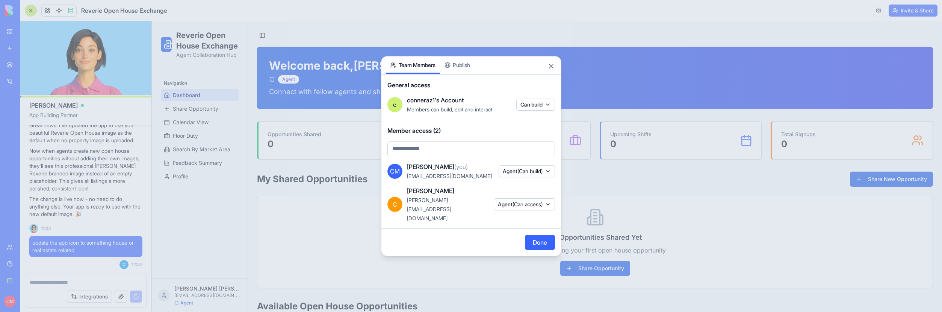
click at [502, 206] on span "Agent (Can access)" at bounding box center [520, 204] width 45 height 8
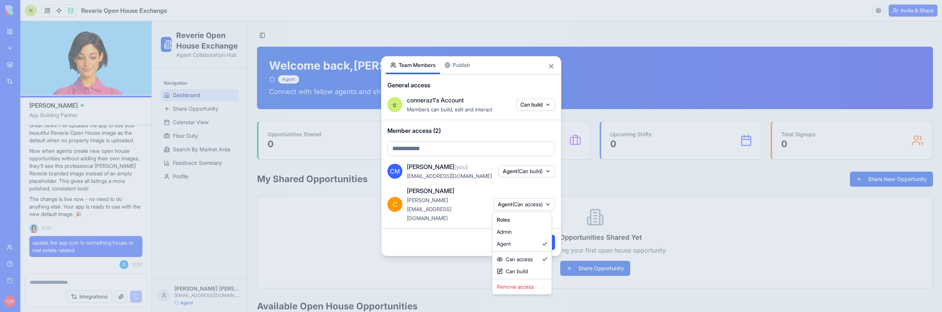
click at [514, 181] on div at bounding box center [471, 156] width 942 height 312
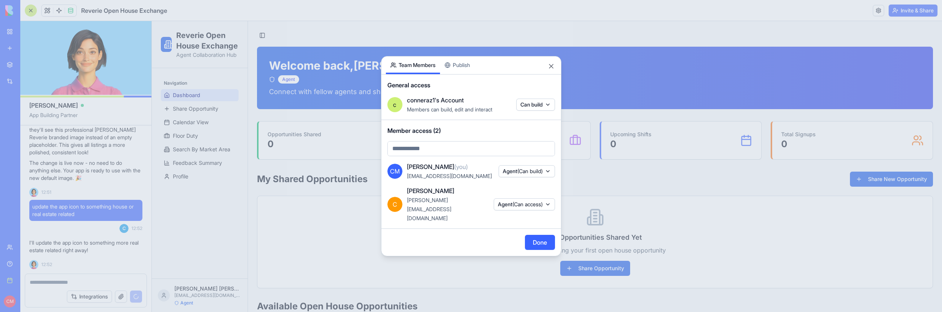
click at [518, 174] on span "(Can build)" at bounding box center [530, 171] width 25 height 6
click at [515, 179] on div at bounding box center [471, 156] width 942 height 312
click at [552, 70] on button "Close" at bounding box center [552, 66] width 8 height 8
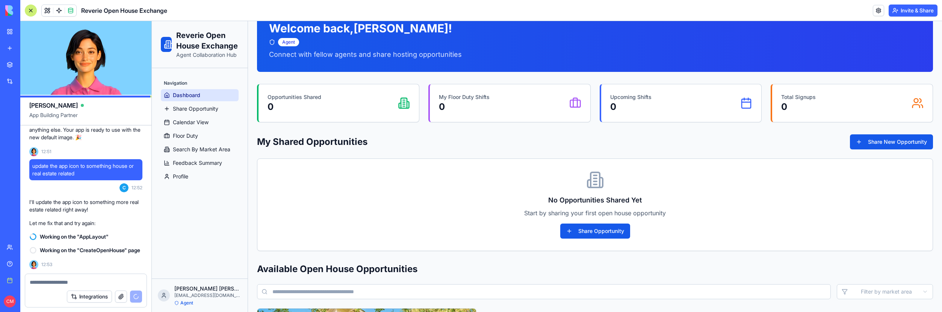
scroll to position [0, 0]
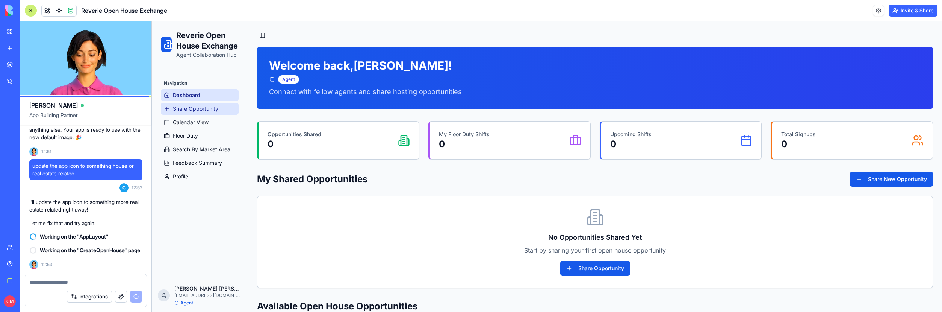
click at [212, 114] on link "Share Opportunity" at bounding box center [200, 109] width 78 height 12
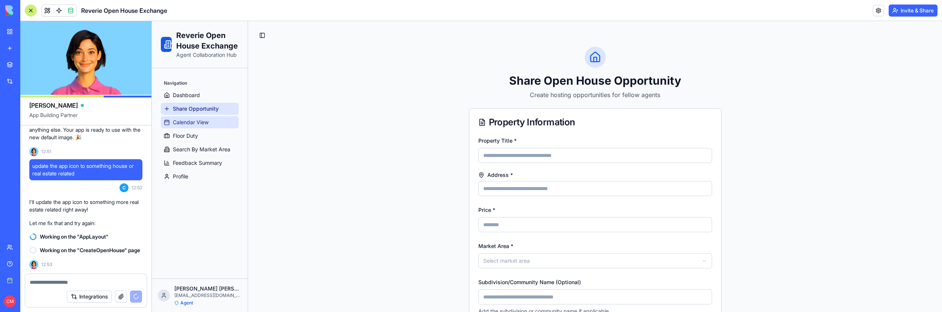
click at [217, 126] on link "Calendar View" at bounding box center [200, 122] width 78 height 12
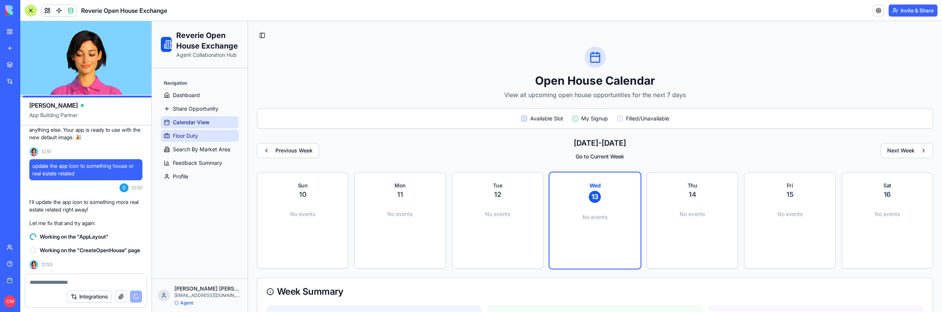
click at [215, 135] on link "Floor Duty" at bounding box center [200, 136] width 78 height 12
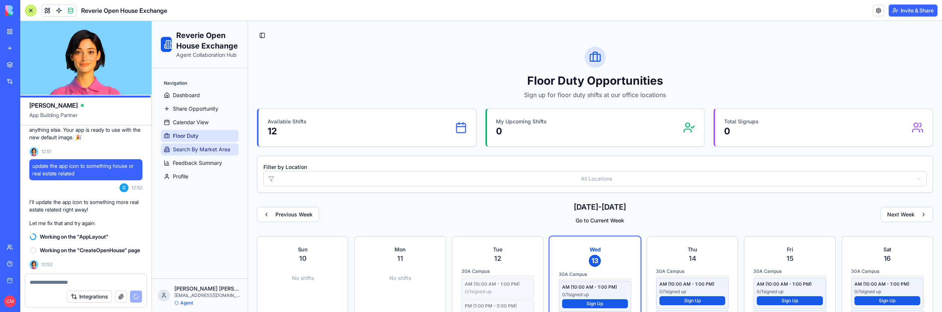
click at [176, 150] on span "Search By Market Area" at bounding box center [202, 149] width 58 height 8
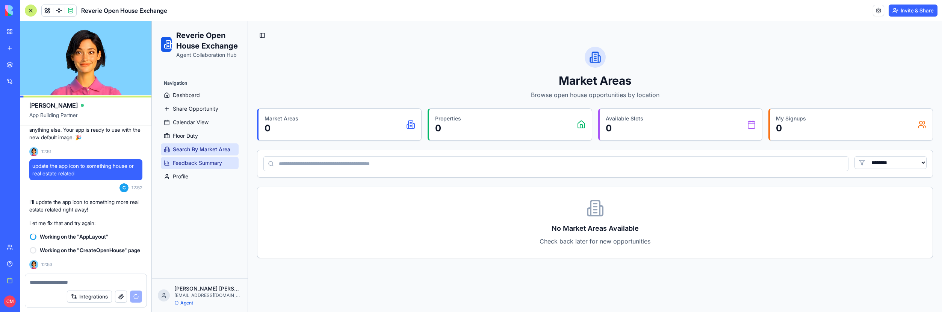
click at [211, 164] on span "Feedback Summary" at bounding box center [197, 163] width 49 height 8
select select "**"
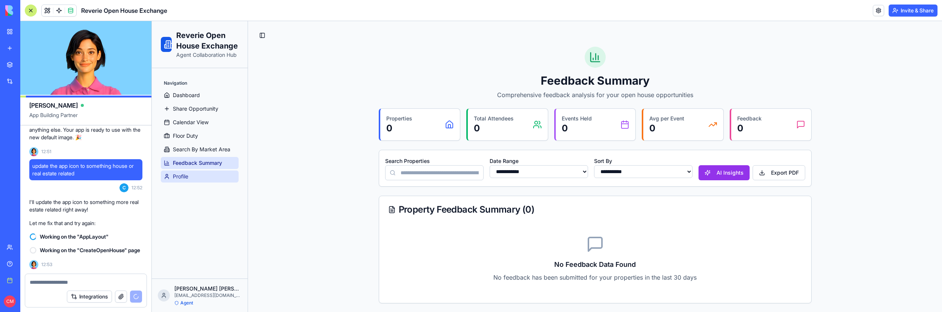
click at [194, 177] on link "Profile" at bounding box center [200, 176] width 78 height 12
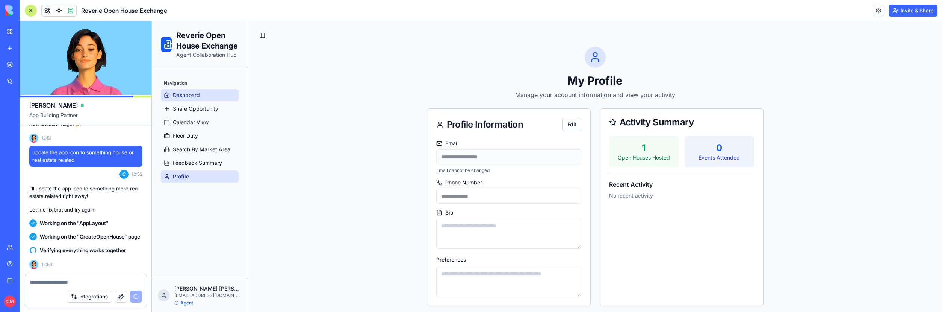
click at [184, 94] on span "Dashboard" at bounding box center [186, 95] width 27 height 8
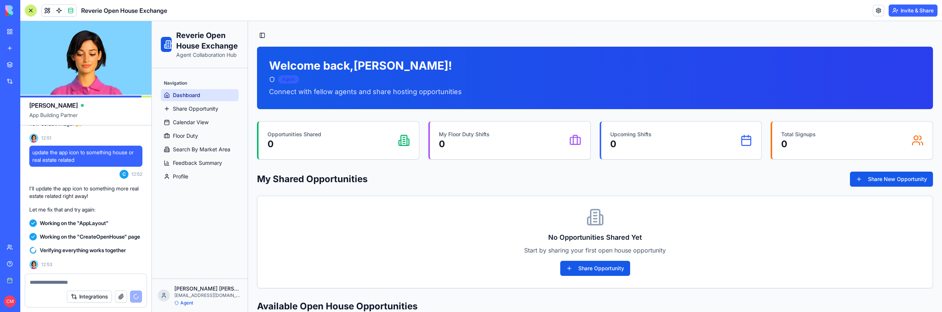
click at [290, 79] on div "Agent" at bounding box center [288, 79] width 21 height 8
click at [207, 110] on span "Share Opportunity" at bounding box center [195, 109] width 45 height 8
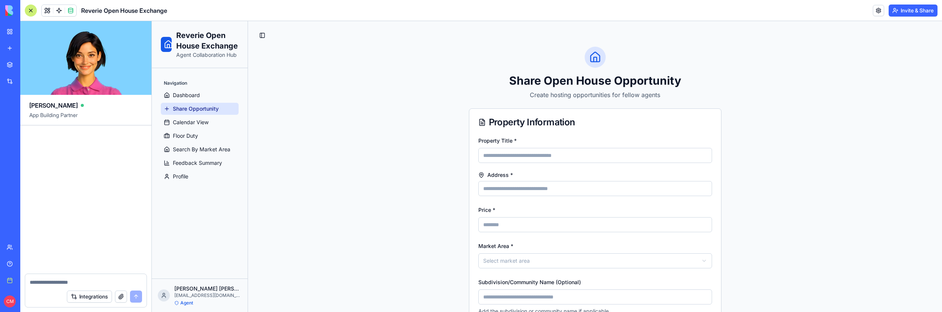
scroll to position [13491, 0]
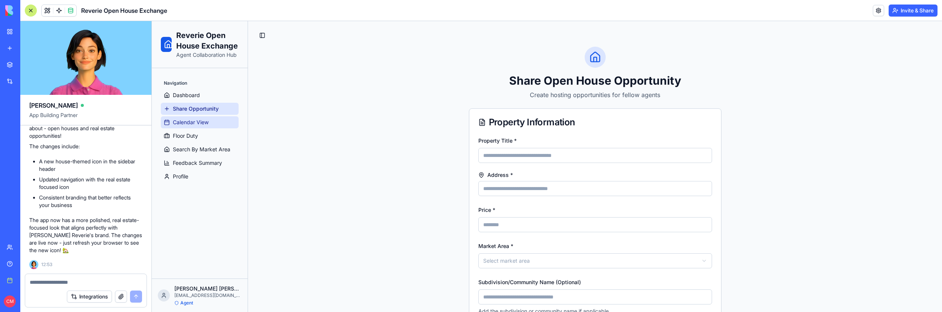
click at [208, 123] on span "Calendar View" at bounding box center [191, 122] width 36 height 8
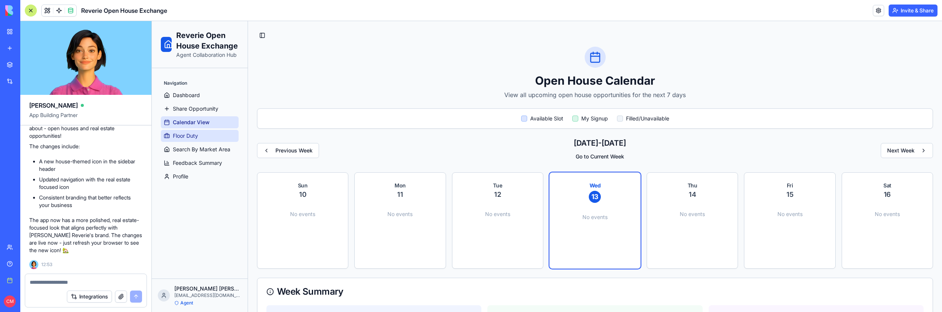
click at [177, 132] on span "Floor Duty" at bounding box center [185, 136] width 25 height 8
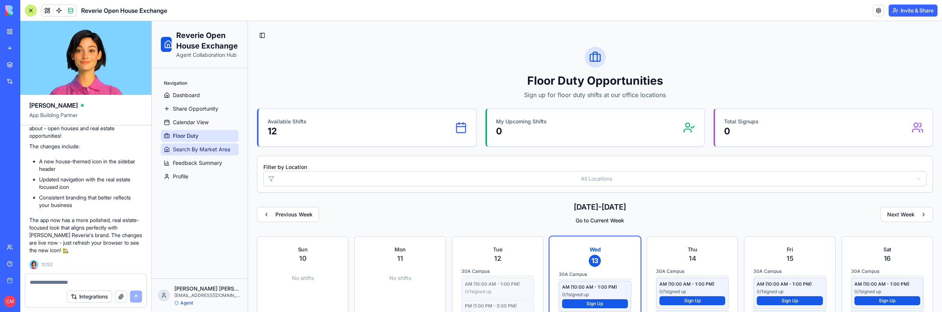
click at [178, 147] on span "Search By Market Area" at bounding box center [202, 149] width 58 height 8
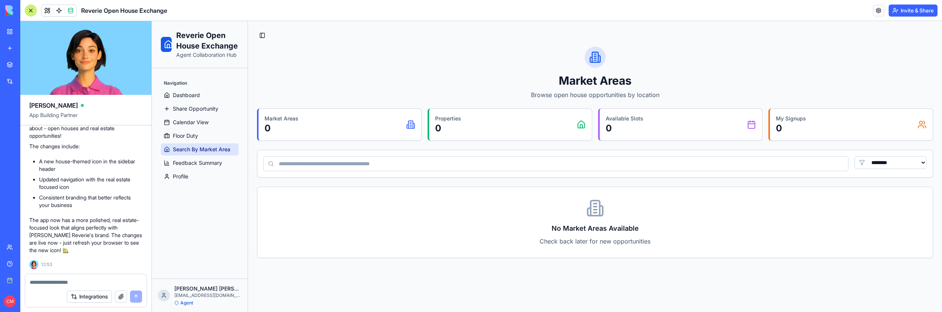
click at [179, 157] on link "Feedback Summary" at bounding box center [200, 163] width 78 height 12
select select "**"
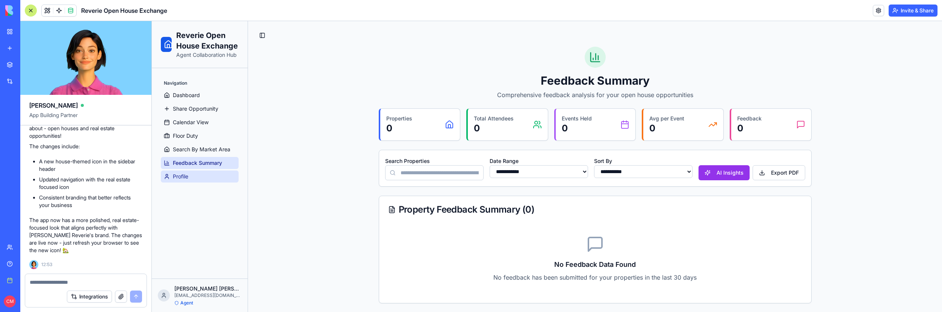
click at [181, 171] on link "Profile" at bounding box center [200, 176] width 78 height 12
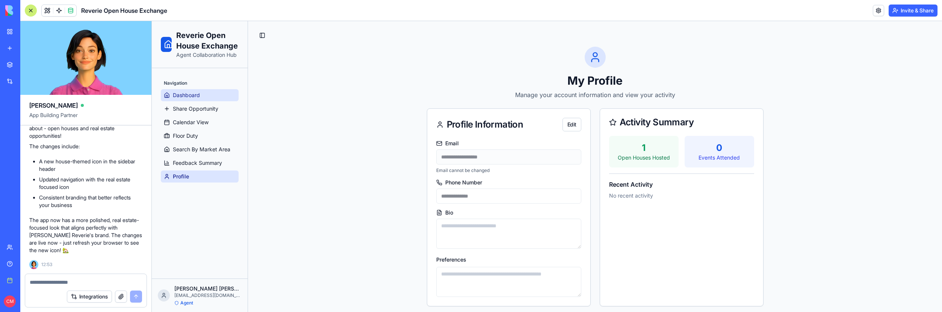
click at [184, 95] on span "Dashboard" at bounding box center [186, 95] width 27 height 8
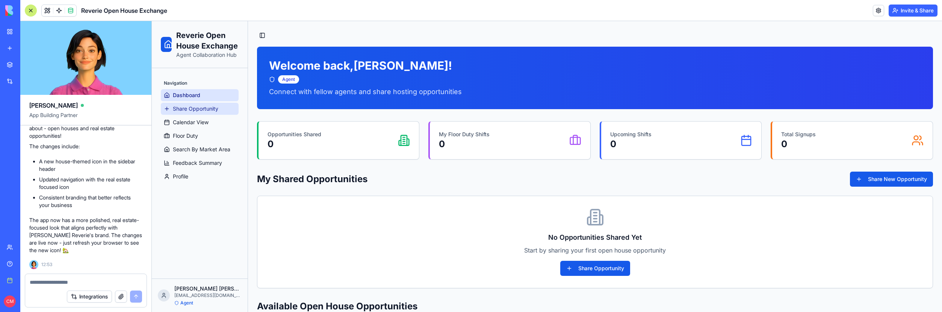
click at [211, 108] on span "Share Opportunity" at bounding box center [195, 109] width 45 height 8
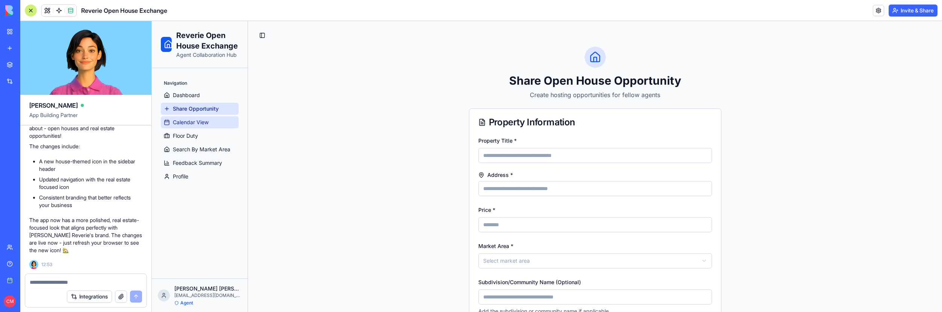
click at [211, 118] on link "Calendar View" at bounding box center [200, 122] width 78 height 12
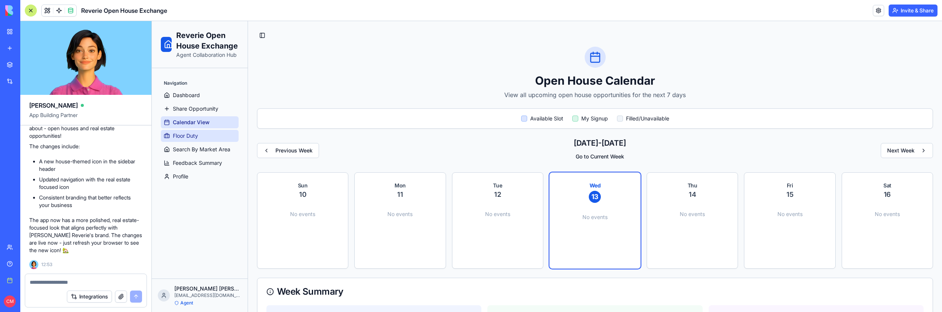
click at [211, 130] on link "Floor Duty" at bounding box center [200, 136] width 78 height 12
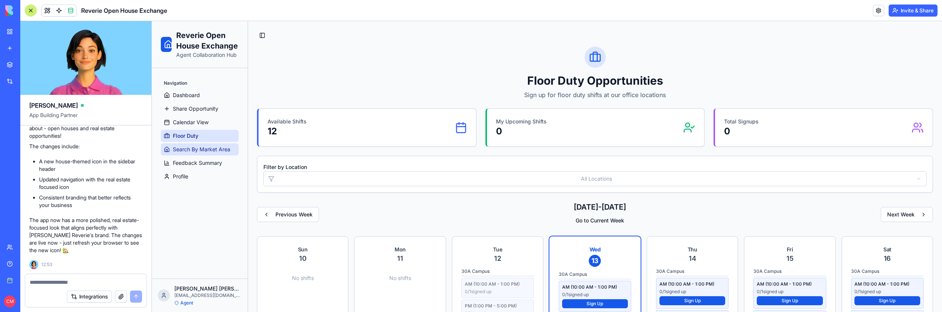
click at [213, 144] on link "Search By Market Area" at bounding box center [200, 149] width 78 height 12
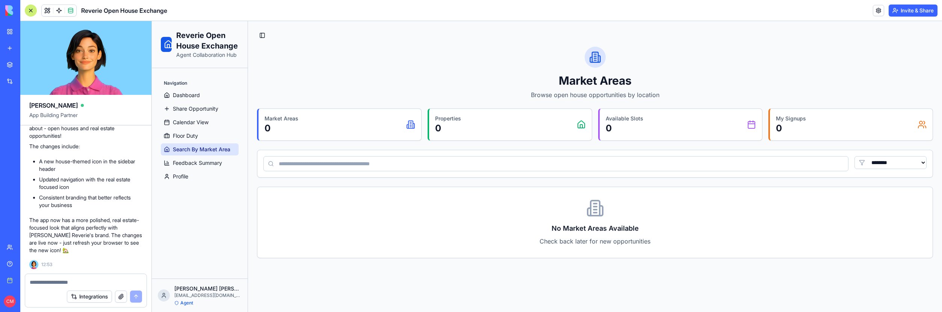
click at [212, 164] on span "Feedback Summary" at bounding box center [197, 163] width 49 height 8
select select "**"
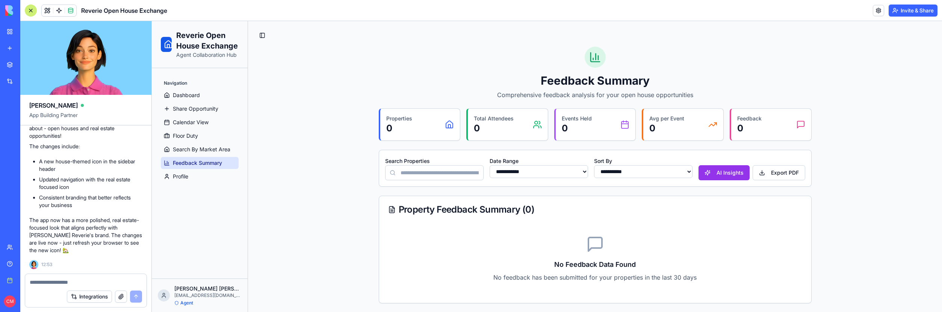
click at [211, 176] on link "Profile" at bounding box center [200, 176] width 78 height 12
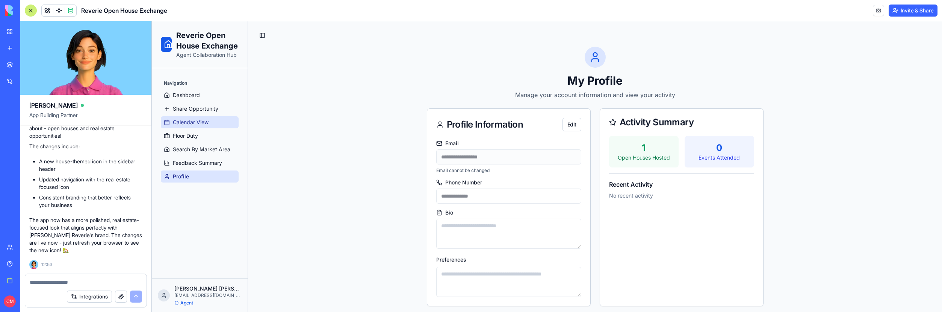
click at [188, 126] on link "Calendar View" at bounding box center [200, 122] width 78 height 12
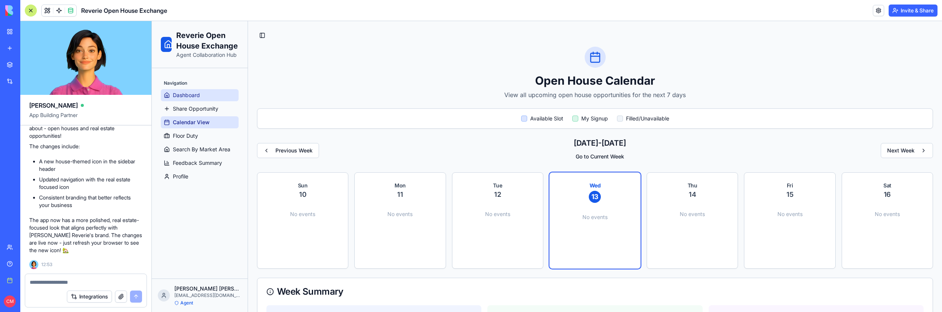
click at [188, 97] on span "Dashboard" at bounding box center [186, 95] width 27 height 8
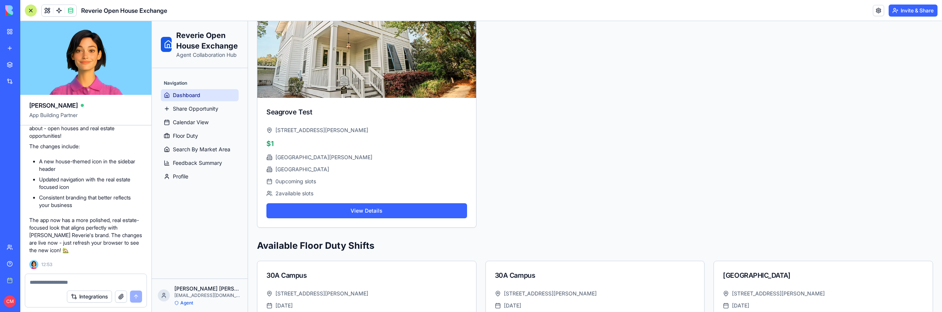
scroll to position [409, 0]
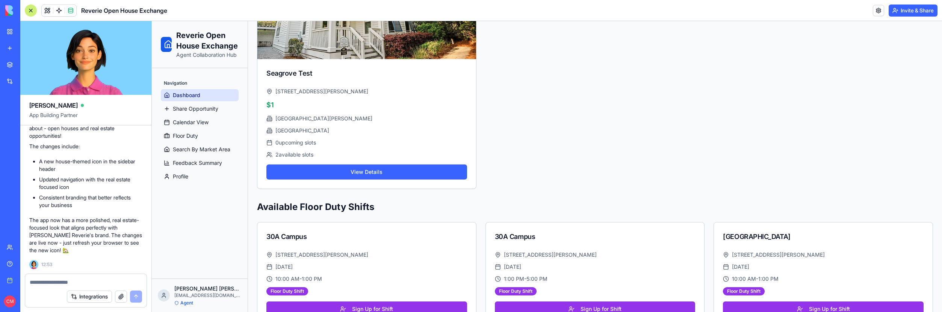
click at [199, 184] on div "Navigation Dashboard Share Opportunity Calendar View Floor Duty Search By Marke…" at bounding box center [200, 129] width 84 height 111
click at [195, 176] on link "Profile" at bounding box center [200, 176] width 78 height 12
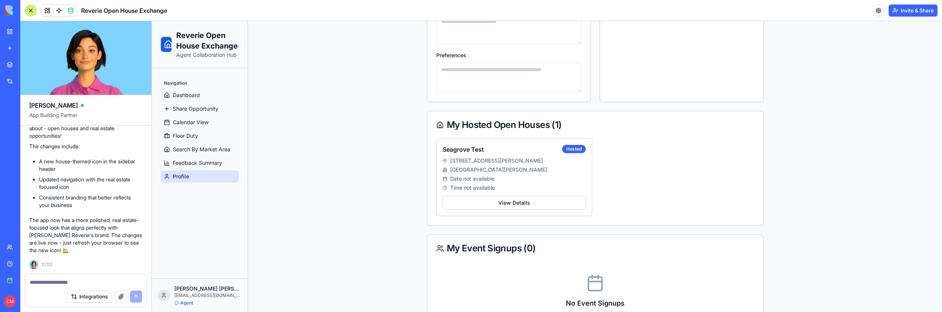
scroll to position [209, 0]
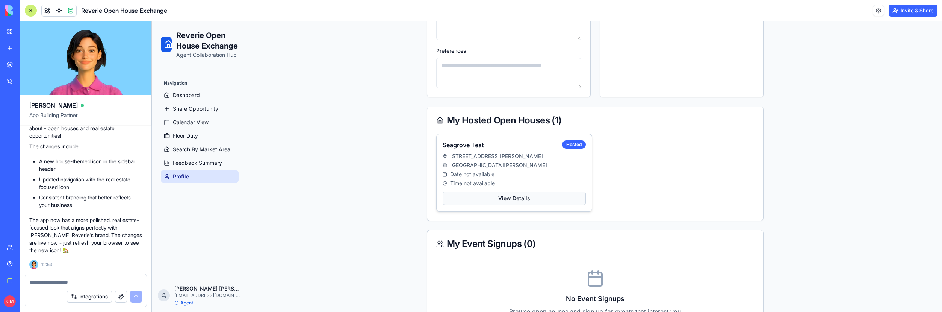
click at [489, 192] on button "View Details" at bounding box center [514, 198] width 143 height 14
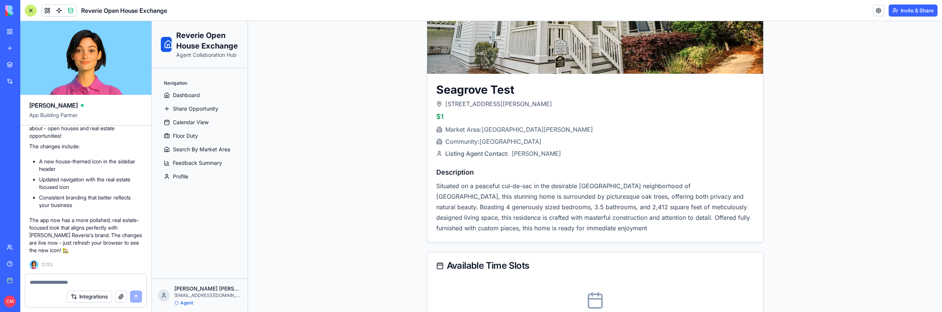
scroll to position [243, 0]
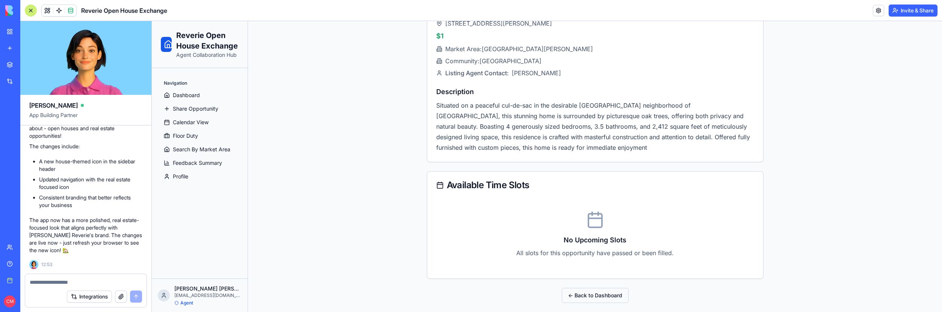
click at [582, 297] on button "← Back to Dashboard" at bounding box center [595, 295] width 67 height 15
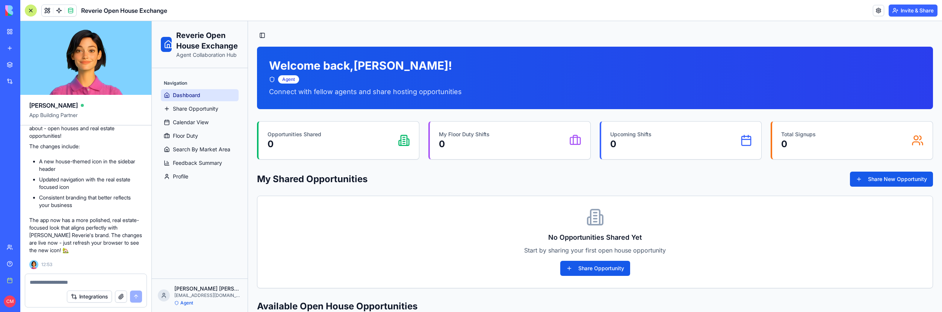
click at [916, 8] on button "Invite & Share" at bounding box center [913, 11] width 49 height 12
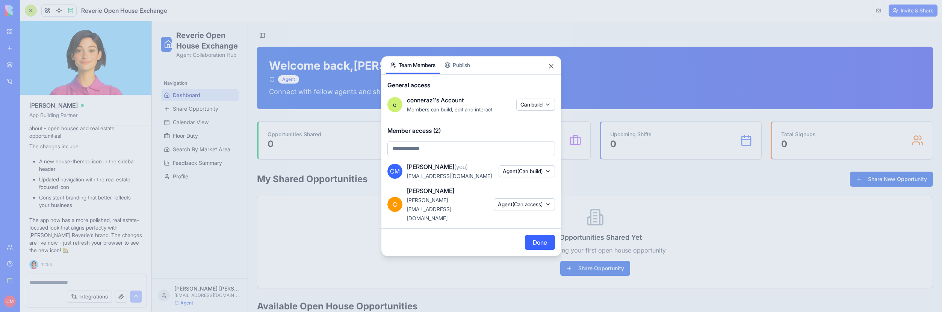
click at [539, 206] on span "(Can access)" at bounding box center [528, 204] width 30 height 6
click at [466, 225] on div at bounding box center [471, 156] width 942 height 312
click at [534, 235] on button "Done" at bounding box center [540, 242] width 30 height 15
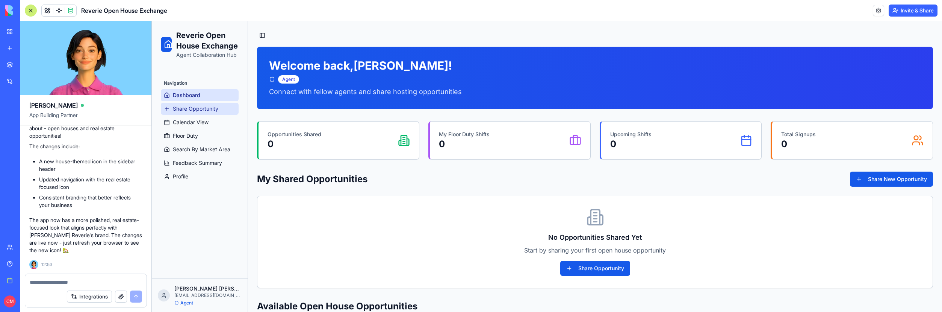
click at [179, 110] on span "Share Opportunity" at bounding box center [195, 109] width 45 height 8
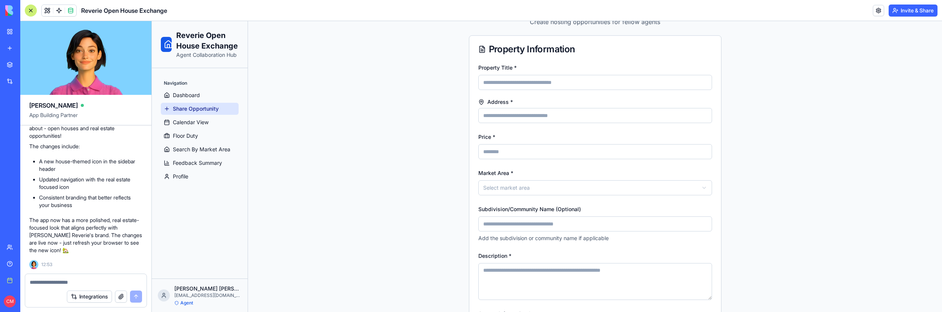
scroll to position [111, 0]
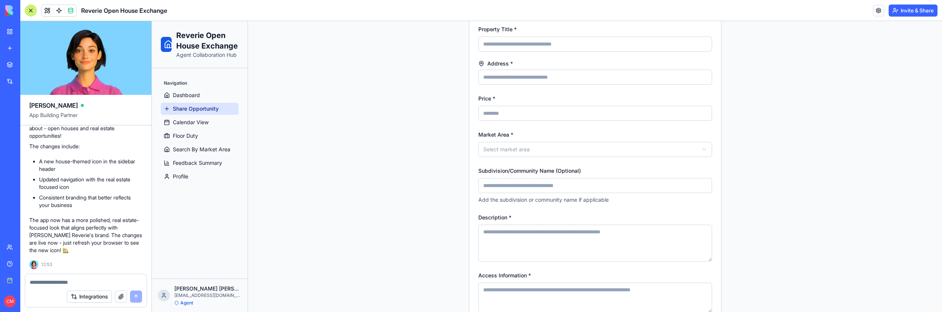
click at [520, 141] on div "**********" at bounding box center [596, 143] width 234 height 27
click at [522, 152] on html "**********" at bounding box center [547, 263] width 790 height 706
click at [116, 284] on textarea at bounding box center [86, 282] width 112 height 8
click at [115, 282] on textarea at bounding box center [86, 282] width 112 height 8
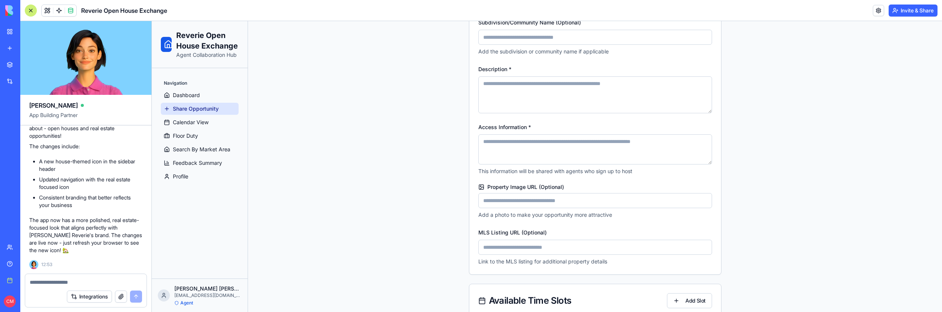
scroll to position [415, 0]
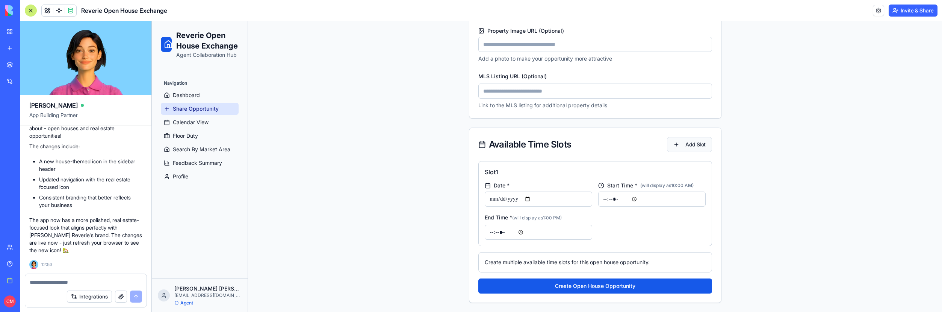
click at [701, 141] on button "Add Slot" at bounding box center [689, 144] width 45 height 15
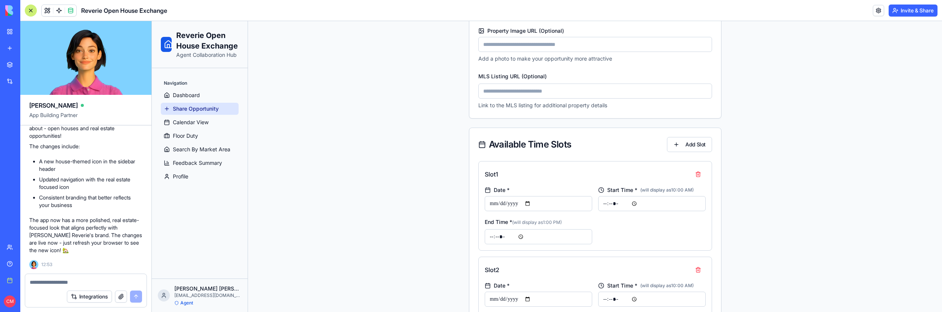
click at [735, 138] on div "**********" at bounding box center [595, 9] width 694 height 806
click at [697, 173] on button "button" at bounding box center [698, 174] width 15 height 14
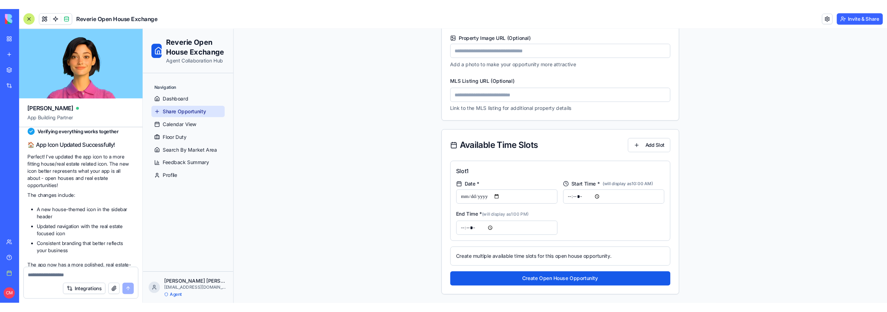
scroll to position [13441, 0]
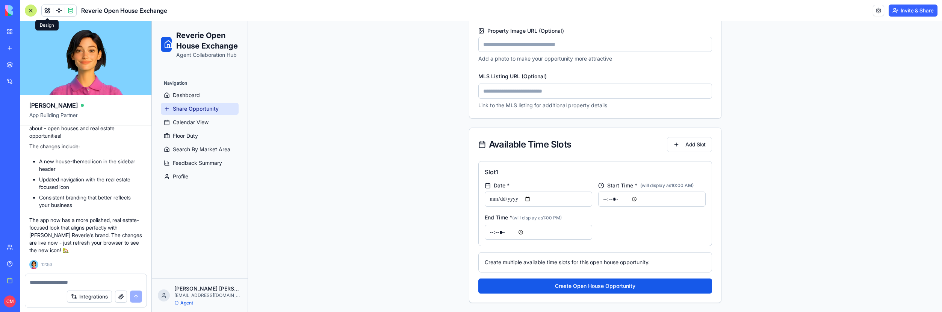
click at [45, 7] on button at bounding box center [47, 10] width 11 height 11
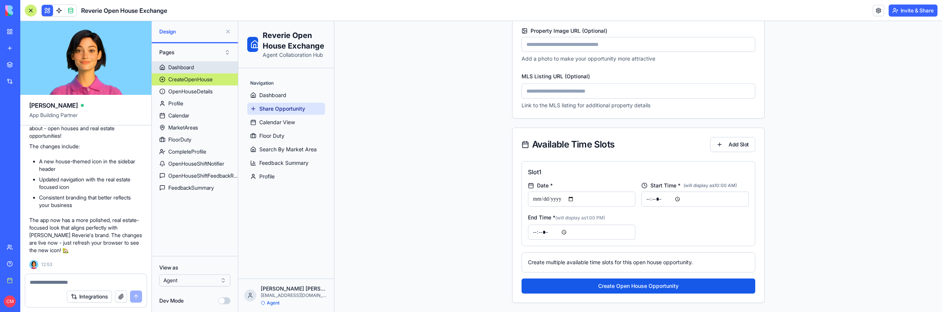
click at [201, 67] on link "Dashboard" at bounding box center [195, 67] width 86 height 12
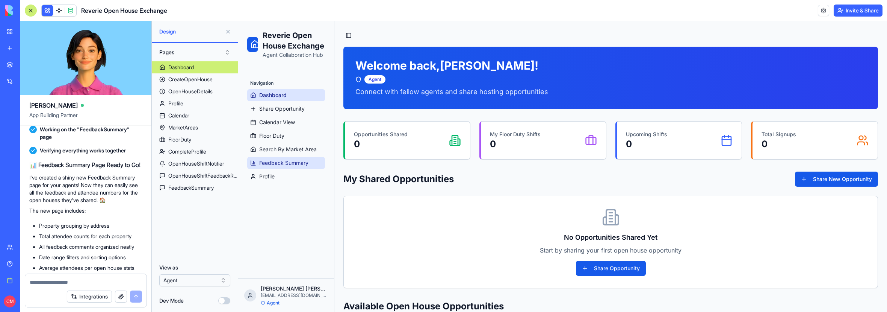
click at [284, 168] on link "Feedback Summary" at bounding box center [286, 163] width 78 height 12
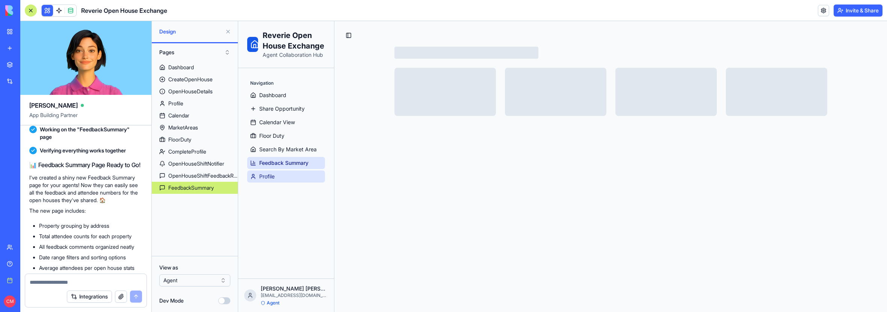
select select "**"
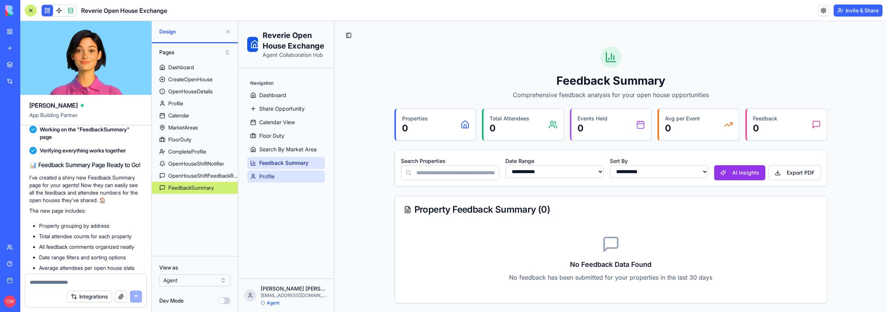
click at [284, 174] on link "Profile" at bounding box center [286, 176] width 78 height 12
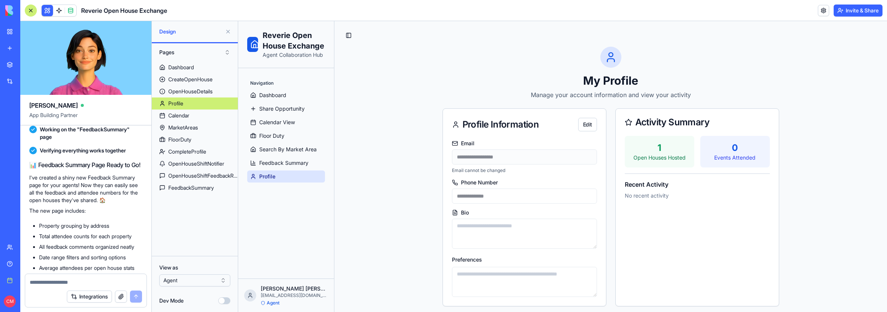
click at [456, 96] on p "Manage your account information and view your activity" at bounding box center [611, 94] width 337 height 9
